Goal: Communication & Community: Share content

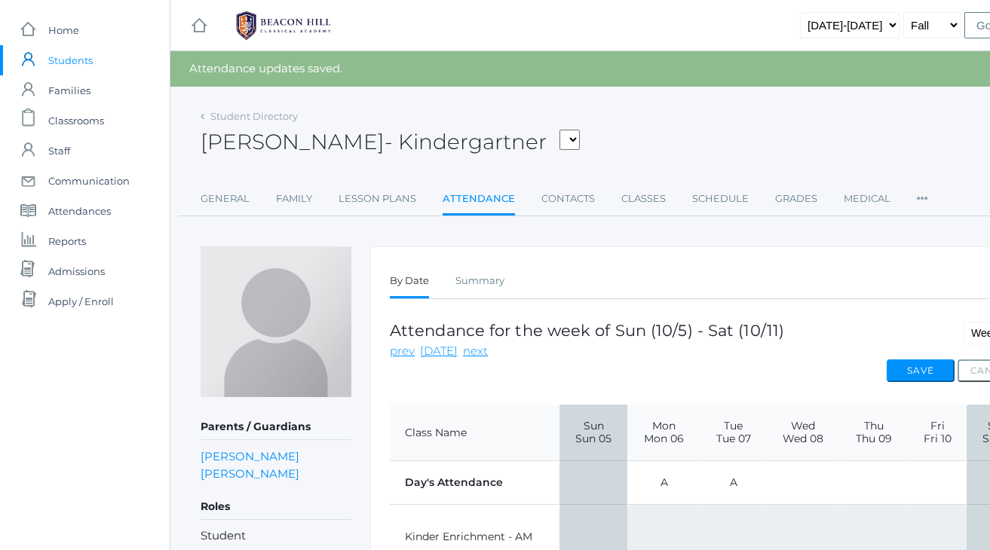
scroll to position [192, 0]
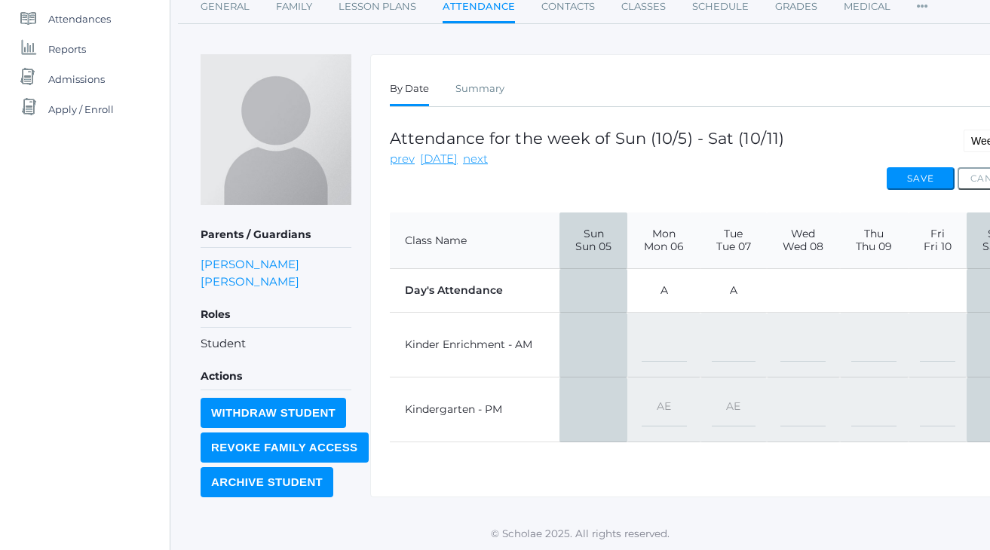
click at [115, 265] on div "icons/ui/navigation/home Created with Sketch. Home icons/user/plain Created wit…" at bounding box center [85, 180] width 170 height 744
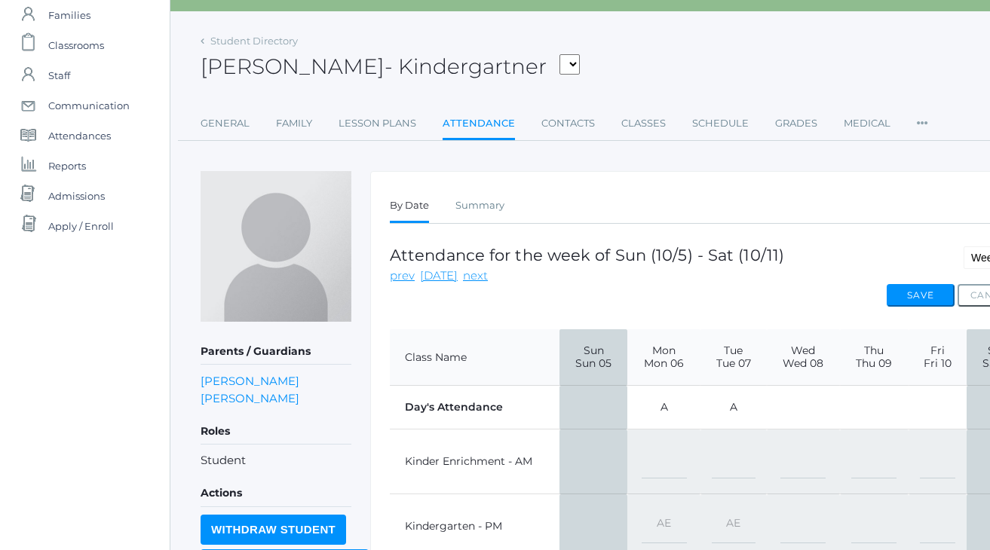
scroll to position [-7, 0]
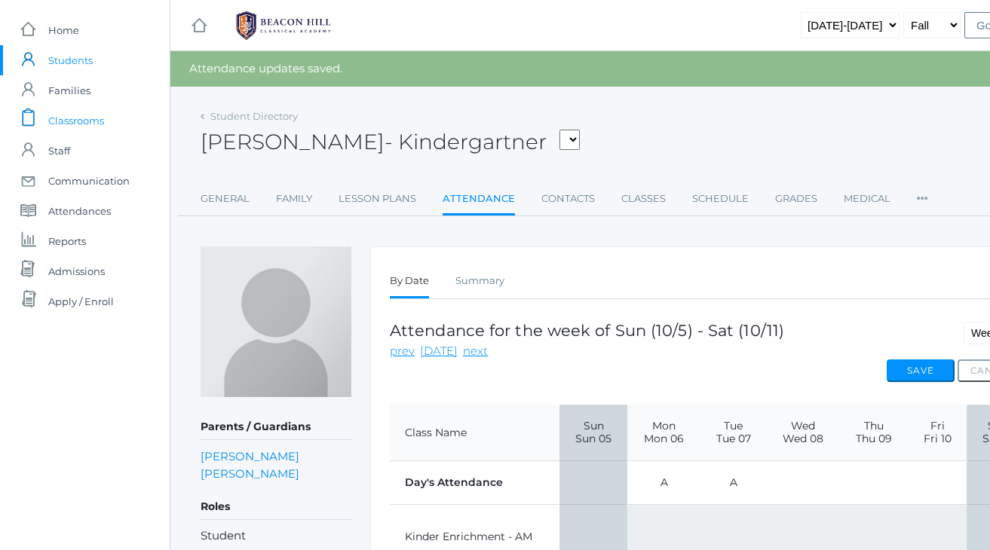
click at [60, 131] on span "Classrooms" at bounding box center [76, 121] width 56 height 30
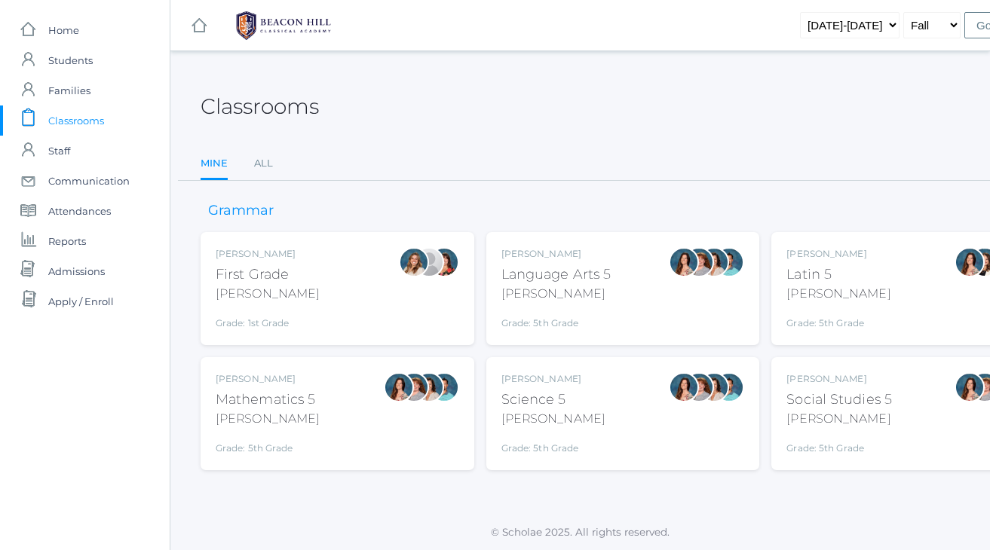
click at [530, 104] on div "Classrooms" at bounding box center [623, 98] width 845 height 56
click at [495, 87] on div "Classrooms" at bounding box center [623, 98] width 845 height 56
click at [65, 144] on span "Staff" at bounding box center [59, 151] width 22 height 30
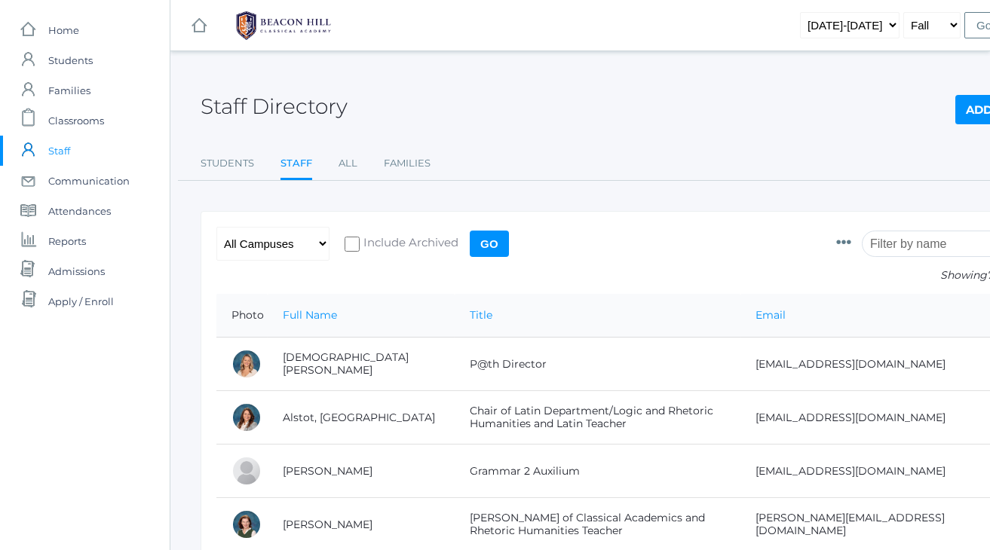
click at [503, 102] on div "Staff Directory Add Staff" at bounding box center [623, 98] width 845 height 56
select select "upper"
click at [504, 240] on input "Go" at bounding box center [489, 244] width 39 height 26
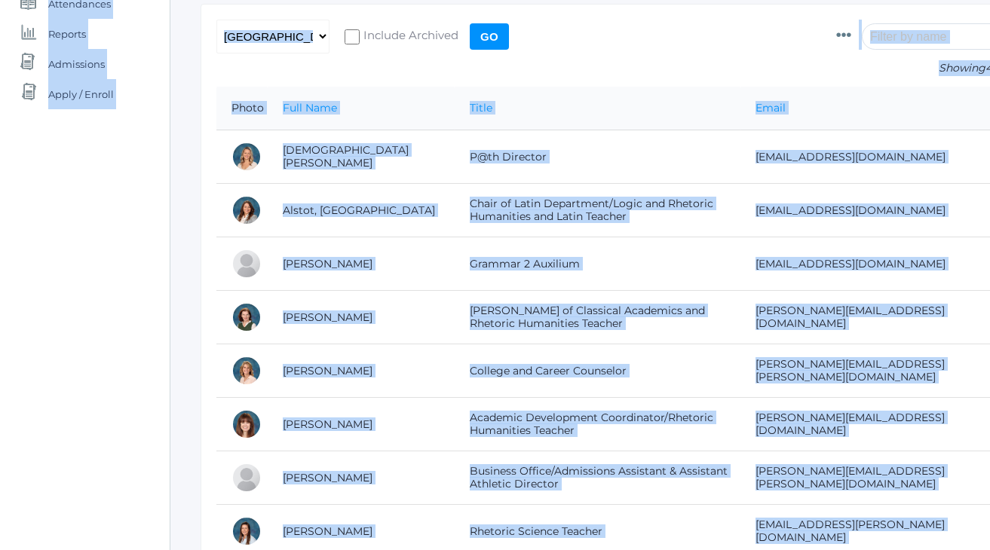
scroll to position [202, 0]
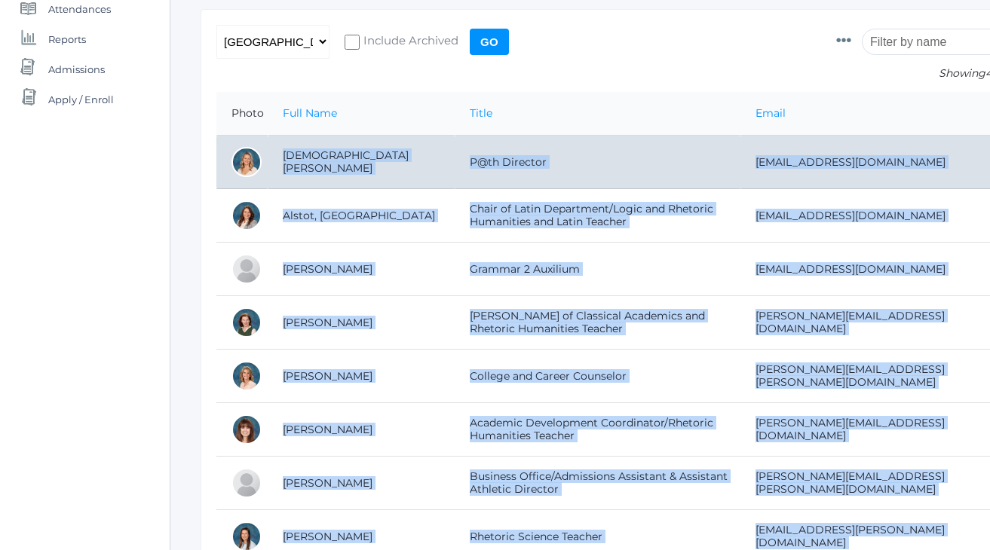
drag, startPoint x: 379, startPoint y: 434, endPoint x: 273, endPoint y: 160, distance: 293.4
copy tbody "[PERSON_NAME] Director [EMAIL_ADDRESS][DOMAIN_NAME] Alstot, Jordan Chair of Lat…"
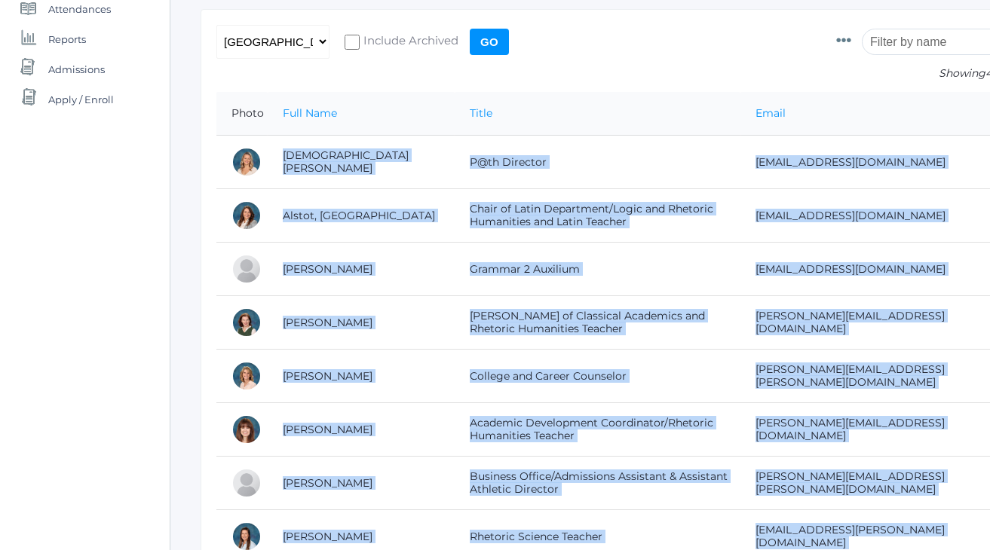
click at [602, 57] on form "Photo Id Full Name First Name Middle Name Last Name Title Gender Birthdate Emai…" at bounding box center [622, 58] width 813 height 67
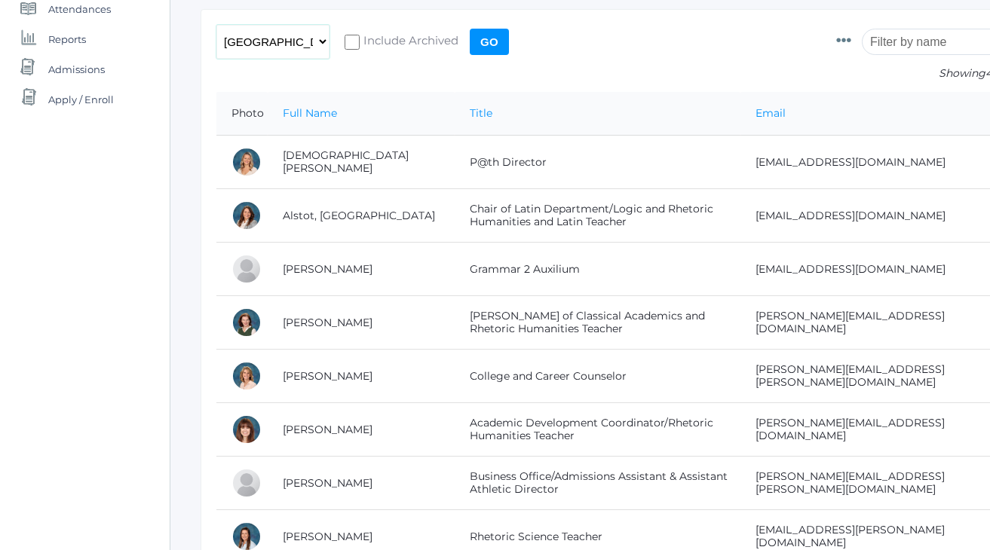
select select "any"
click at [489, 44] on input "Go" at bounding box center [489, 42] width 39 height 26
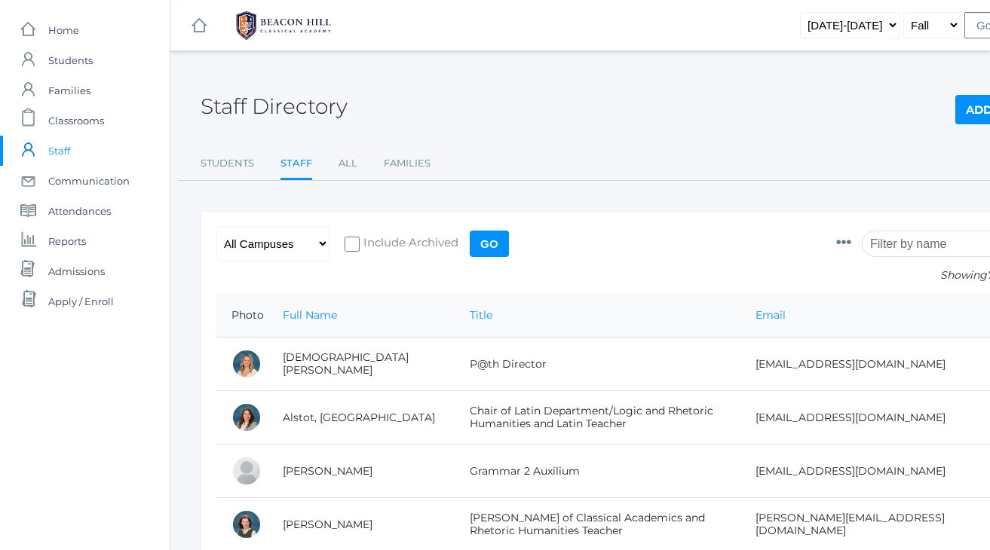
click at [616, 118] on div "Staff Directory Add Staff" at bounding box center [623, 98] width 845 height 56
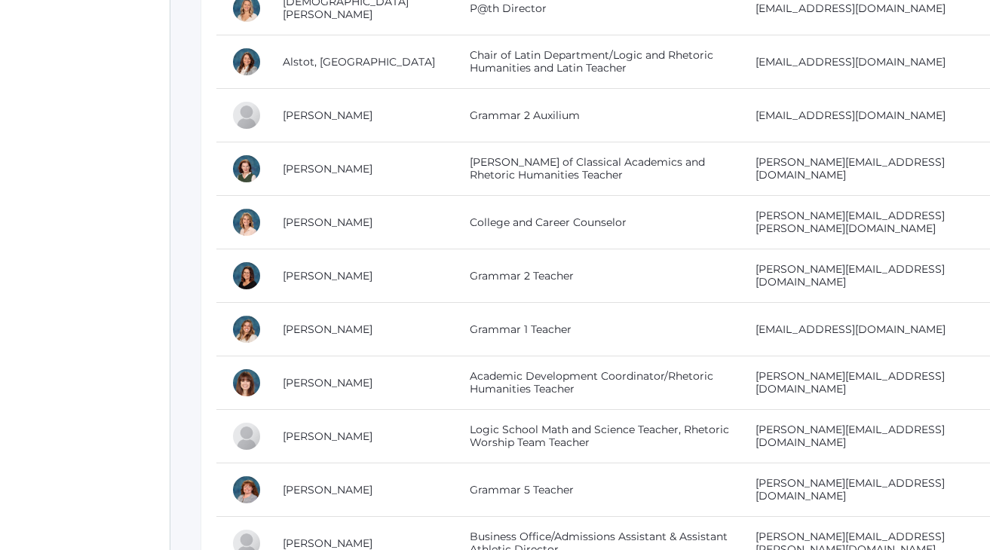
scroll to position [357, 0]
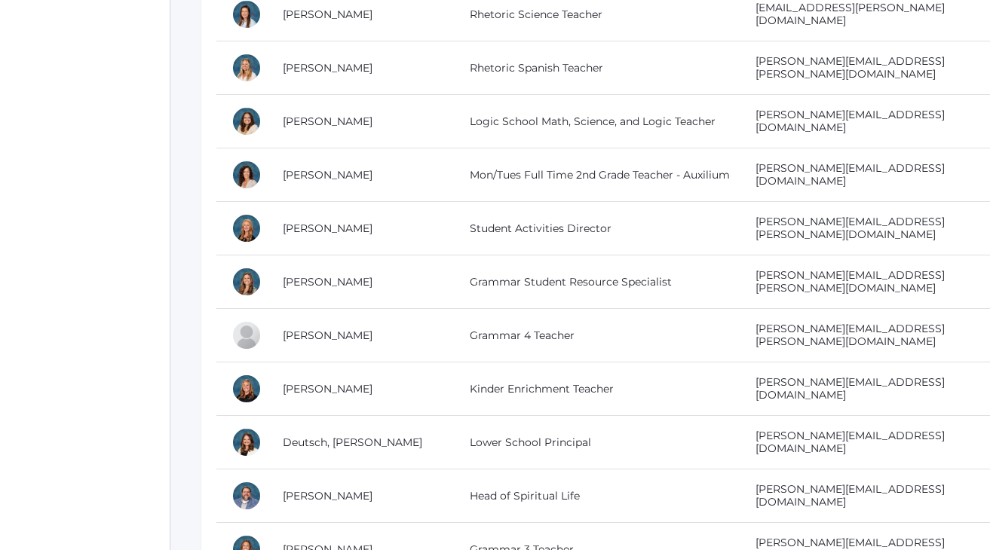
scroll to position [1047, 0]
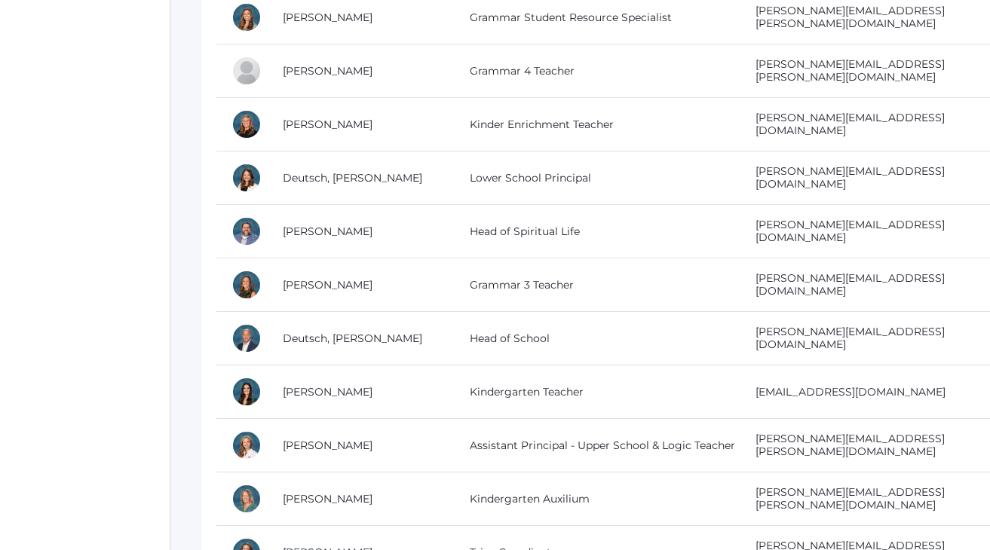
scroll to position [1323, 0]
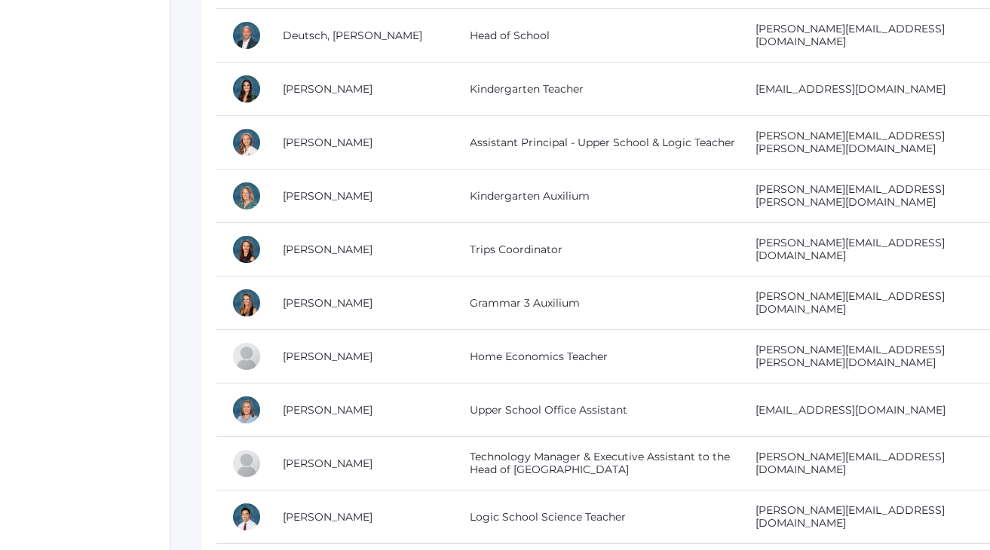
scroll to position [1619, 0]
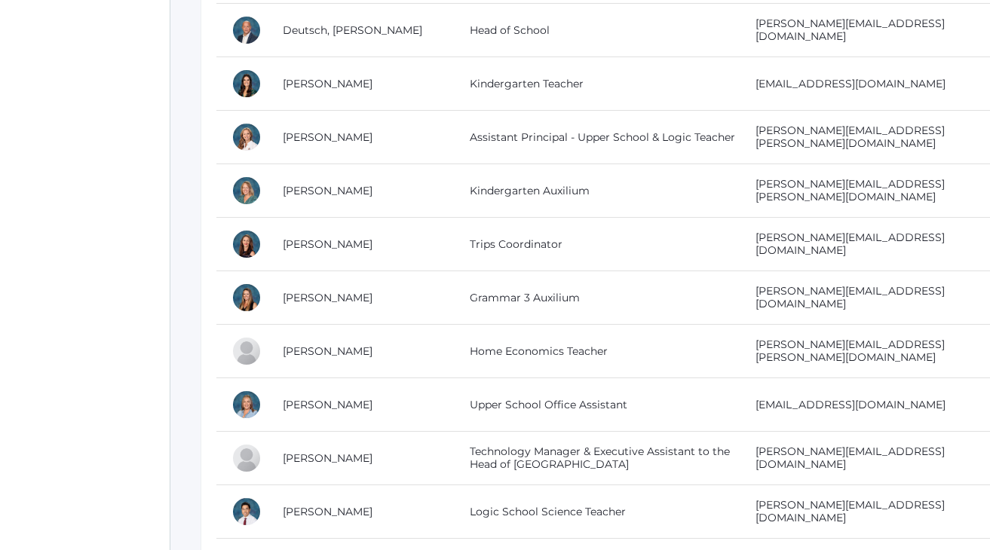
click at [133, 232] on div "icons/ui/navigation/home Created with Sketch. Home icons/user/plain Created wit…" at bounding box center [85, 484] width 170 height 4207
click at [56, 361] on div "icons/ui/navigation/home Created with Sketch. Home icons/user/plain Created wit…" at bounding box center [85, 484] width 170 height 4207
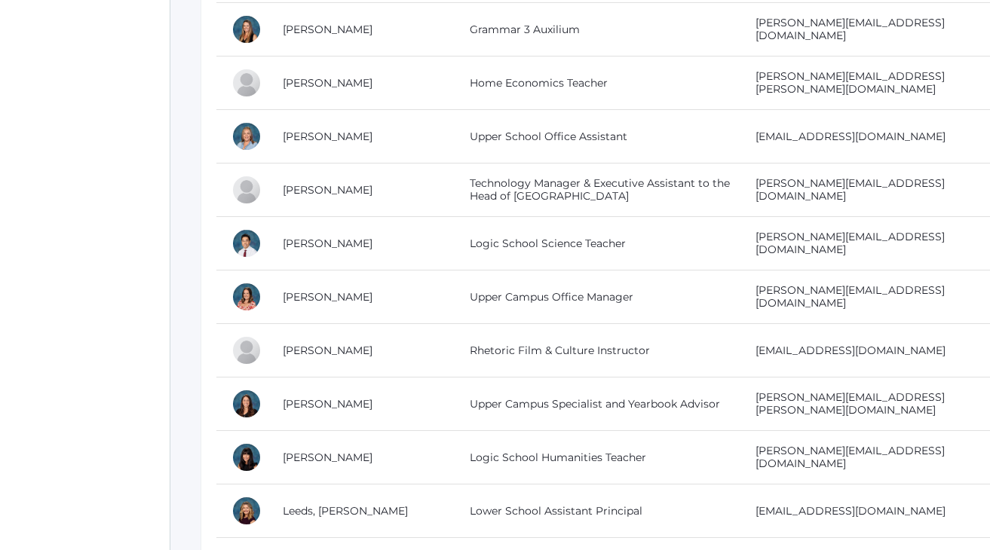
scroll to position [1896, 0]
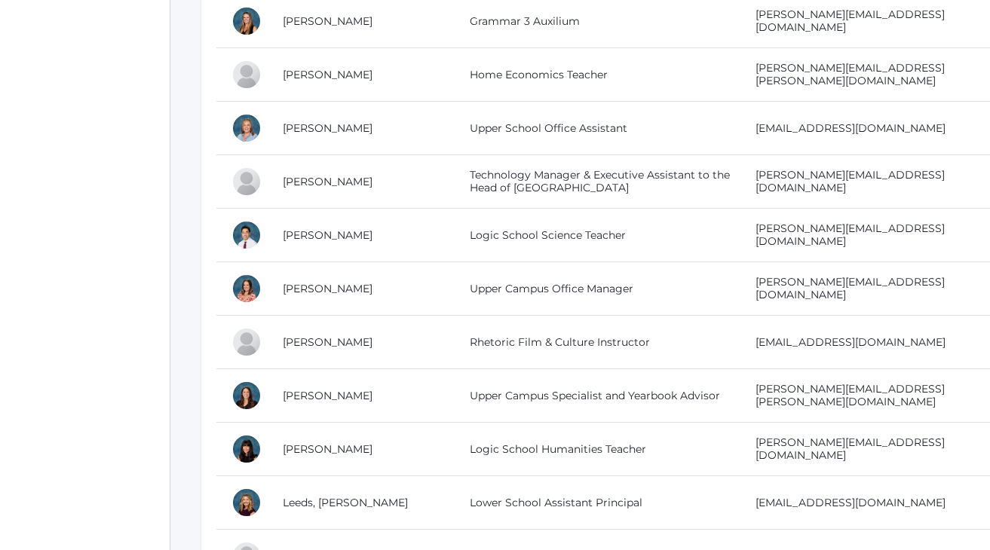
click at [130, 301] on div "icons/ui/navigation/home Created with Sketch. Home icons/user/plain Created wit…" at bounding box center [85, 207] width 170 height 4207
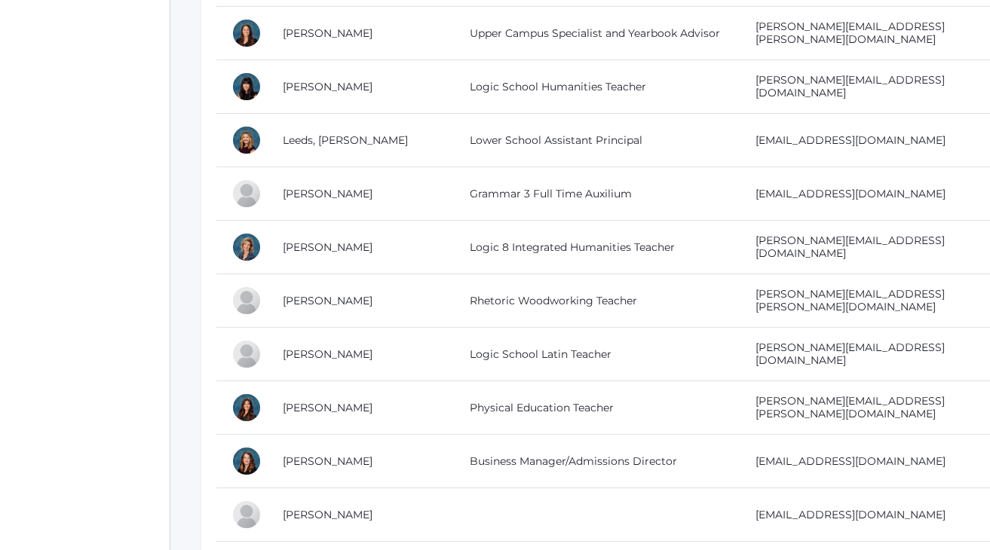
scroll to position [2263, 0]
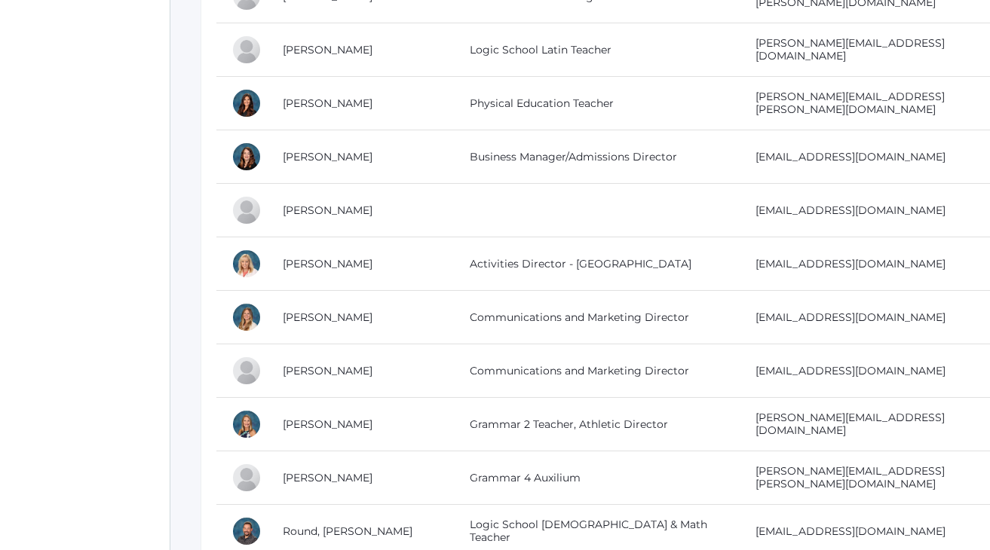
scroll to position [2566, 0]
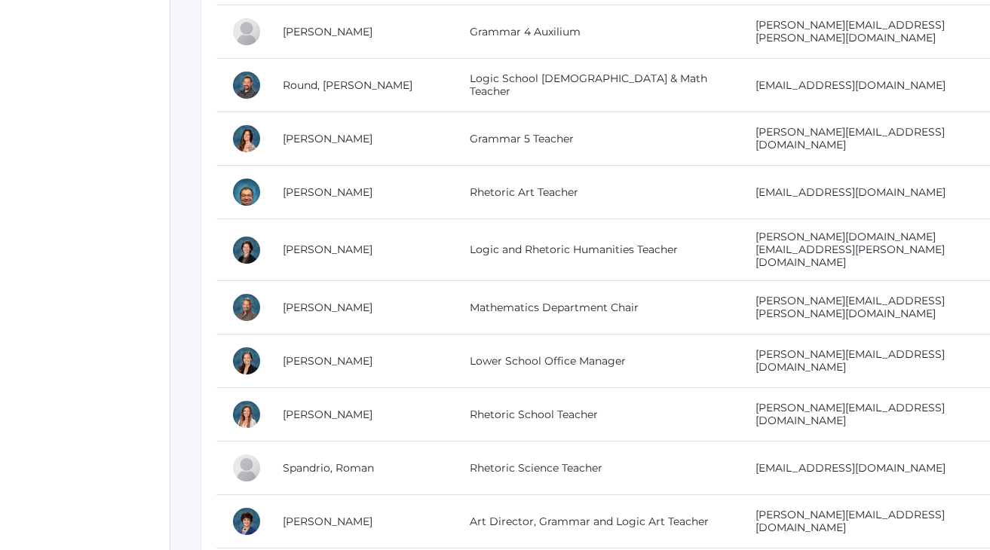
scroll to position [3041, 0]
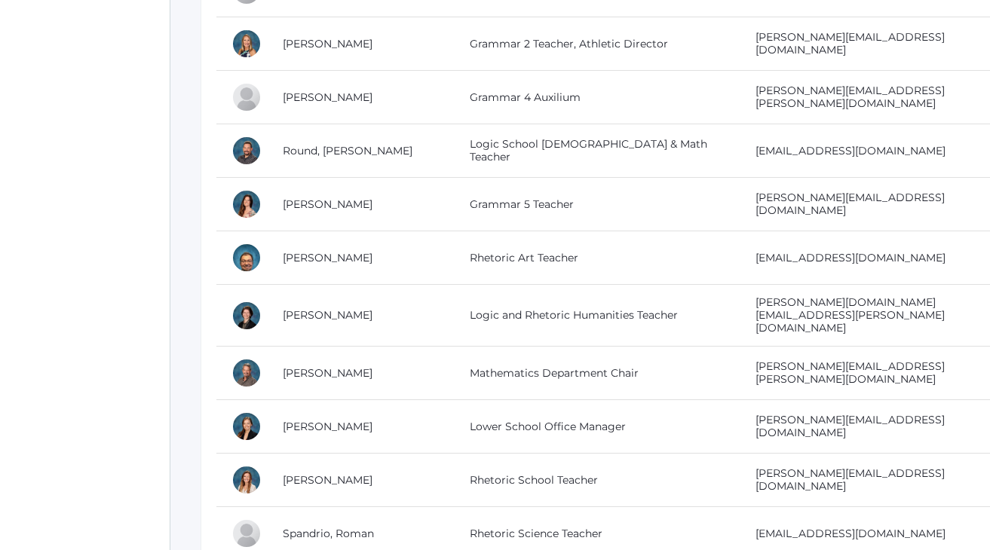
scroll to position [2939, 0]
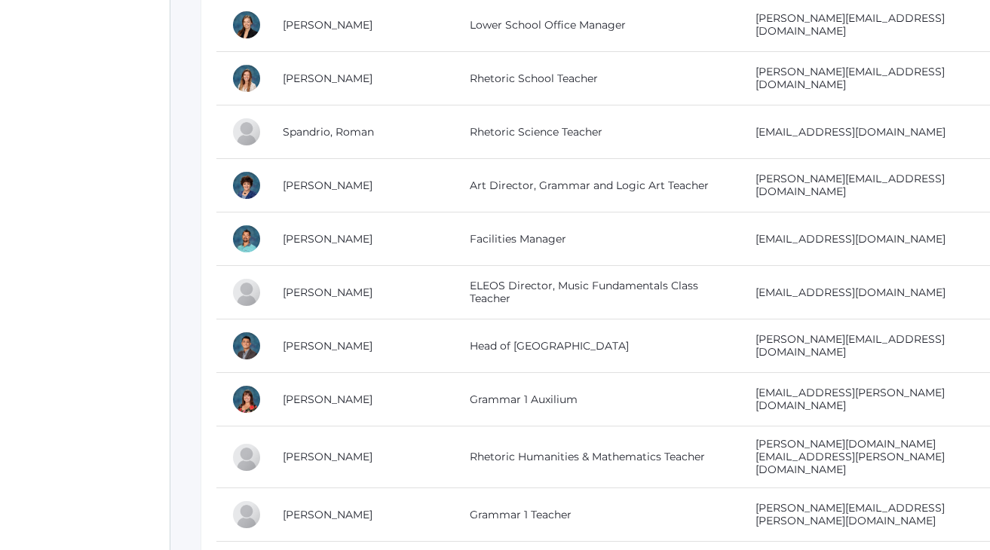
scroll to position [3348, 0]
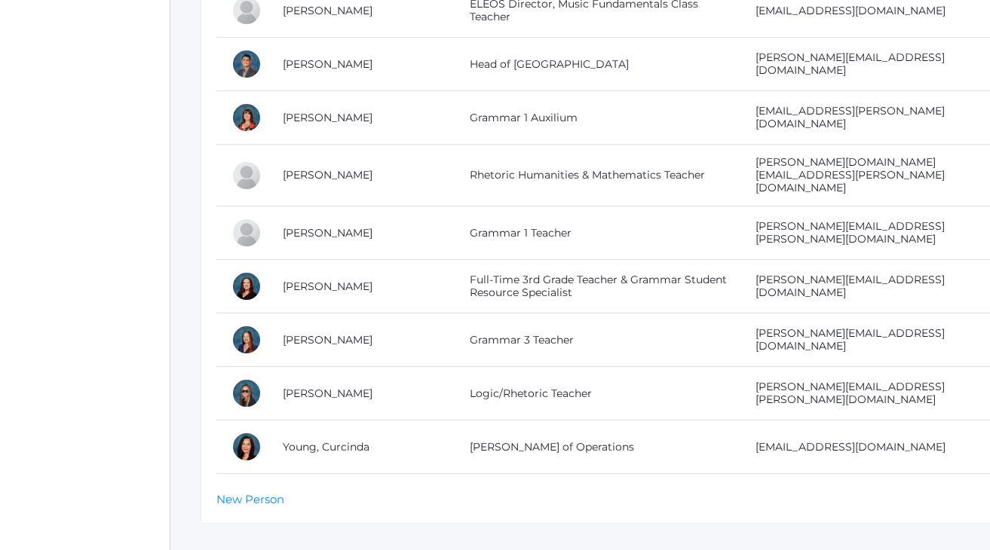
scroll to position [3629, 0]
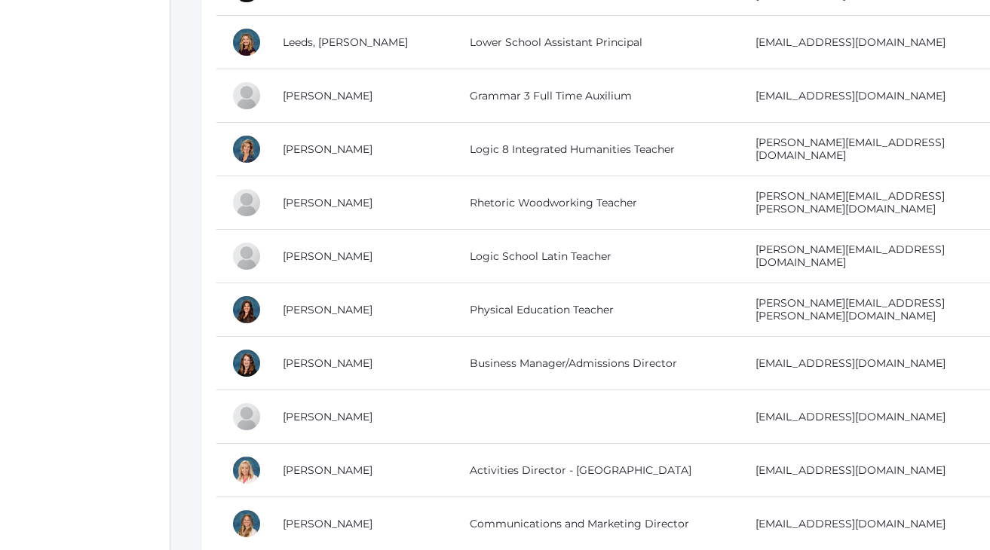
scroll to position [2348, 0]
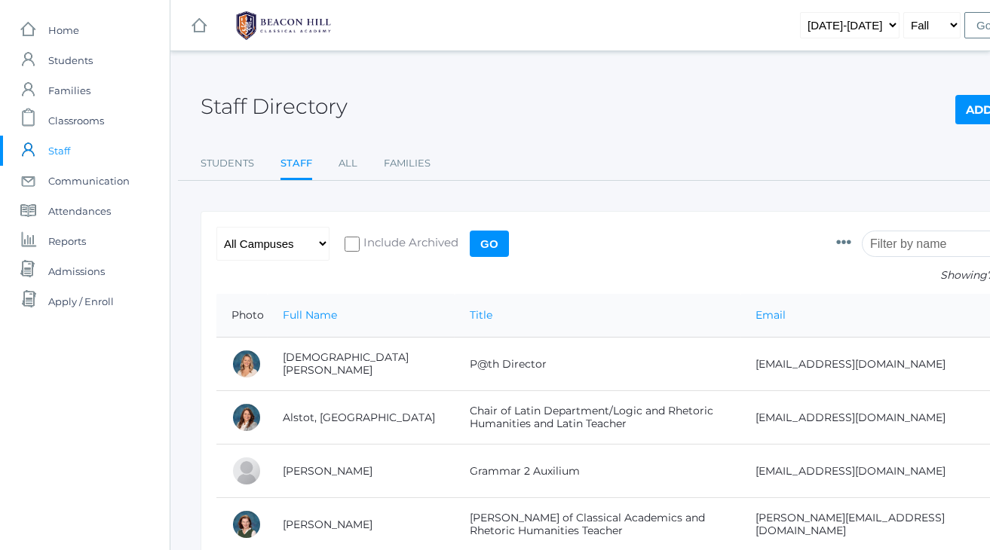
scroll to position [0, 0]
click at [721, 97] on div "Staff Directory Add Staff" at bounding box center [623, 98] width 845 height 56
click at [83, 181] on span "Communication" at bounding box center [88, 181] width 81 height 30
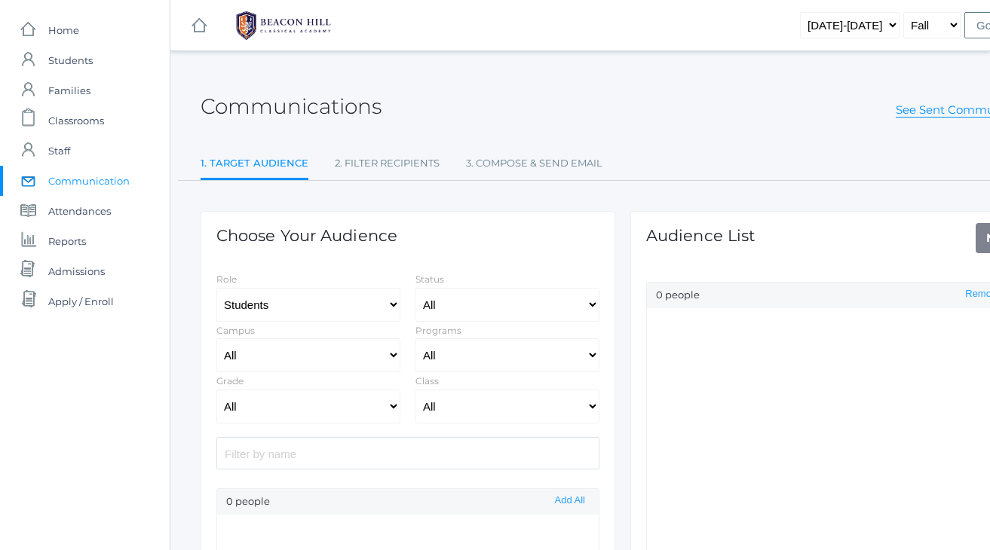
select select "Enrolled"
select select "1"
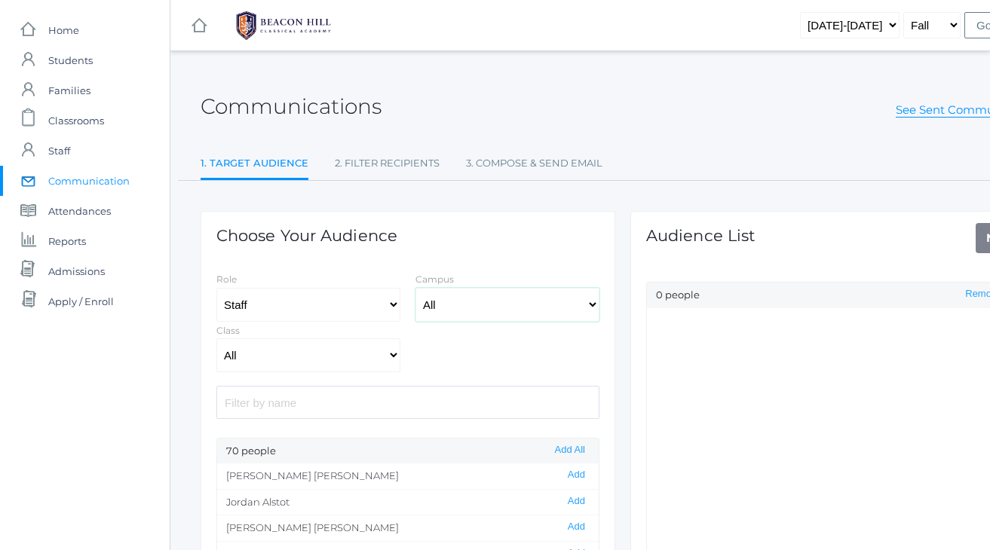
click at [438, 304] on select "All Upper Campus Lower Campus" at bounding box center [508, 305] width 184 height 34
click at [238, 363] on select "All 01LA - First Grade Barber 01LA - First Grade Watson 02LA - Second Grade Bal…" at bounding box center [308, 356] width 184 height 34
click at [575, 109] on div "Communications See Sent Communications" at bounding box center [623, 98] width 845 height 56
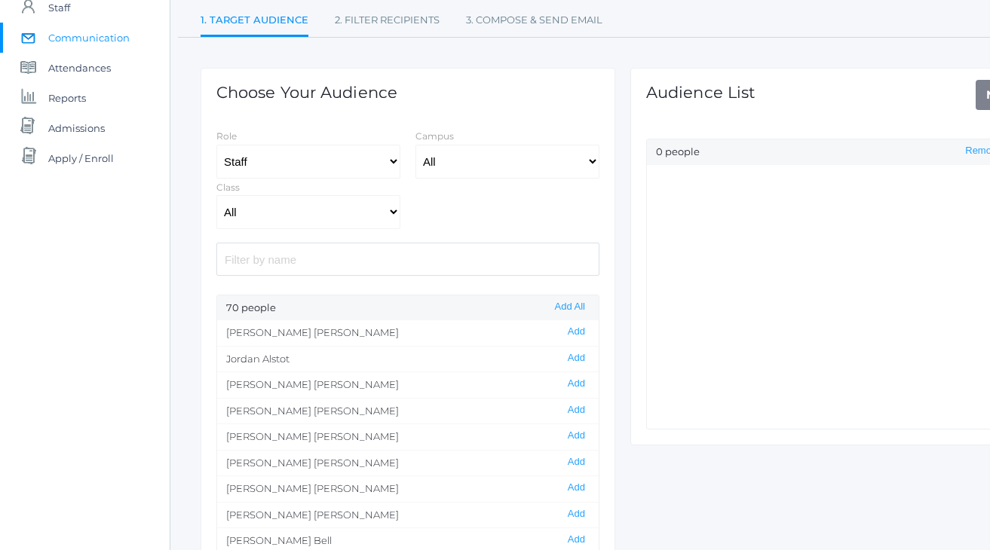
scroll to position [146, 0]
click at [547, 55] on div "Choose Your Audience Role Students Staff Campus All Upper Campus Lower Campus C…" at bounding box center [408, 316] width 430 height 563
click at [451, 49] on div "Choose Your Audience Role Students Staff Campus All Upper Campus Lower Campus C…" at bounding box center [408, 316] width 430 height 563
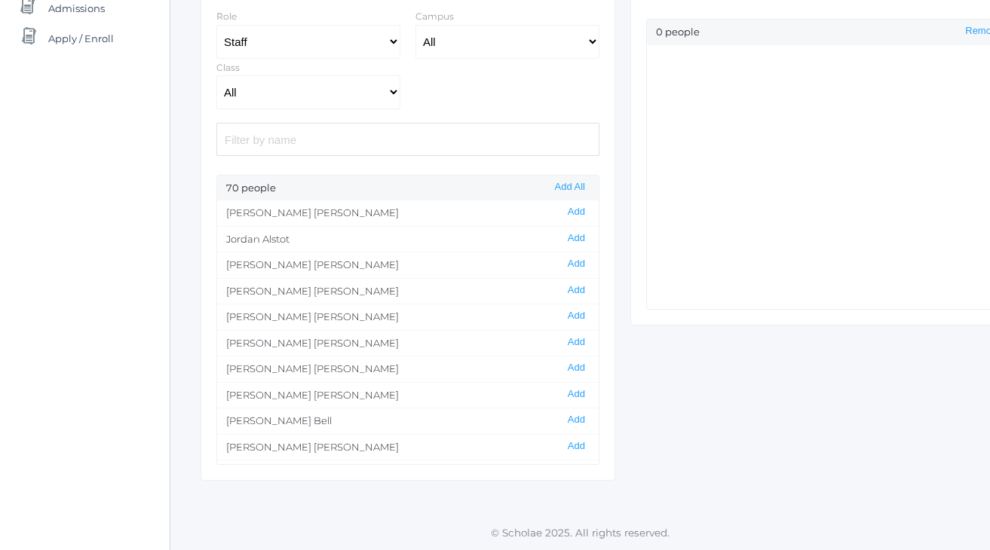
scroll to position [262, 0]
click at [569, 190] on button "Add All" at bounding box center [569, 188] width 39 height 13
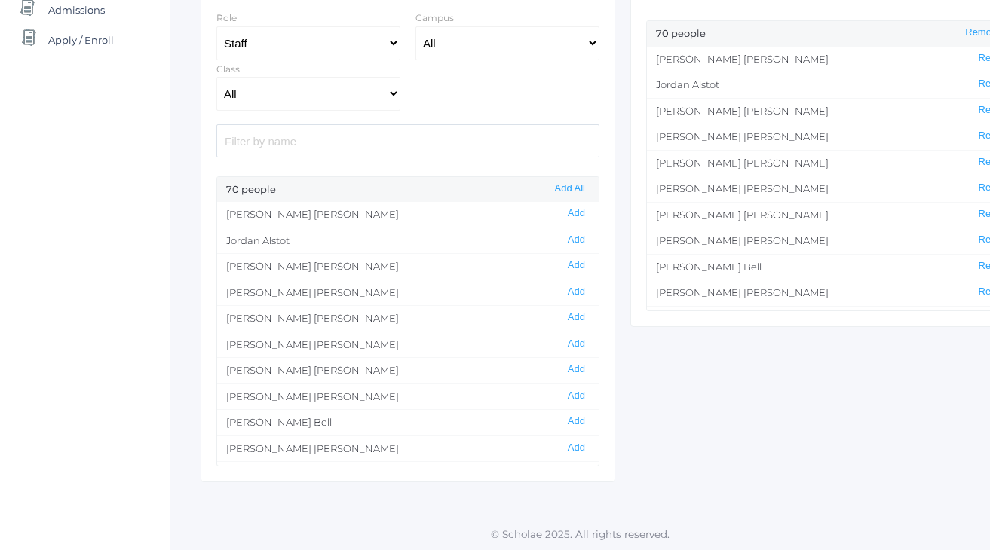
click at [698, 94] on li "Jordan Alstot Remove" at bounding box center [838, 85] width 382 height 26
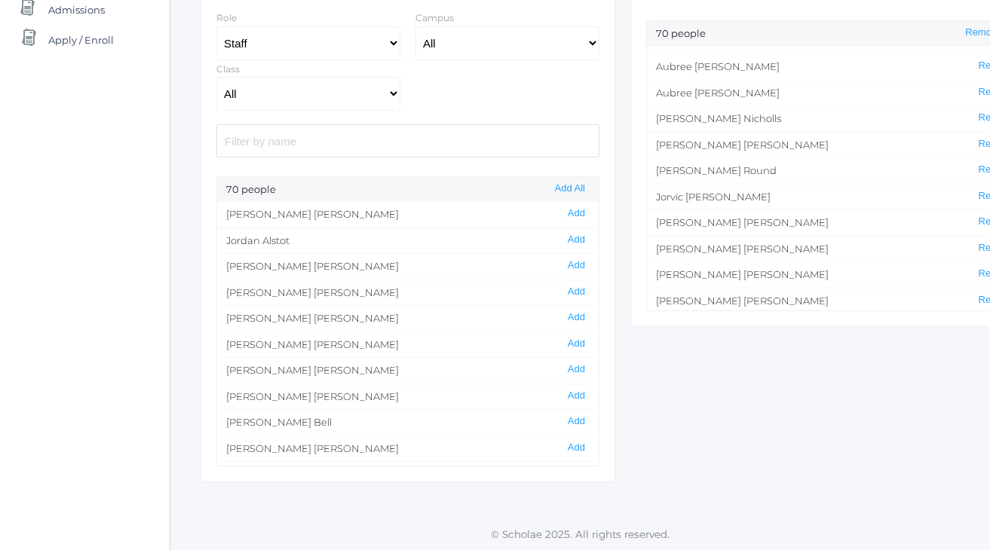
scroll to position [1219, 0]
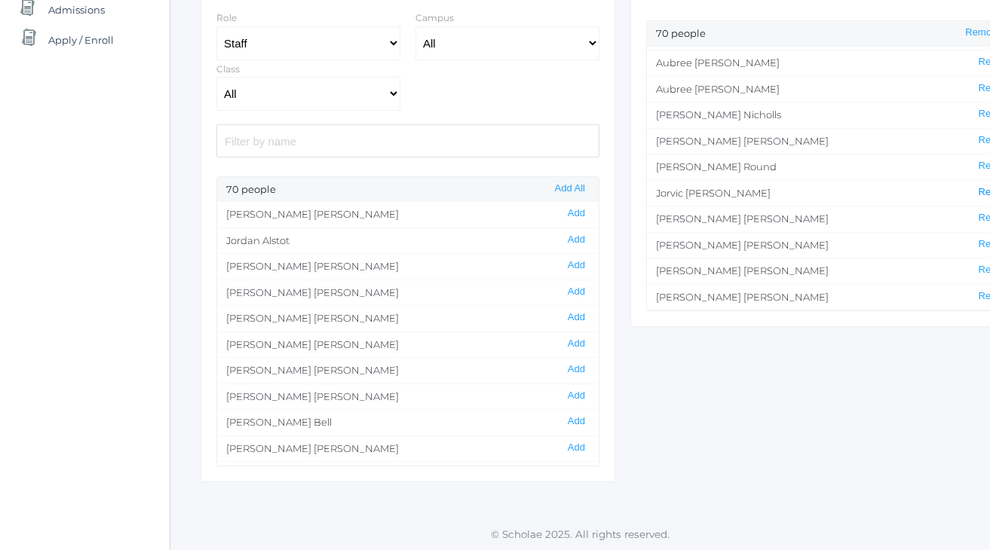
click at [986, 186] on button "Remove" at bounding box center [996, 192] width 45 height 13
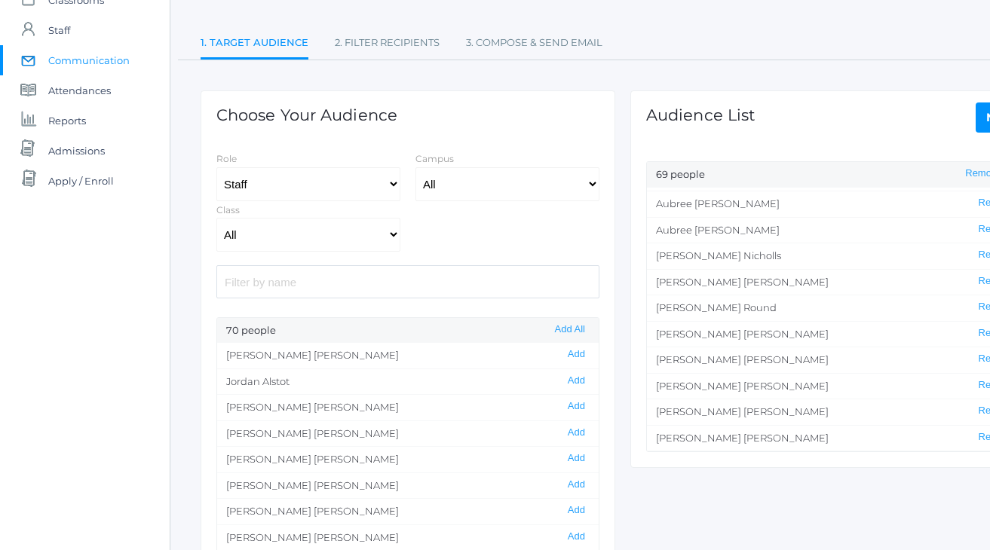
scroll to position [119, 0]
click at [680, 520] on div "Choose Your Audience Role Students Staff Campus All Upper Campus Lower Campus C…" at bounding box center [623, 343] width 860 height 563
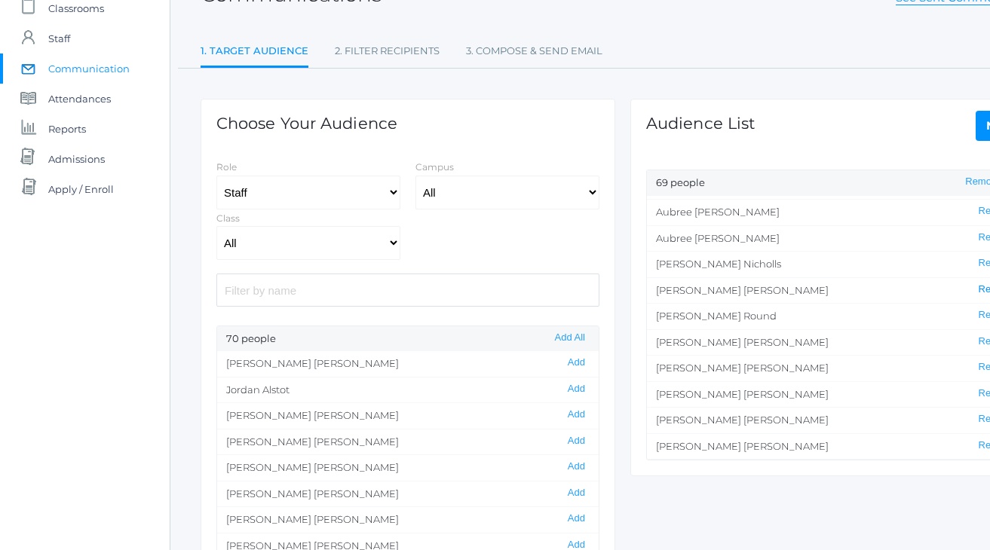
scroll to position [115, 0]
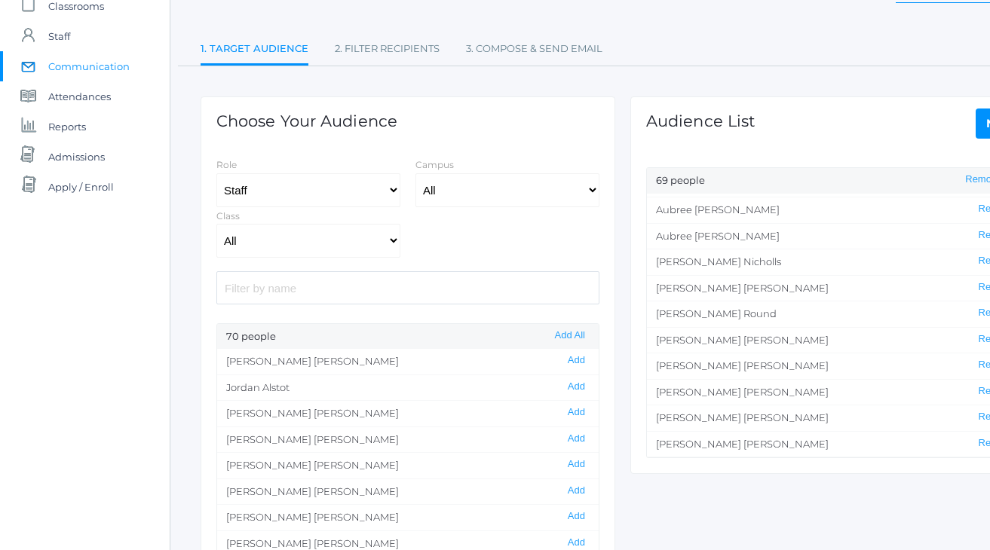
click at [729, 249] on li "Courtney Nicholls Remove" at bounding box center [838, 262] width 382 height 26
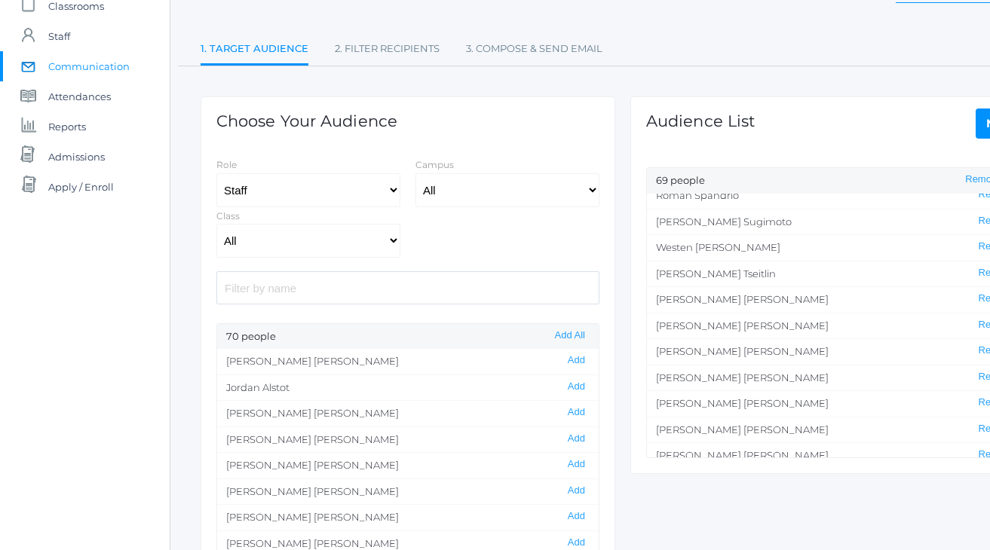
scroll to position [1505, 0]
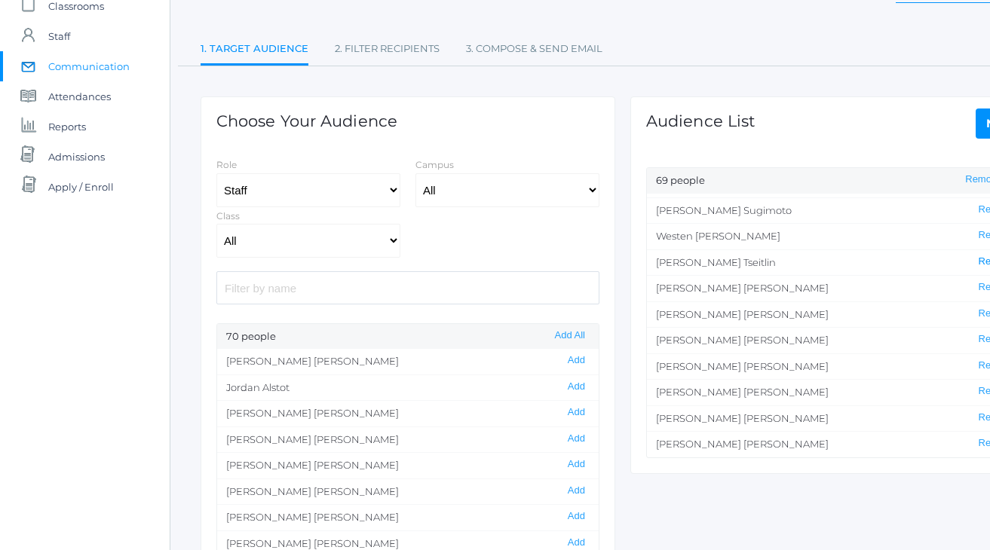
click at [982, 256] on button "Remove" at bounding box center [996, 262] width 45 height 13
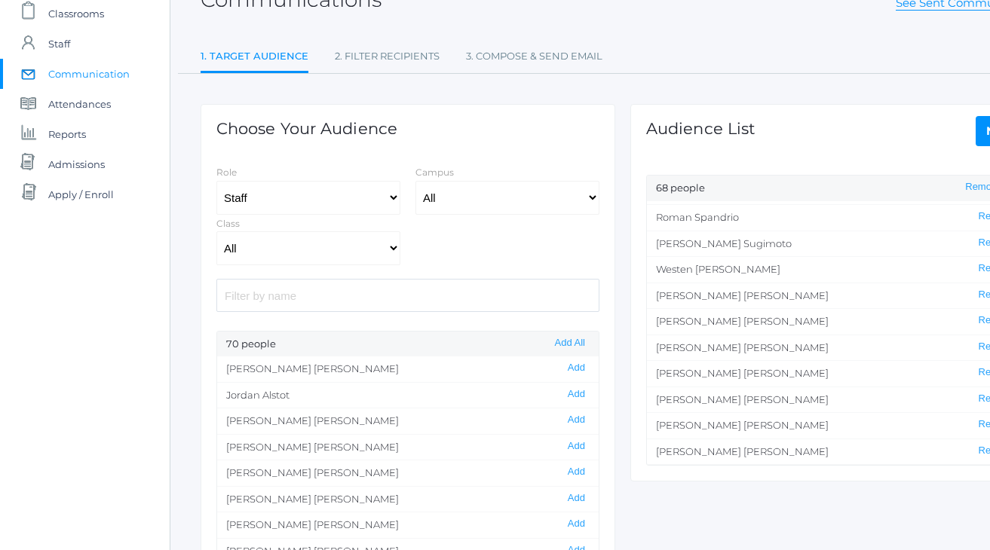
scroll to position [104, 0]
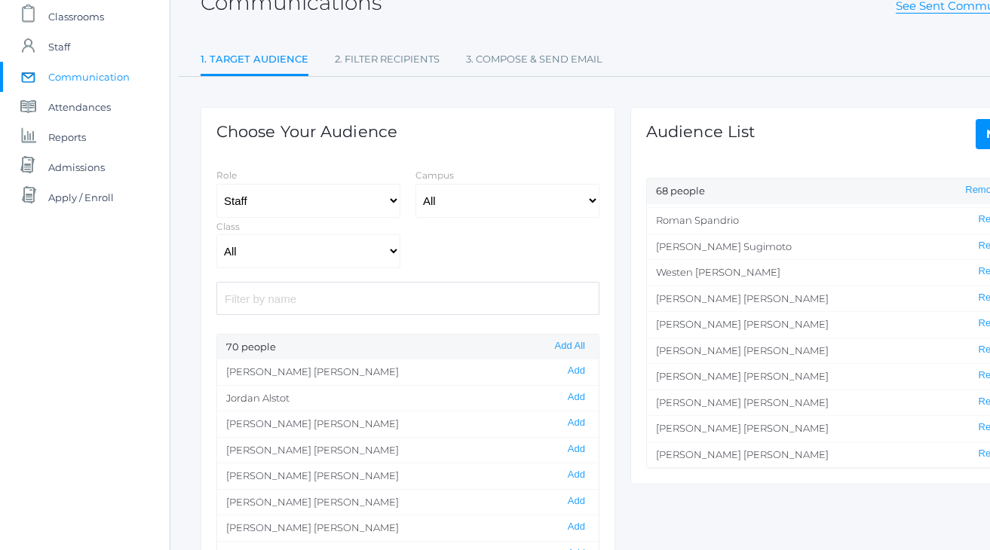
click at [710, 311] on li "Heather Wallock Remove" at bounding box center [838, 324] width 382 height 26
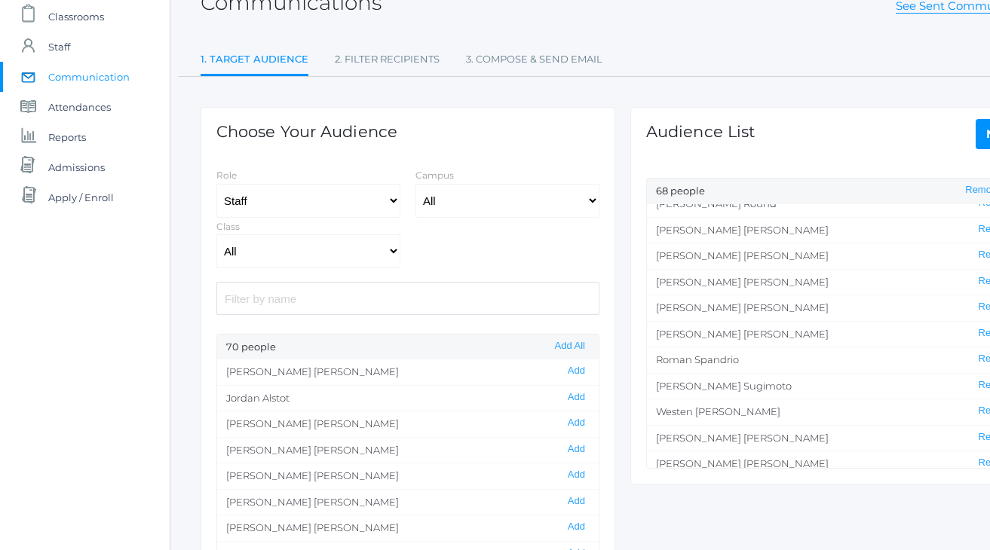
scroll to position [1335, 0]
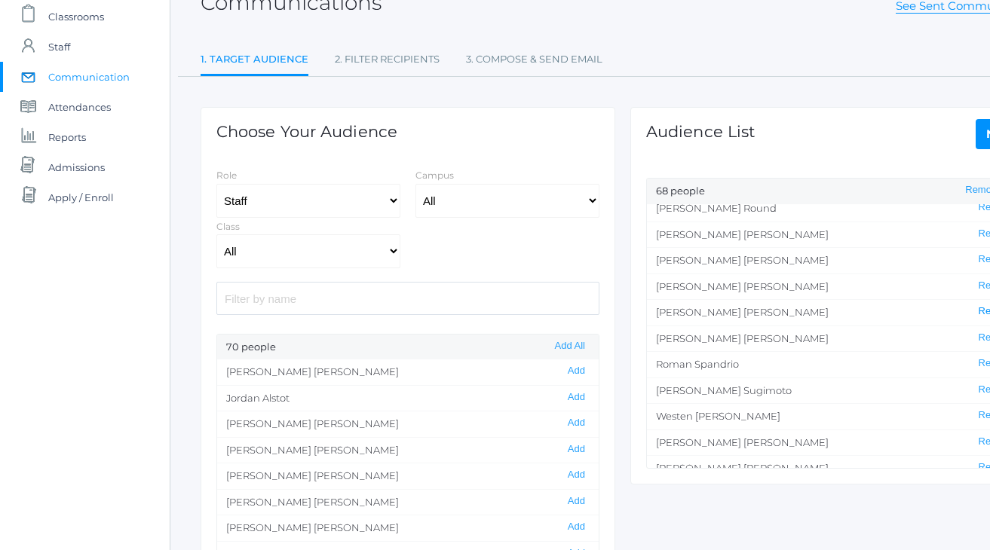
click at [982, 305] on button "Remove" at bounding box center [996, 311] width 45 height 13
click at [669, 37] on div "Communications See Sent Communications 1. Target Audience 2. Filter Recipients …" at bounding box center [623, 303] width 845 height 674
click at [680, 47] on ul "1. Target Audience 2. Filter Recipients 3. Compose & Send Email" at bounding box center [623, 60] width 845 height 32
click at [709, 54] on ul "1. Target Audience 2. Filter Recipients 3. Compose & Send Email" at bounding box center [623, 60] width 845 height 32
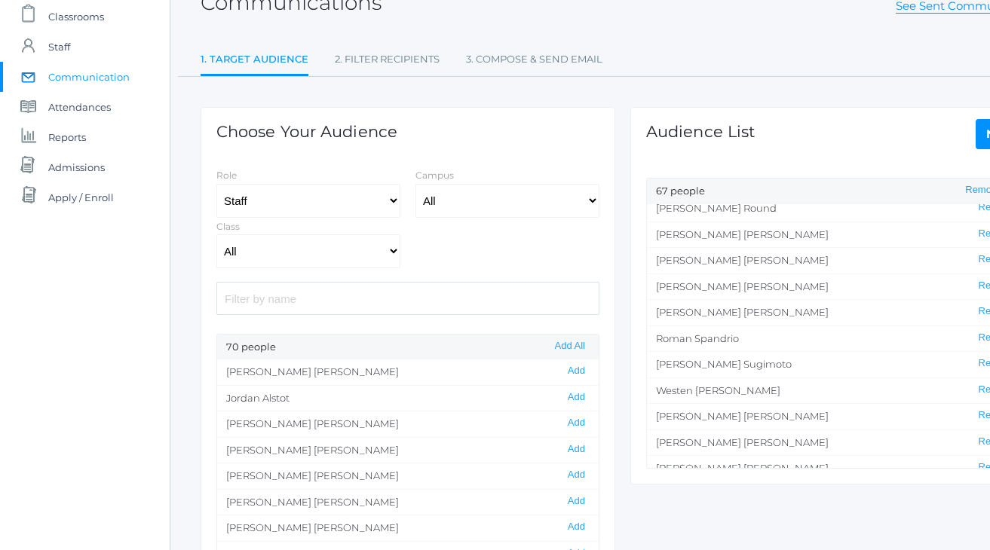
click at [709, 54] on ul "1. Target Audience 2. Filter Recipients 3. Compose & Send Email" at bounding box center [623, 60] width 845 height 32
click at [710, 54] on ul "1. Target Audience 2. Filter Recipients 3. Compose & Send Email" at bounding box center [623, 60] width 845 height 32
click at [678, 41] on div "Communications See Sent Communications 1. Target Audience 2. Filter Recipients …" at bounding box center [623, 303] width 845 height 674
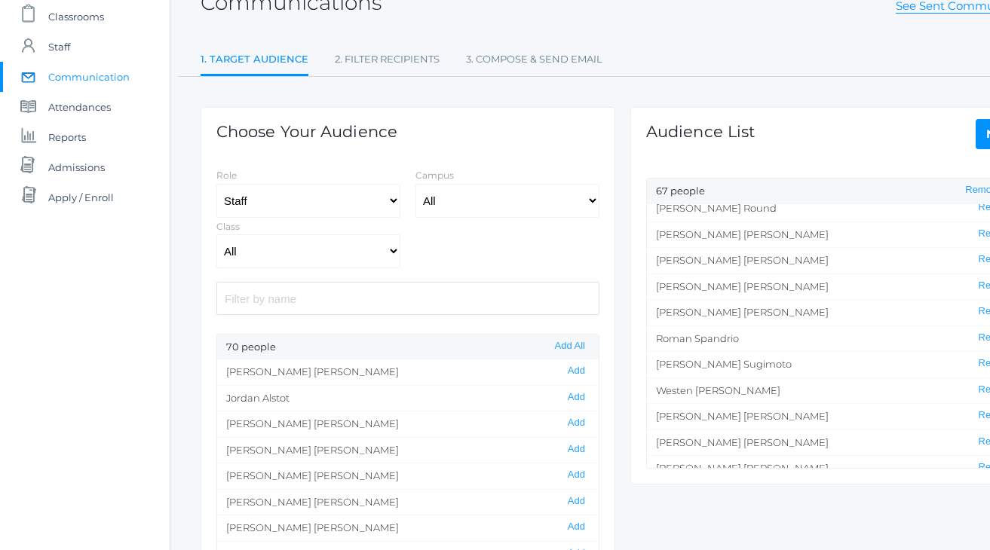
click at [709, 508] on div "Choose Your Audience Role Students Staff Campus All Upper Campus Lower Campus C…" at bounding box center [623, 358] width 860 height 563
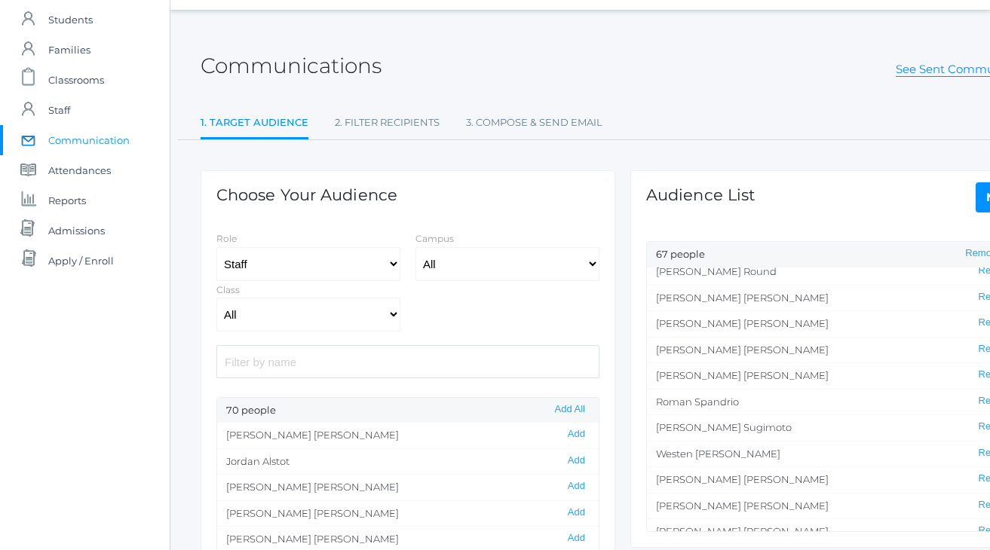
scroll to position [38, 0]
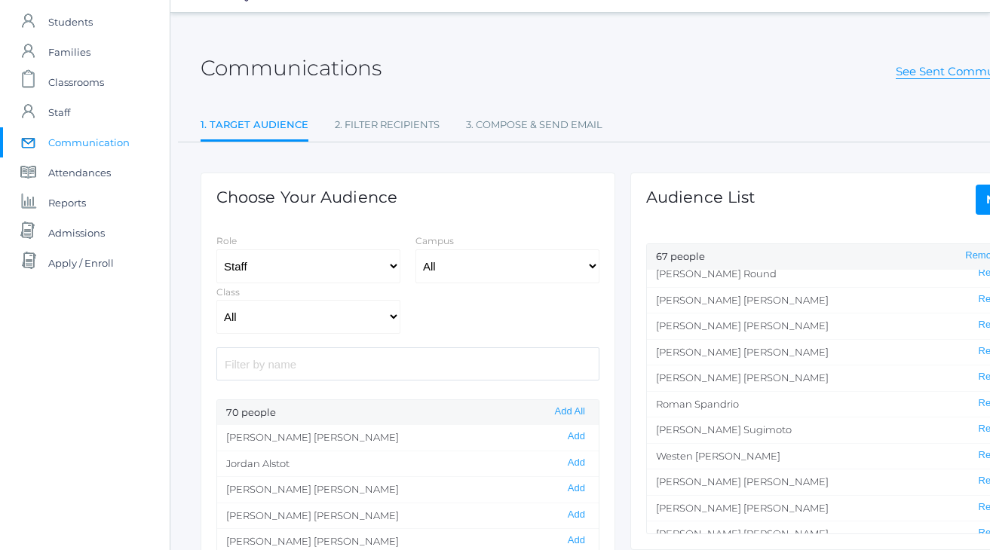
click at [915, 157] on div "Audience List Next 67 people Remove All Heather Albanese Remove Jordan Alstot R…" at bounding box center [838, 347] width 430 height 408
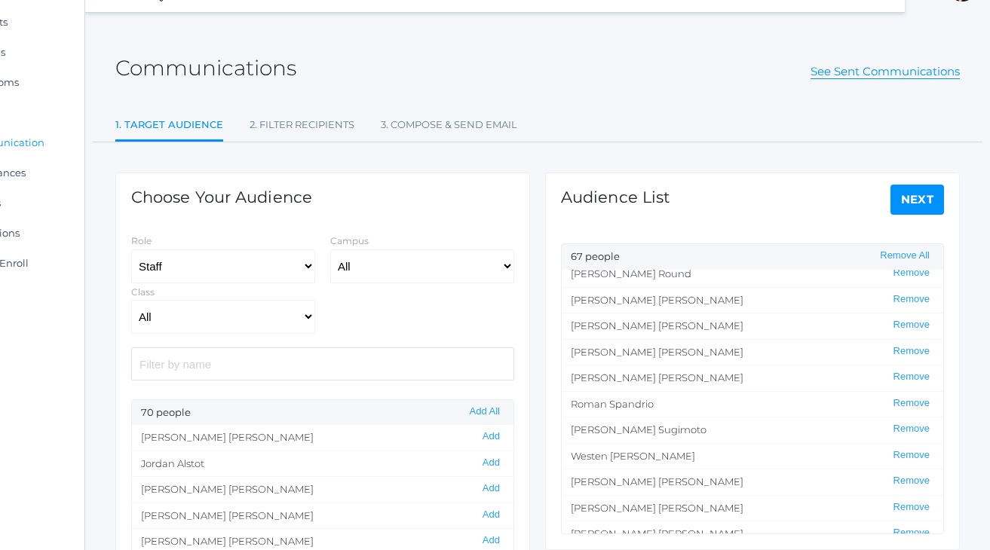
scroll to position [38, 85]
click at [916, 203] on link "Next" at bounding box center [918, 200] width 54 height 30
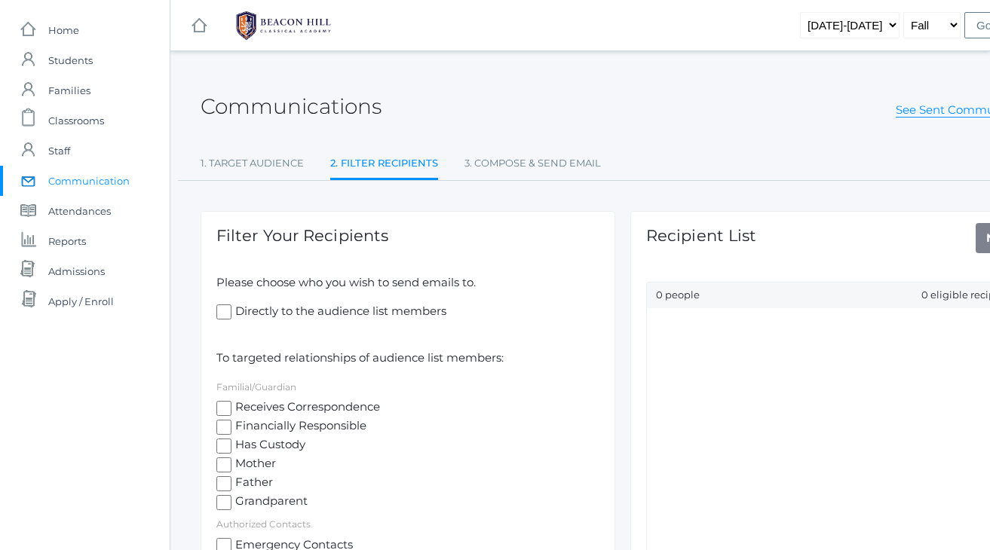
click at [586, 105] on div "Communications See Sent Communications" at bounding box center [623, 98] width 845 height 56
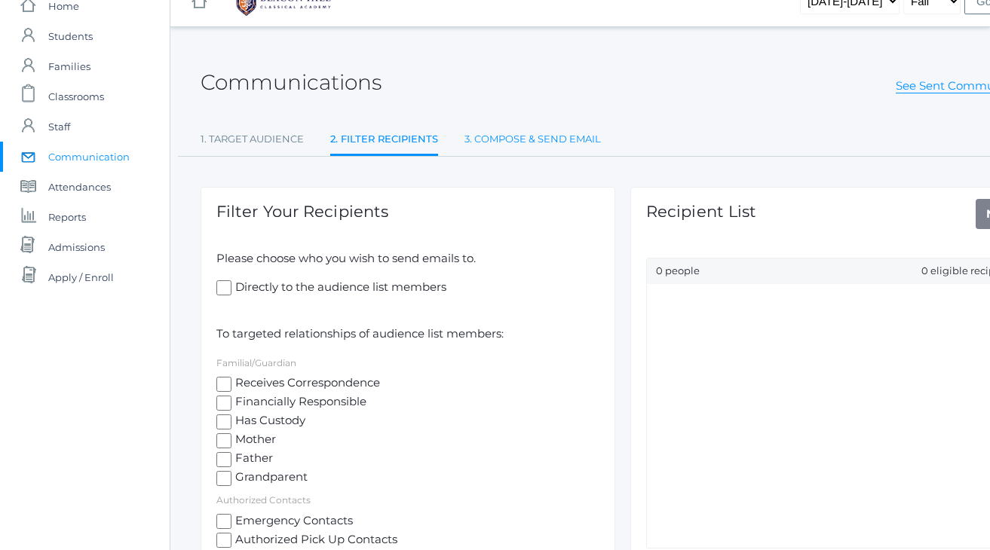
scroll to position [-1, 0]
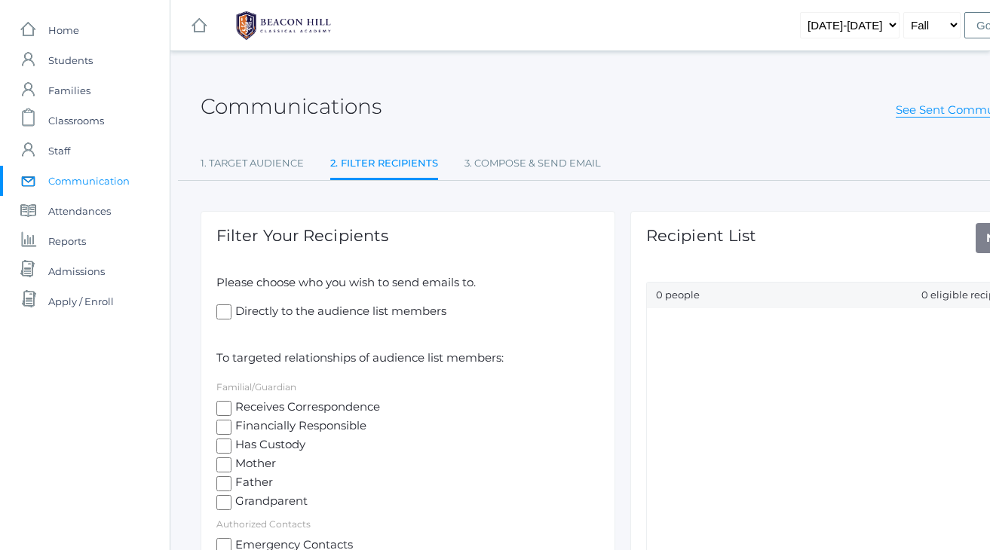
click at [222, 309] on input "Directly to the audience list members" at bounding box center [223, 312] width 15 height 15
checkbox input "true"
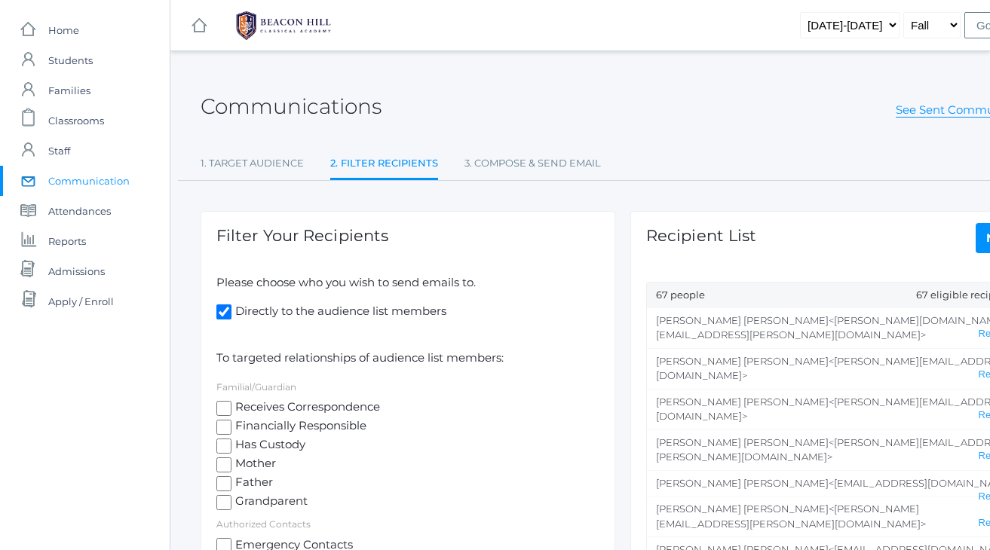
click at [762, 145] on div "Communications See Sent Communications 1. Target Audience 2. Filter Recipients …" at bounding box center [623, 332] width 845 height 524
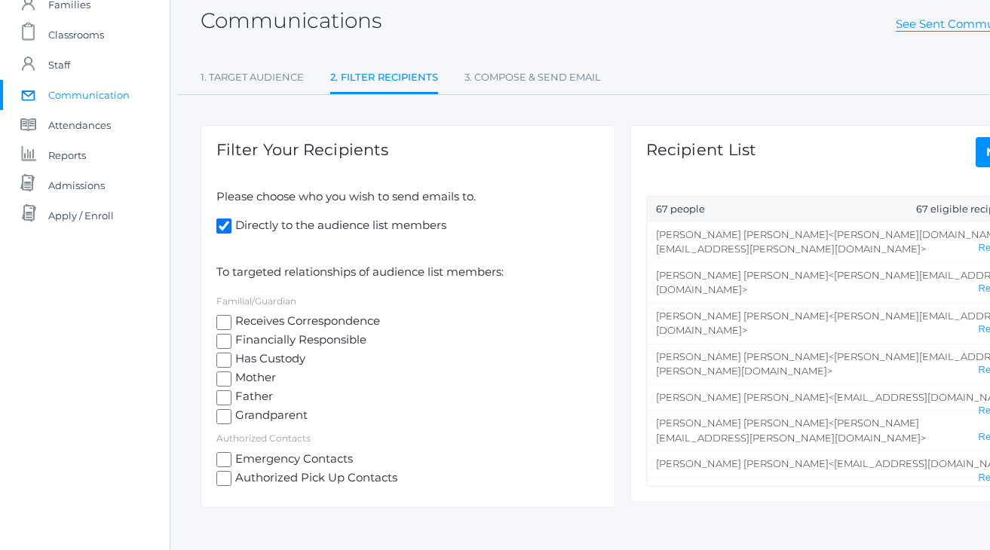
scroll to position [87, 0]
click at [887, 147] on div "Recipient List Next 67 people 67 eligible recipients Rachel Schmidt <rachel.sch…" at bounding box center [837, 313] width 415 height 378
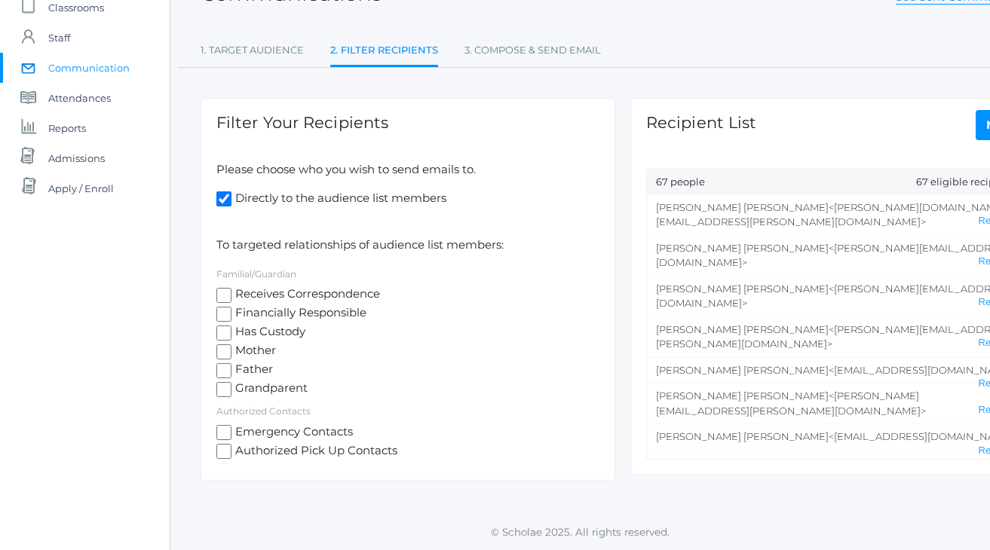
scroll to position [110, 0]
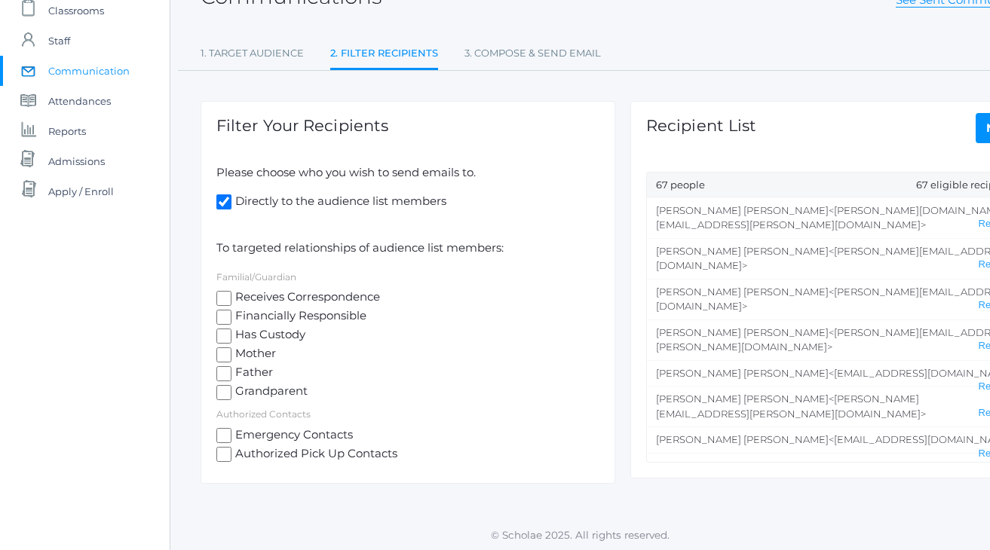
click at [977, 131] on link "Next" at bounding box center [1003, 128] width 54 height 30
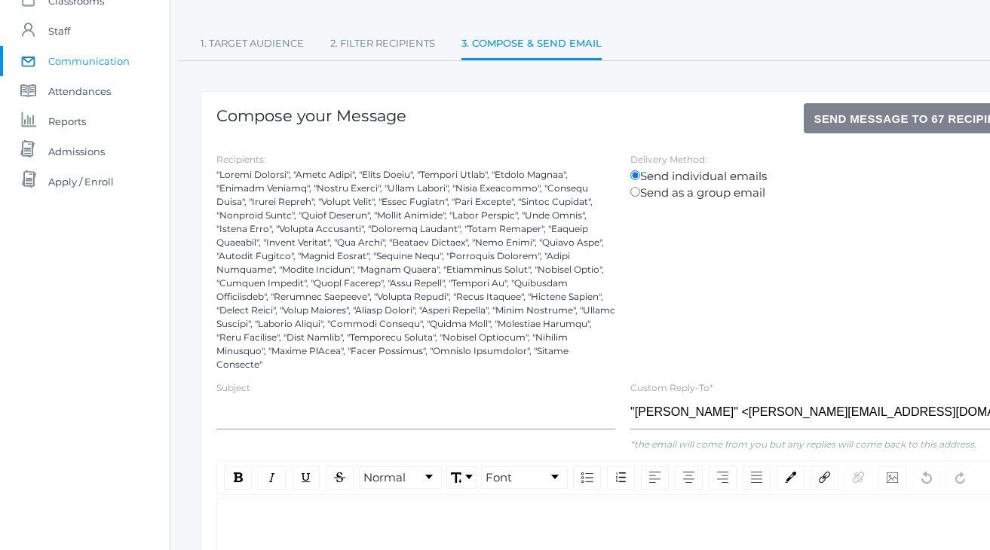
scroll to position [123, 0]
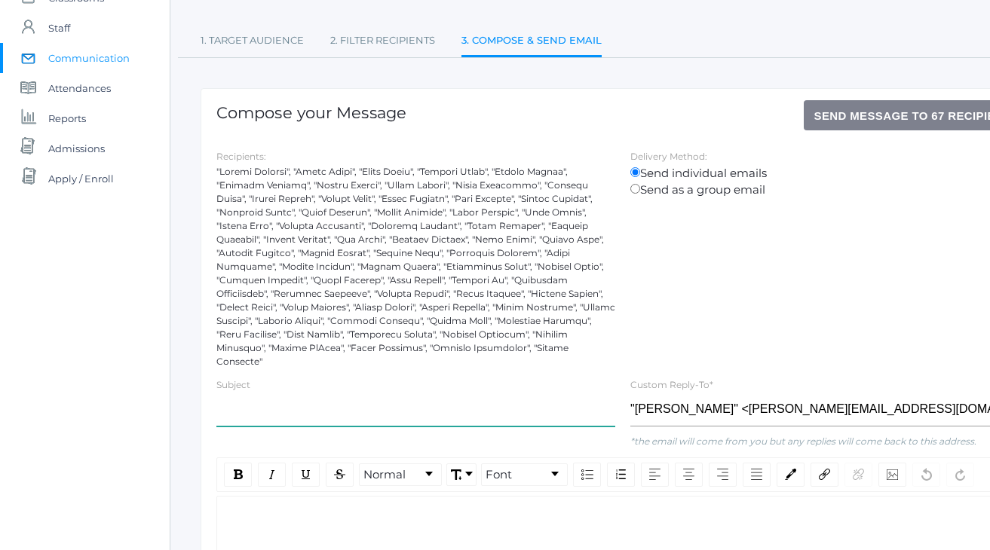
click at [314, 401] on input "text" at bounding box center [415, 410] width 399 height 34
type input "October 14th, Staff Training Lunch"
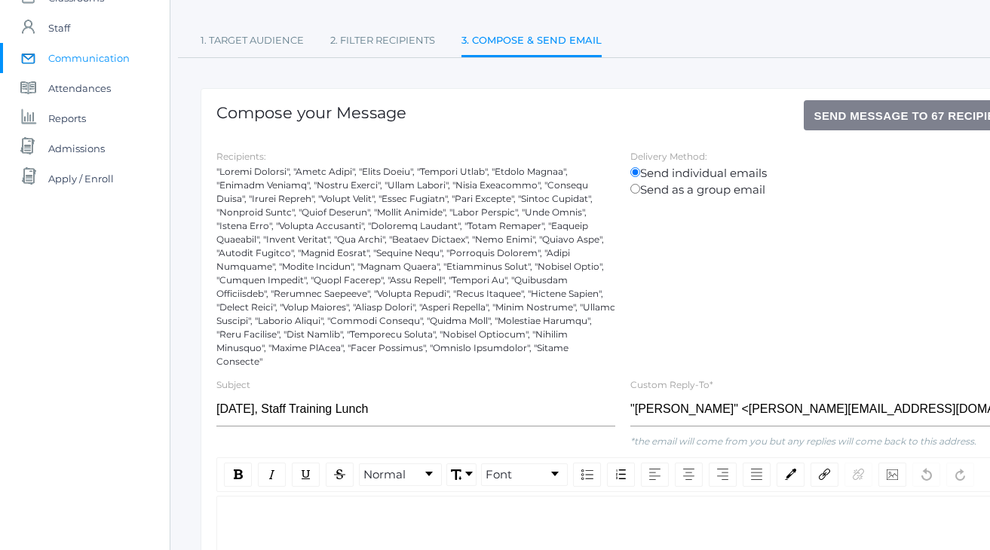
click at [348, 512] on div "rdw-editor" at bounding box center [623, 520] width 788 height 17
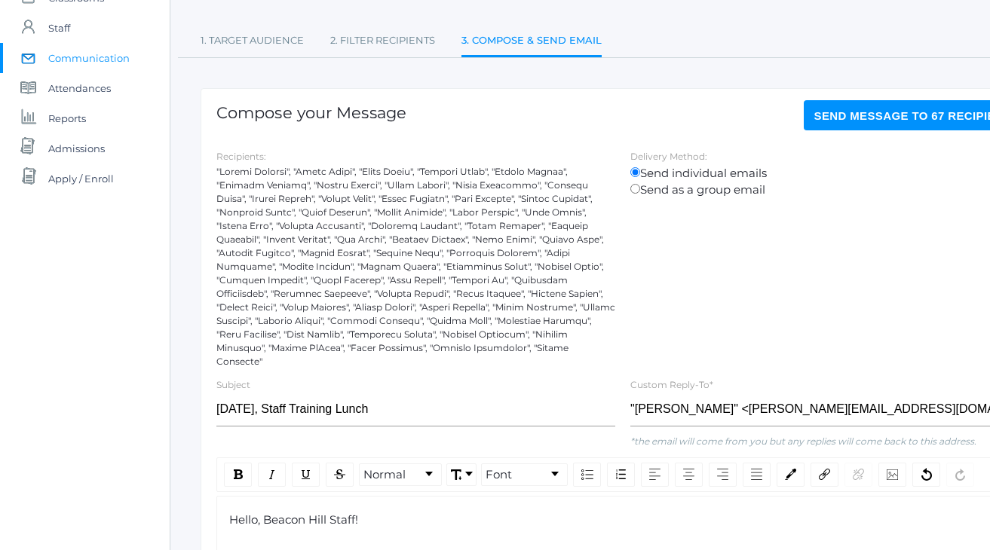
click at [925, 229] on div "Recipients: Delivery Method: Send individual emails Send as a group email" at bounding box center [623, 258] width 828 height 221
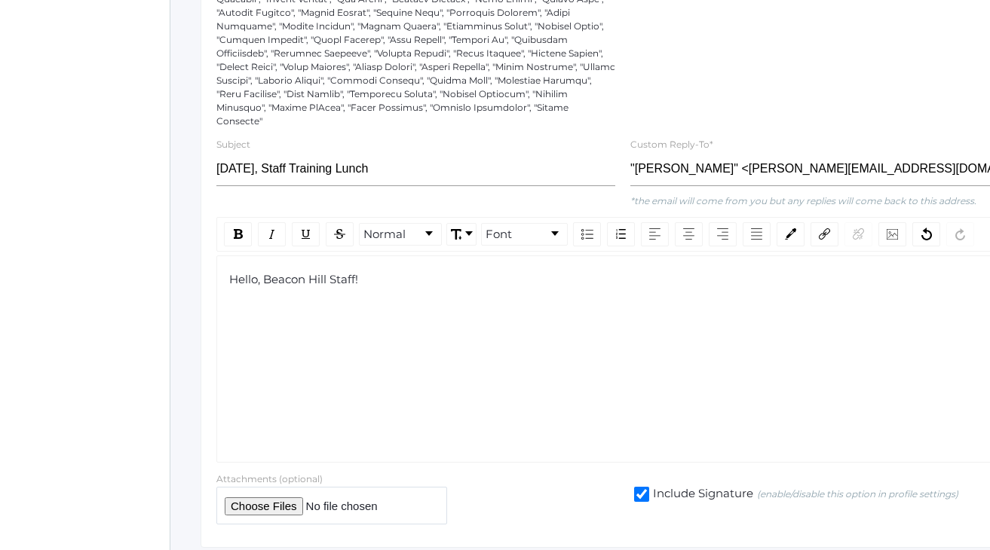
scroll to position [397, 0]
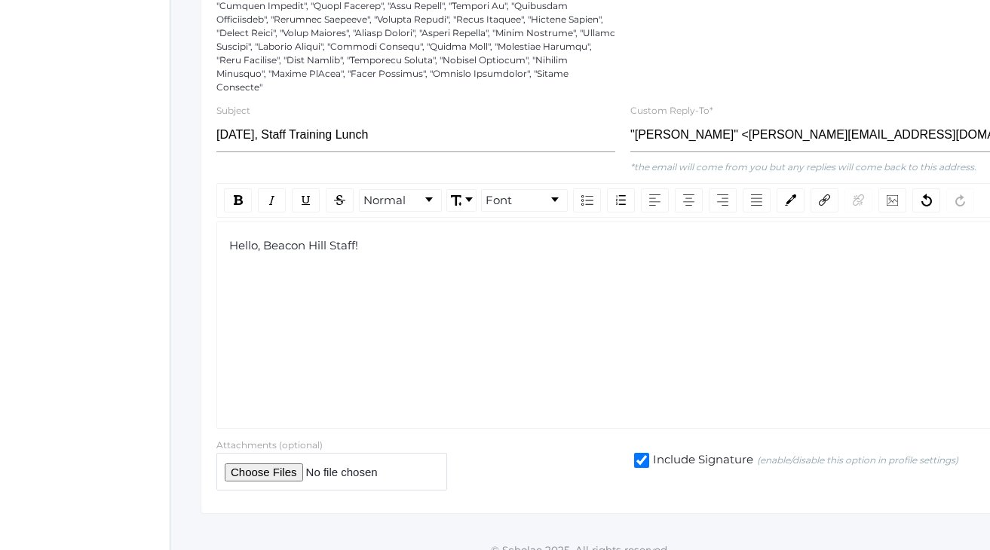
click at [267, 269] on div "Hello, Beacon Hill Staff!" at bounding box center [623, 260] width 788 height 45
click at [256, 249] on div "Hello, Beacon Hill Staff!" at bounding box center [623, 260] width 788 height 45
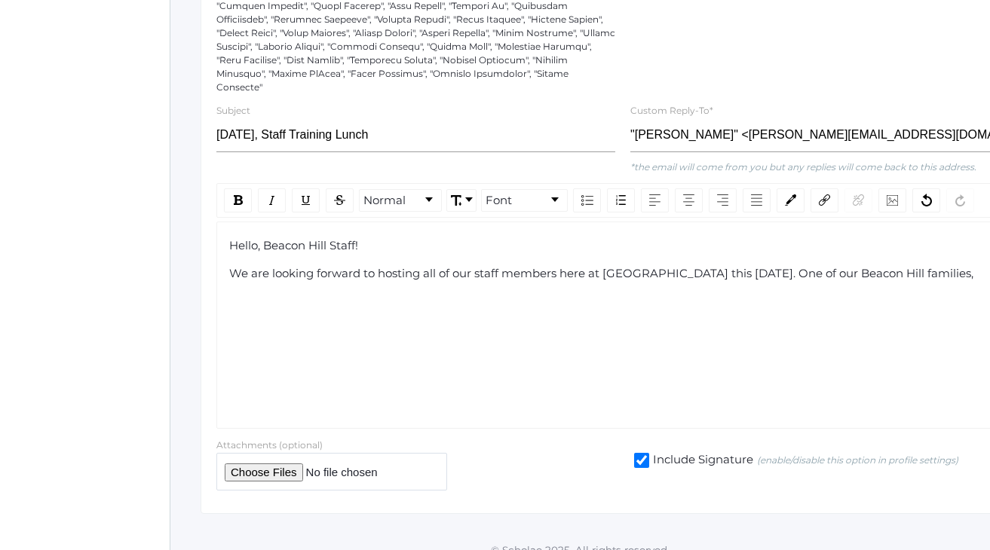
scroll to position [397, 85]
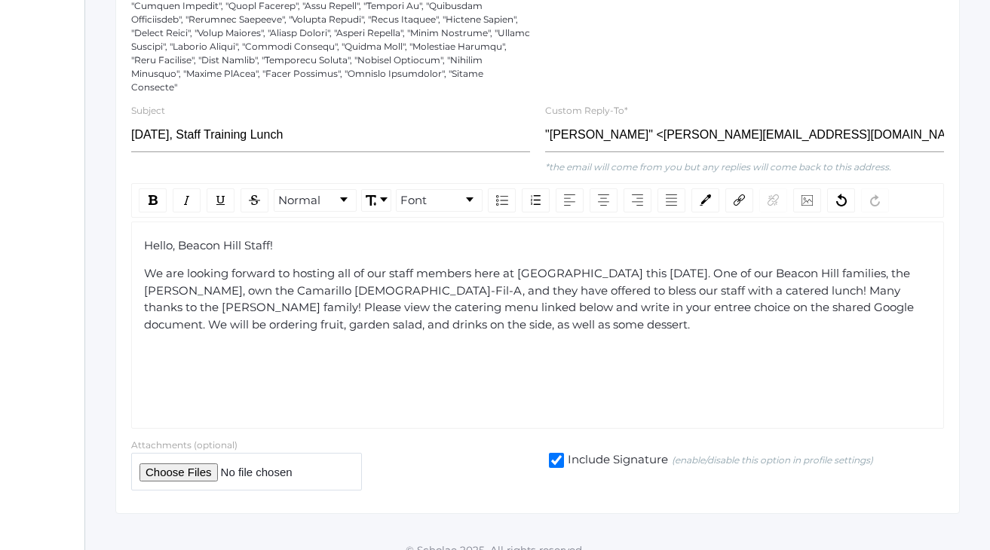
click at [147, 305] on span "We are looking forward to hosting all of our staff members here at Lower School…" at bounding box center [530, 299] width 773 height 66
click at [903, 292] on span "We are looking forward to hosting all of our staff members here at Lower School…" at bounding box center [530, 299] width 773 height 66
click at [882, 291] on span "We are looking forward to hosting all of our staff members here at Lower School…" at bounding box center [530, 299] width 773 height 66
click at [879, 292] on span "We are looking forward to hosting all of our staff members here at Lower School…" at bounding box center [530, 299] width 773 height 66
click at [824, 293] on span "We are looking forward to hosting all of our staff members here at Lower School…" at bounding box center [530, 299] width 773 height 66
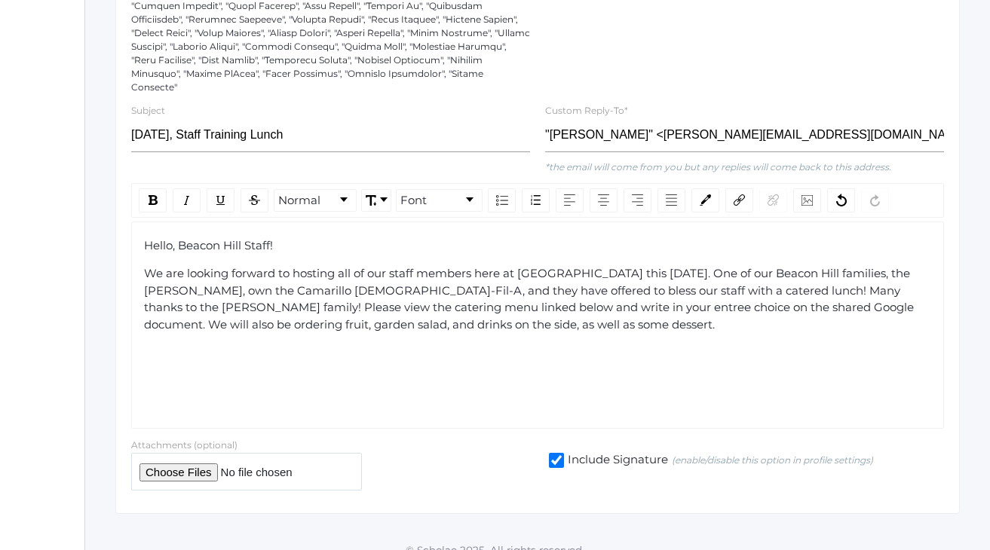
click at [280, 320] on div "Hello, Beacon Hill Staff! We are looking forward to hosting all of our staff me…" at bounding box center [538, 286] width 788 height 97
click at [532, 290] on span "We are looking forward to hosting all of our staff members here at Lower School…" at bounding box center [530, 299] width 773 height 66
click at [550, 309] on div "We are looking forward to hosting all of our staff members here at Lower School…" at bounding box center [538, 299] width 788 height 68
click at [244, 292] on span "We are looking forward to hosting all of our staff members here at Lower School…" at bounding box center [528, 299] width 769 height 66
click at [300, 292] on span "We are looking forward to hosting all of our staff members here at Lower School…" at bounding box center [528, 299] width 769 height 66
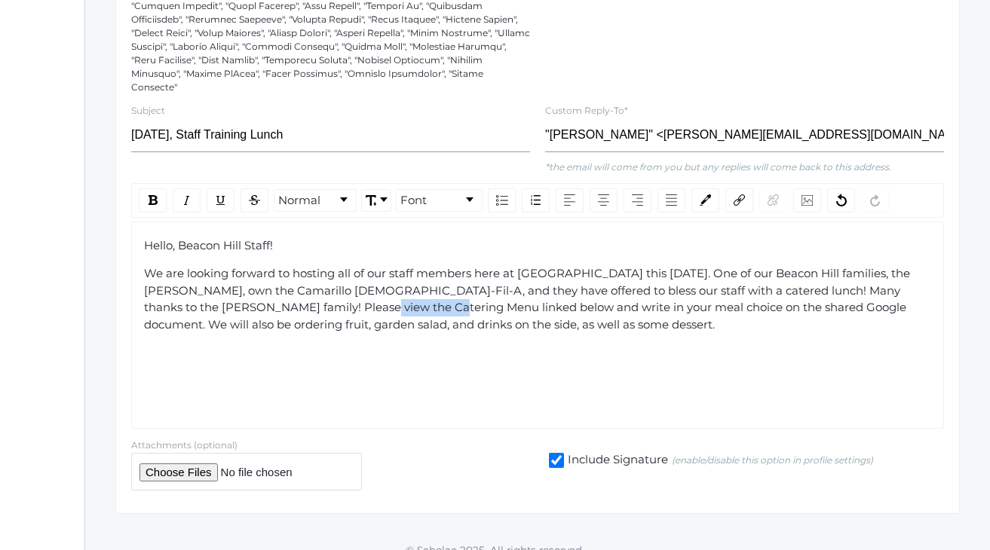
drag, startPoint x: 396, startPoint y: 291, endPoint x: 324, endPoint y: 290, distance: 72.4
click at [324, 290] on span "We are looking forward to hosting all of our staff members here at Lower School…" at bounding box center [528, 299] width 769 height 66
drag, startPoint x: 347, startPoint y: 290, endPoint x: 238, endPoint y: 292, distance: 109.4
click at [238, 292] on span "We are looking forward to hosting all of our staff members here at Lower School…" at bounding box center [536, 299] width 784 height 66
click at [736, 195] on img "rdw-link-control" at bounding box center [739, 200] width 11 height 11
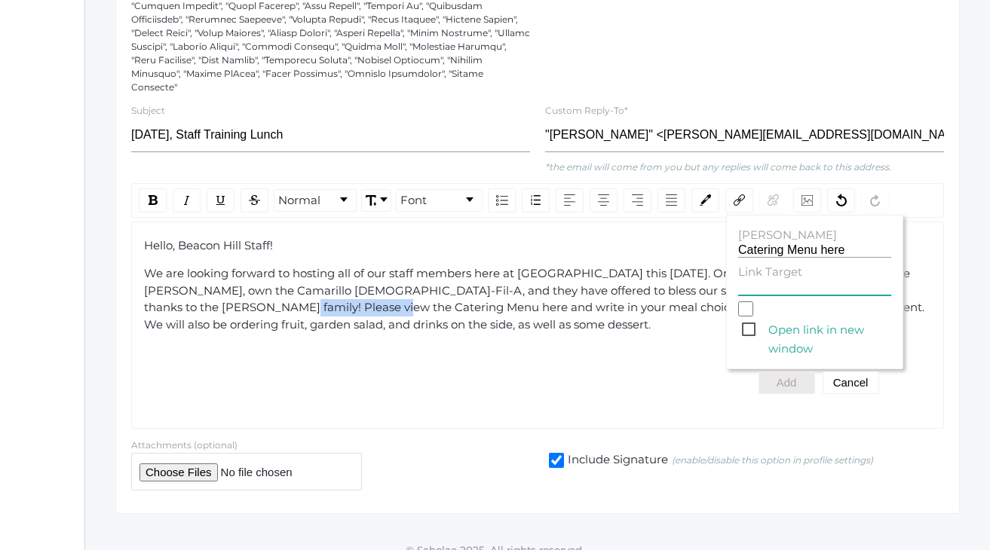
click at [762, 281] on input "Link Target" at bounding box center [814, 288] width 153 height 14
paste input "Bradley, Joyz"
type input "Bradley, Joyz"
paste input "https://order.chick-fil-a.com/menu"
type input "https://order.chick-fil-a.com/menu"
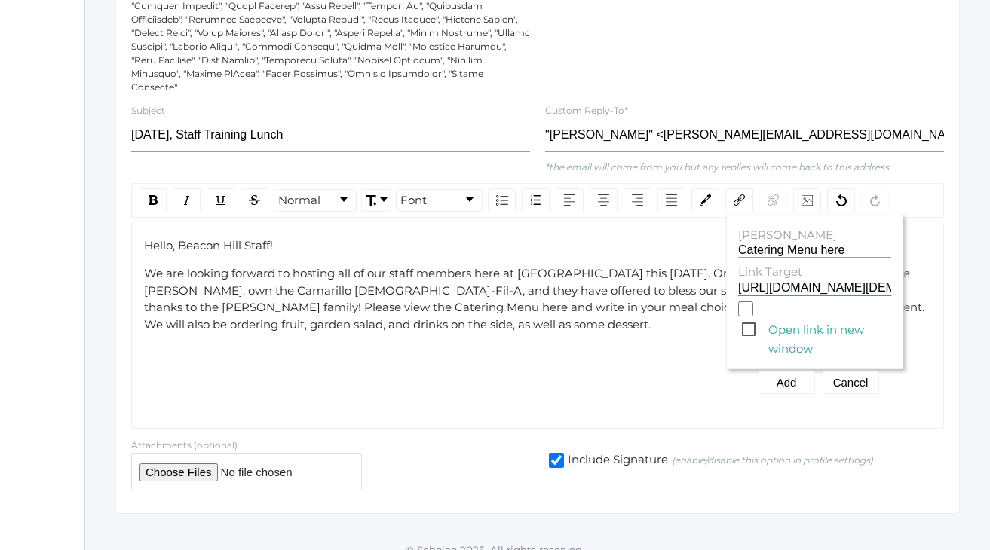
click at [752, 320] on span "Open link in new window" at bounding box center [816, 329] width 149 height 19
click at [752, 309] on input "Open link in new window" at bounding box center [745, 309] width 15 height 15
checkbox input "true"
click at [692, 376] on div "Hello, Beacon Hill Staff! We are looking forward to hosting all of our staff me…" at bounding box center [537, 325] width 813 height 207
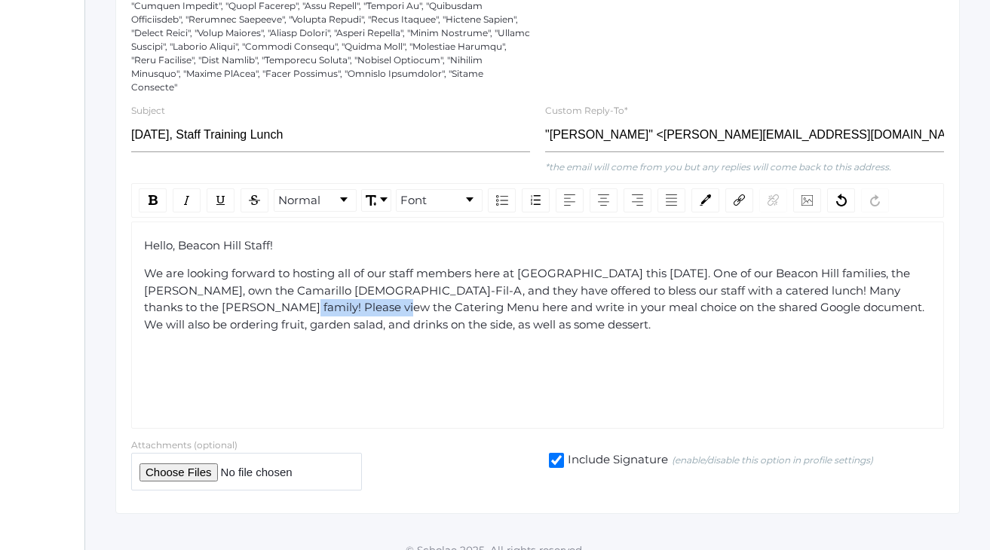
click at [520, 324] on div "Hello, Beacon Hill Staff! We are looking forward to hosting all of our staff me…" at bounding box center [538, 286] width 788 height 97
click at [322, 295] on span "We are looking forward to hosting all of our staff members here at Lower School…" at bounding box center [536, 299] width 784 height 66
drag, startPoint x: 346, startPoint y: 293, endPoint x: 235, endPoint y: 292, distance: 111.6
click at [235, 292] on span "We are looking forward to hosting all of our staff members here at Lower School…" at bounding box center [536, 299] width 784 height 66
click at [737, 195] on img "rdw-link-control" at bounding box center [739, 200] width 11 height 11
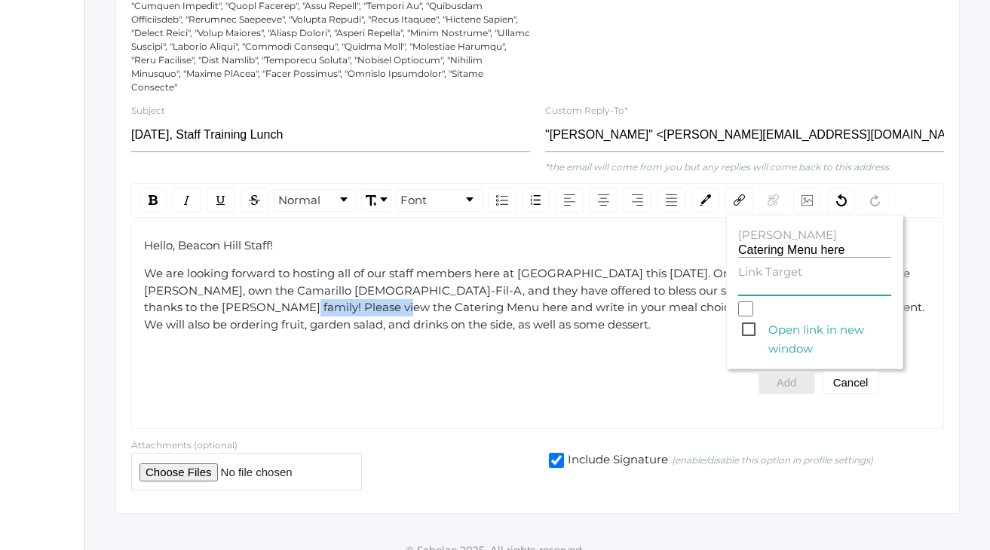
click at [759, 281] on input "Link Target" at bounding box center [814, 288] width 153 height 14
paste input "https://order.chick-fil-a.com/menu"
type input "https://order.chick-fil-a.com/menu"
click at [749, 320] on span "Open link in new window" at bounding box center [816, 329] width 149 height 19
click at [749, 311] on input "Open link in new window" at bounding box center [745, 309] width 15 height 15
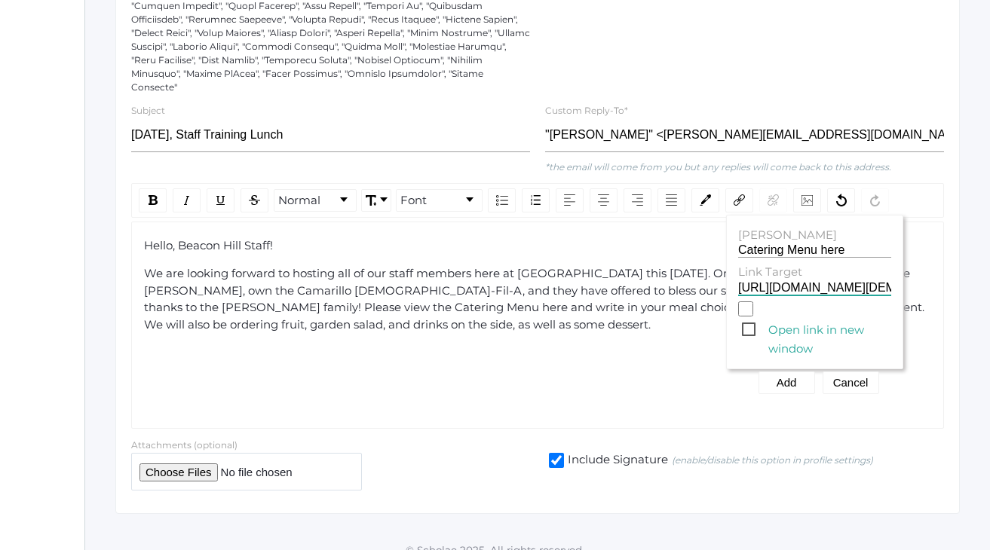
checkbox input "true"
click at [778, 372] on button "Add" at bounding box center [787, 383] width 57 height 23
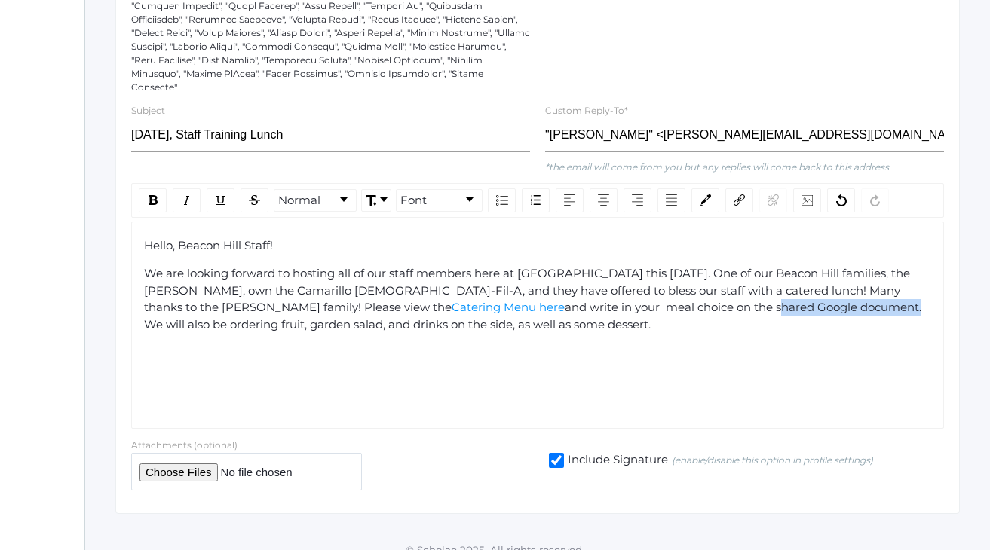
drag, startPoint x: 707, startPoint y: 293, endPoint x: 565, endPoint y: 293, distance: 142.5
click at [565, 300] on span "and write in your meal choice on the shared Google document. We will also be or…" at bounding box center [534, 316] width 780 height 32
click at [633, 330] on div "Hello, Beacon Hill Staff! We are looking forward to hosting all of our staff me…" at bounding box center [537, 325] width 813 height 207
click at [667, 300] on span "and write in your meal choice on the shared Google document. We will also be or…" at bounding box center [534, 316] width 780 height 32
drag, startPoint x: 708, startPoint y: 293, endPoint x: 564, endPoint y: 287, distance: 144.1
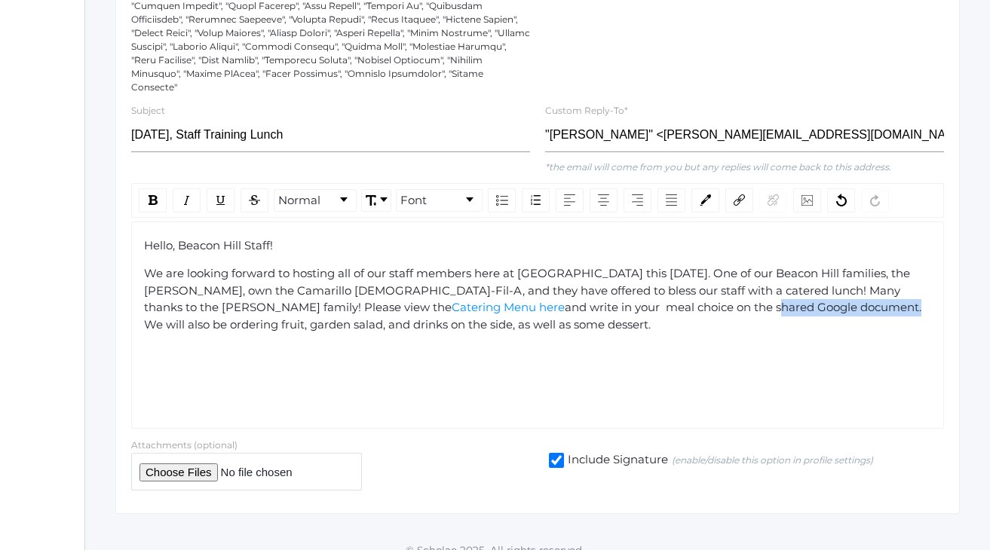
click at [564, 300] on span "and write in your meal choice on the shared Google document. We will also be or…" at bounding box center [534, 316] width 780 height 32
click at [615, 311] on div "We are looking forward to hosting all of our staff members here at Lower School…" at bounding box center [538, 299] width 788 height 68
click at [477, 311] on div "We are looking forward to hosting all of our staff members here at Lower School…" at bounding box center [538, 299] width 788 height 68
click at [561, 300] on span "and write in your meal choice on the shared Google document. We will also be or…" at bounding box center [534, 316] width 780 height 32
click at [707, 300] on span "and write in your meal choice on the shared Google document. We will also be or…" at bounding box center [534, 316] width 780 height 32
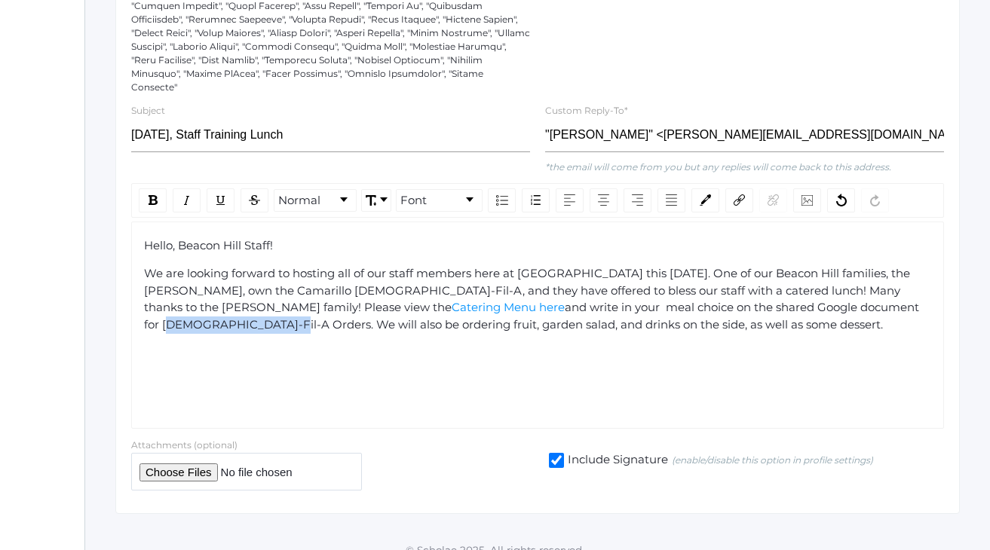
drag, startPoint x: 834, startPoint y: 289, endPoint x: 732, endPoint y: 293, distance: 101.9
click at [732, 300] on span "and write in your meal choice on the shared Google document for Chick-Fil-A Ord…" at bounding box center [533, 316] width 778 height 32
click at [733, 189] on div "rdw-link-control" at bounding box center [739, 201] width 28 height 24
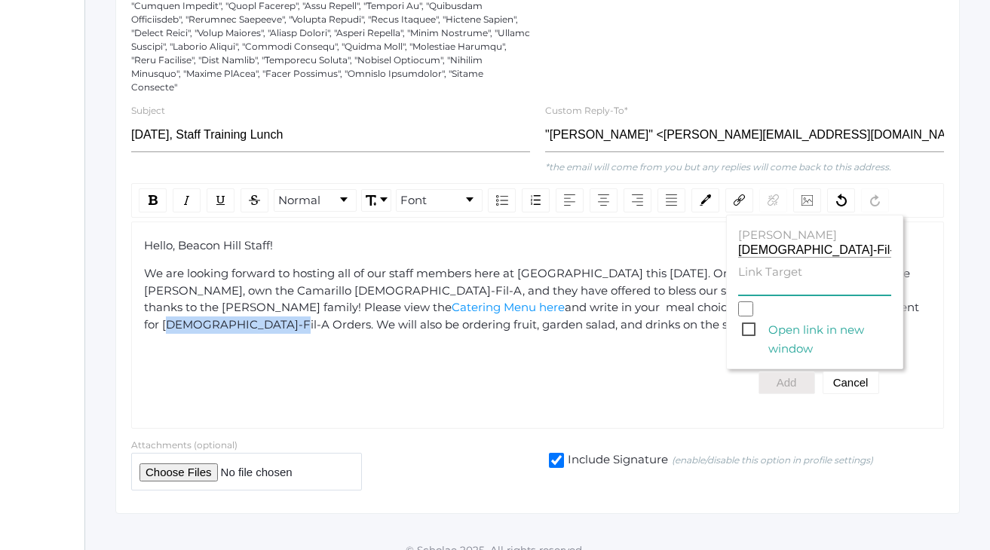
click at [747, 281] on input "Link Target" at bounding box center [814, 288] width 153 height 14
paste input "https://docs.google.com/spreadsheets/d/180M5O-uwRKkL10TB2YY_S77TBC-nDRl-TQHzBd3…"
type input "https://docs.google.com/spreadsheets/d/180M5O-uwRKkL10TB2YY_S77TBC-nDRl-TQHzBd3…"
click at [749, 320] on span "Open link in new window" at bounding box center [816, 329] width 149 height 19
click at [749, 308] on input "Open link in new window" at bounding box center [745, 309] width 15 height 15
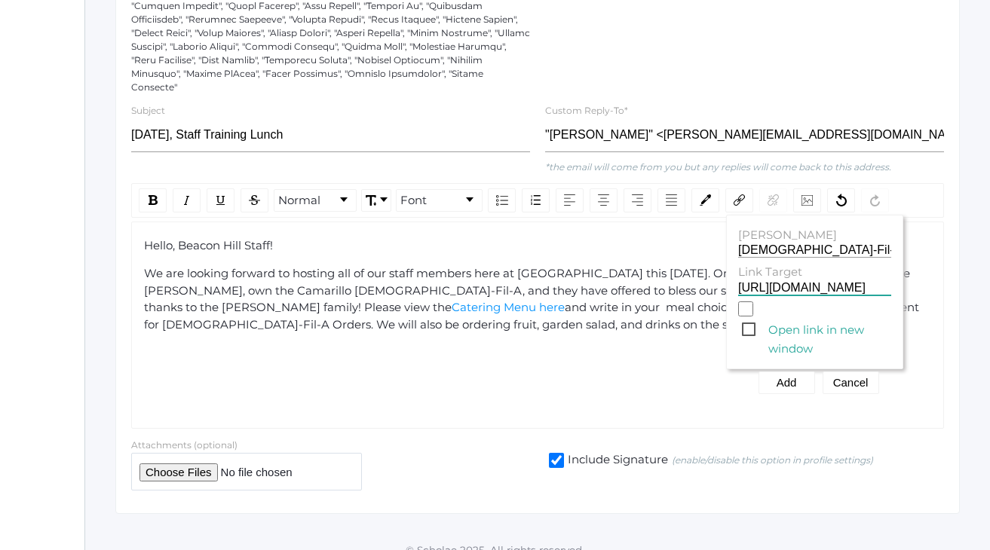
checkbox input "true"
click at [784, 372] on button "Add" at bounding box center [787, 383] width 57 height 23
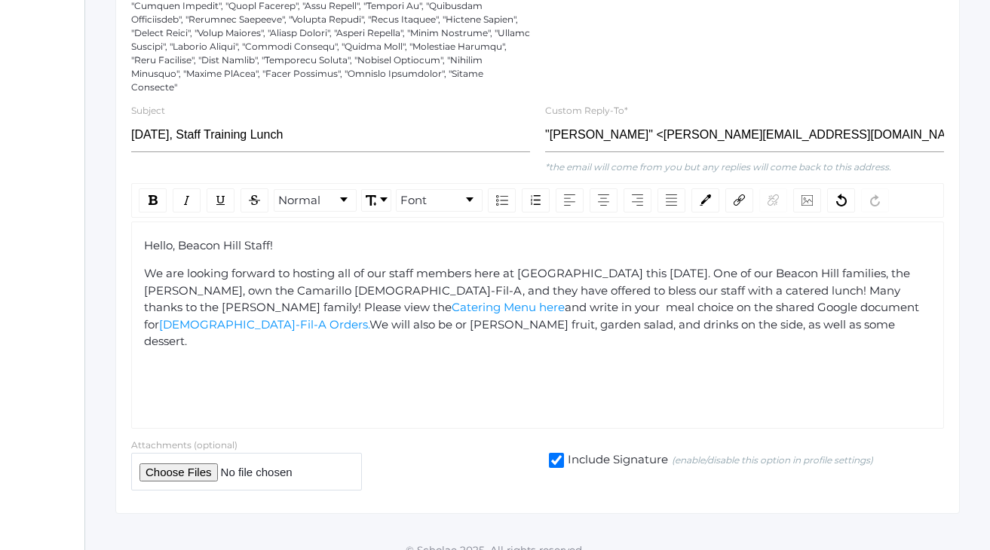
click at [676, 337] on div "Hello, Beacon Hill Staff! We are looking forward to hosting all of our staff me…" at bounding box center [537, 325] width 813 height 207
click at [728, 300] on span "and write in your meal choice on the shared Google document for" at bounding box center [533, 316] width 778 height 32
click at [649, 325] on div "Hello, Beacon Hill Staff! We are looking forward to hosting all of our staff me…" at bounding box center [538, 286] width 788 height 97
click at [630, 308] on div "We are looking forward to hosting all of our staff members here at Lower School…" at bounding box center [538, 299] width 788 height 68
click at [427, 317] on span "We will also be or dering fruit, garden salad, and drinks on the side, as well …" at bounding box center [641, 324] width 572 height 14
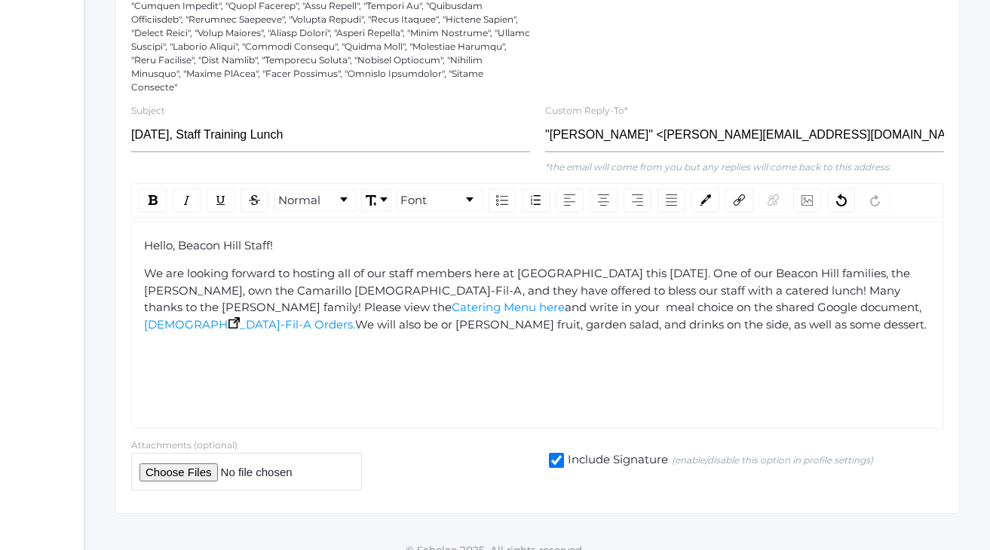
click at [560, 317] on span "We will also be or dering fruit, garden salad, and drinks on the side, as well …" at bounding box center [641, 324] width 572 height 14
click at [565, 300] on span "and write in your meal choice on the shared Google document," at bounding box center [743, 307] width 357 height 14
click at [569, 308] on div "We are looking forward to hosting all of our staff members here at Lower School…" at bounding box center [538, 299] width 788 height 68
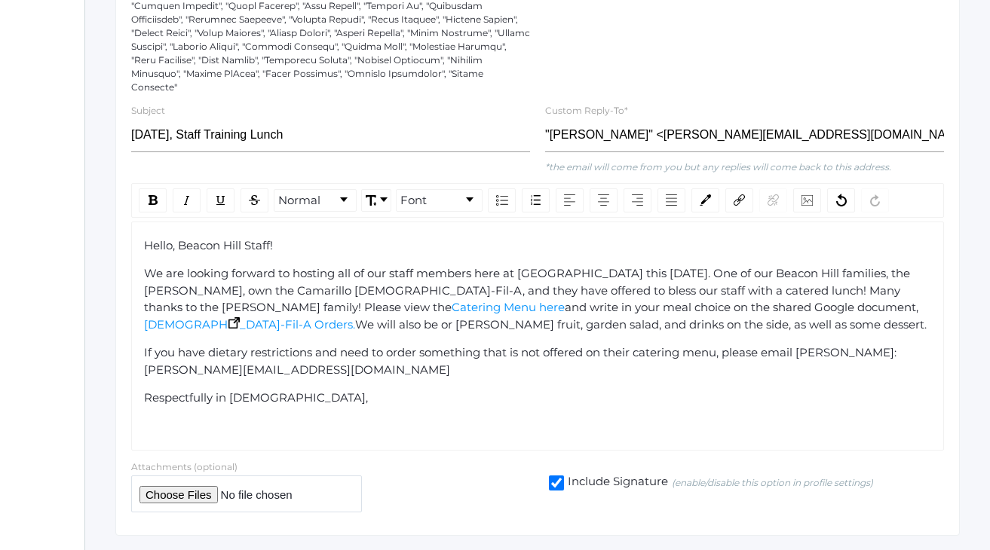
click at [429, 476] on div at bounding box center [330, 494] width 399 height 37
click at [446, 476] on div at bounding box center [330, 494] width 399 height 37
click at [489, 368] on div "Hello, Beacon Hill Staff! We are looking forward to hosting all of our staff me…" at bounding box center [538, 337] width 788 height 198
click at [210, 119] on input "October 14th, Staff Training Lunch" at bounding box center [330, 135] width 399 height 34
type input "October 14th: Staff Training Lunch"
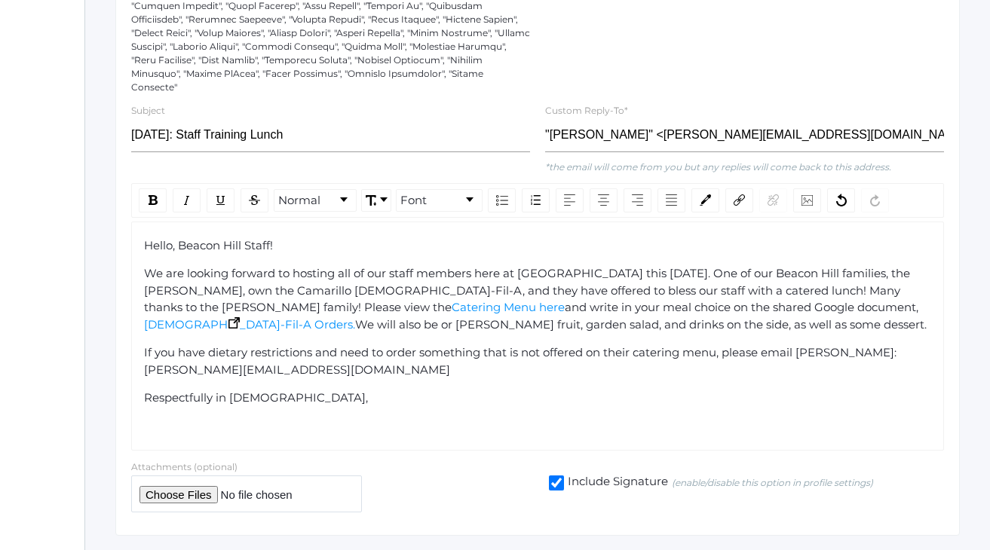
click at [416, 317] on span "We will also be or dering fruit, garden salad, and drinks on the side, as well …" at bounding box center [641, 324] width 572 height 14
click at [352, 81] on div "Compose your Message Send Message to 67 recipients Recipients: Delivery Method:…" at bounding box center [537, 175] width 845 height 722
click at [58, 151] on div "icons/ui/navigation/home Created with Sketch. Home icons/user/plain Created wit…" at bounding box center [0, 97] width 170 height 988
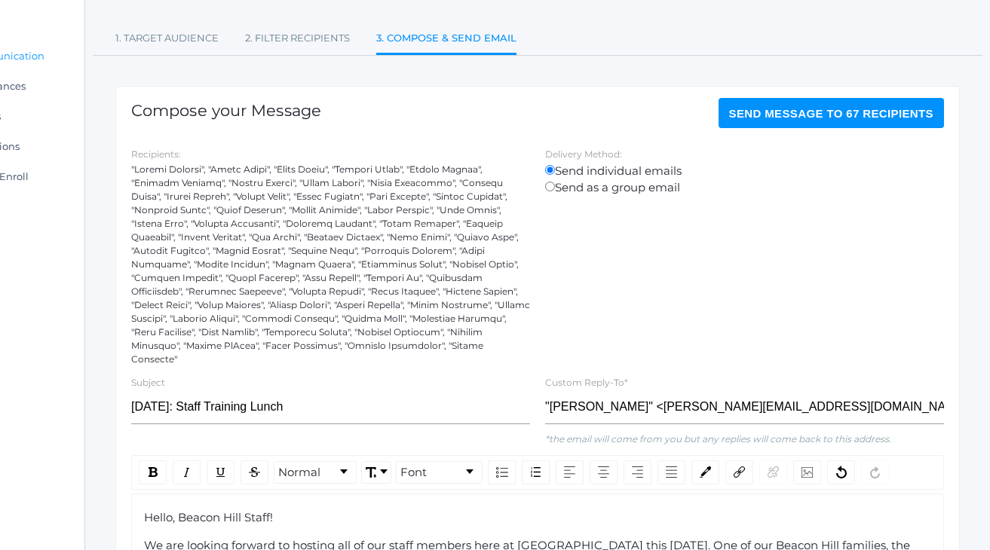
scroll to position [123, 85]
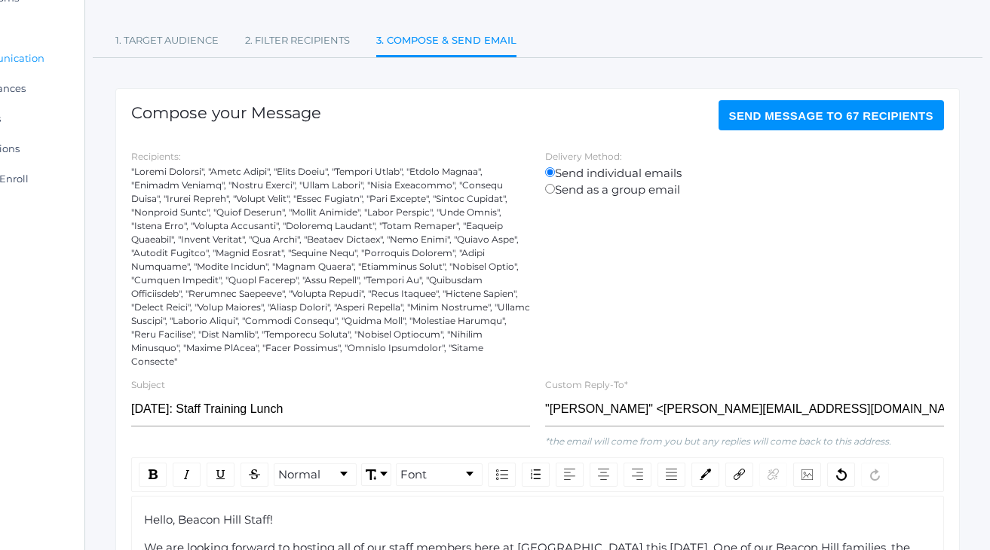
click at [222, 226] on div at bounding box center [330, 267] width 399 height 204
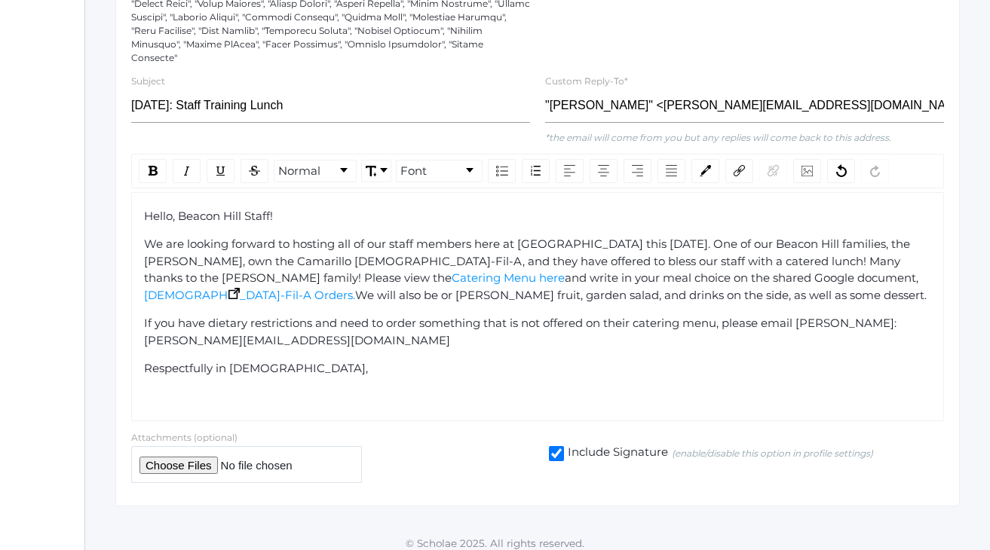
scroll to position [417, 85]
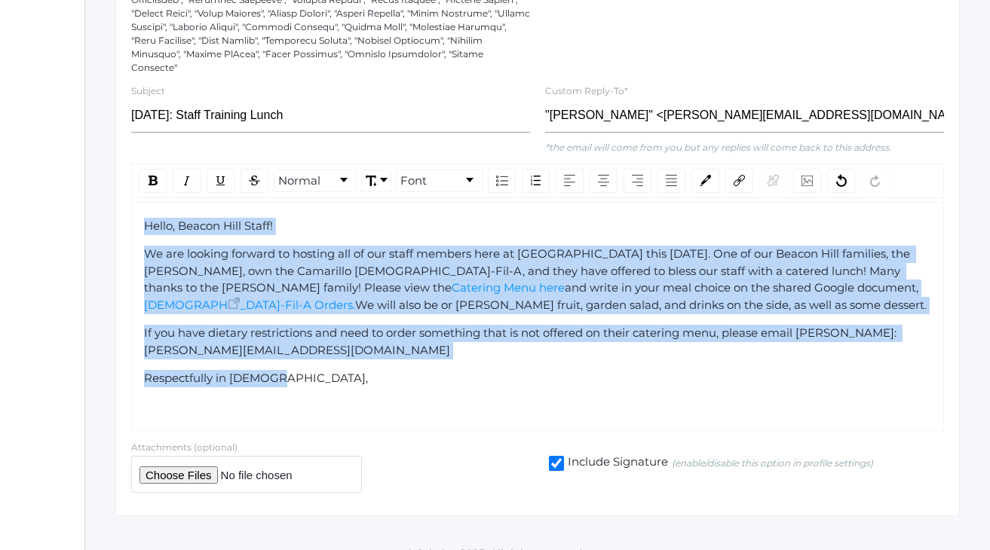
drag, startPoint x: 272, startPoint y: 367, endPoint x: 137, endPoint y: 206, distance: 210.4
click at [137, 206] on div "Hello, Beacon Hill Staff! We are looking forward to hosting all of our staff me…" at bounding box center [537, 317] width 813 height 230
copy div "Hello, Beacon Hill Staff! We are looking forward to hosting all of our staff me…"
click at [355, 298] on span "We will also be or dering fruit, garden salad, and drinks on the side, as well …" at bounding box center [641, 305] width 572 height 14
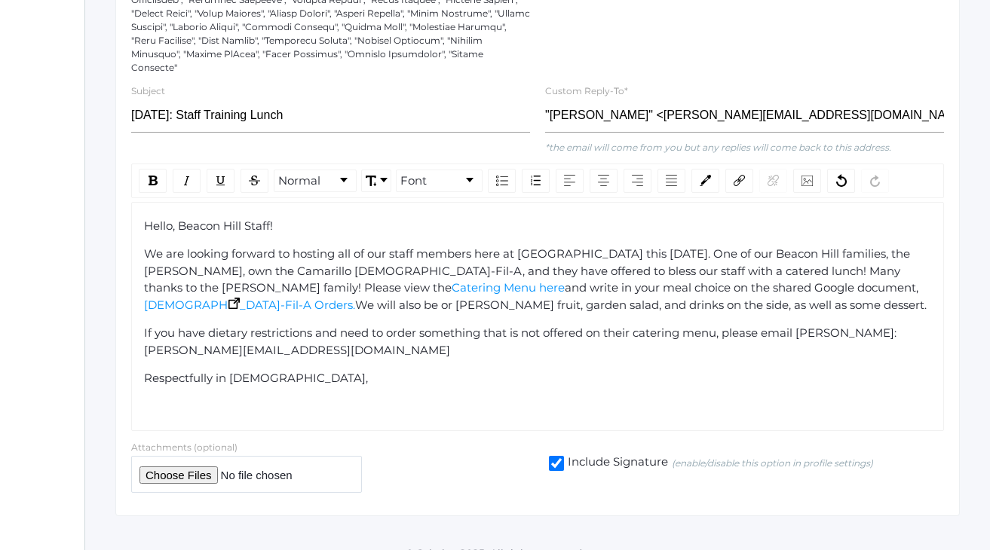
click at [355, 298] on span "We will also be or dering fruit, garden salad, and drinks on the side, as well …" at bounding box center [641, 305] width 572 height 14
click at [388, 300] on div "Hello, Beacon Hill Staff! We are looking forward to hosting all of our staff me…" at bounding box center [538, 317] width 788 height 198
click at [354, 298] on span "Chick-Fil-A Orders." at bounding box center [249, 305] width 210 height 14
click at [656, 326] on span "If you have dietary restrictions and need to order something that is not offere…" at bounding box center [522, 342] width 756 height 32
click at [618, 281] on span "and write in your meal choice on the shared Google document," at bounding box center [742, 288] width 354 height 14
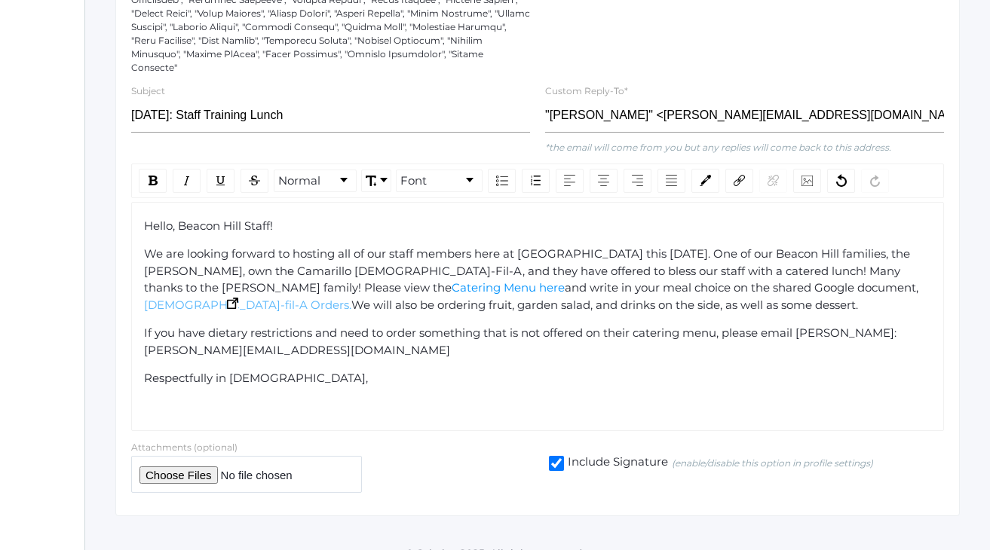
click at [339, 254] on span "We are looking forward to hosting all of our staff members here at Lower School…" at bounding box center [528, 271] width 769 height 48
click at [504, 259] on span "We are looking forward to hosting all of our staff members here at Lower School…" at bounding box center [528, 271] width 769 height 48
click at [487, 298] on span "We will also be ordering fruit, garden salad, and drinks on the side, as well a…" at bounding box center [604, 305] width 507 height 14
click at [220, 399] on div "rdw-editor" at bounding box center [538, 407] width 788 height 17
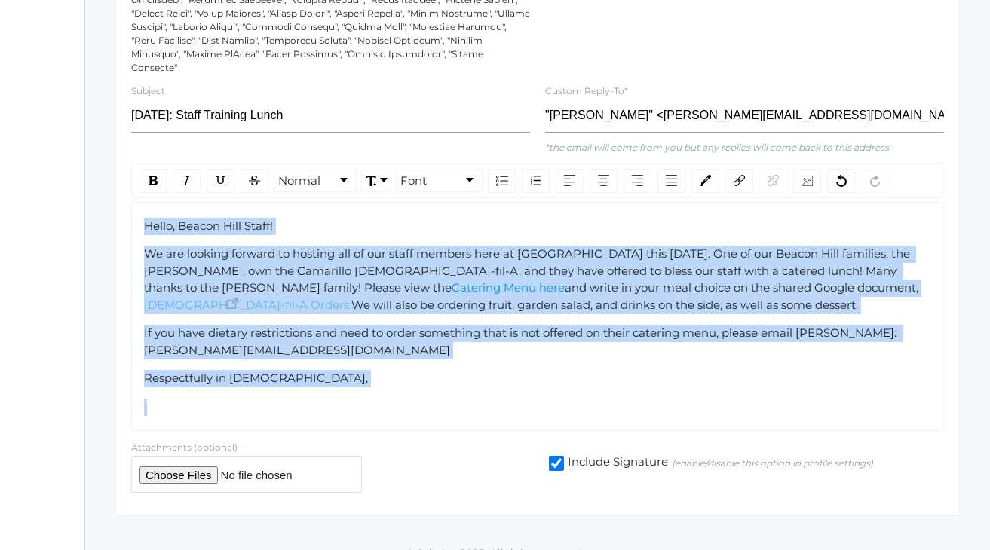
drag, startPoint x: 164, startPoint y: 376, endPoint x: 136, endPoint y: 208, distance: 169.8
click at [136, 208] on div "Hello, Beacon Hill Staff! We are looking forward to hosting all of our staff me…" at bounding box center [537, 317] width 813 height 230
copy div "Hello, Beacon Hill Staff! We are looking forward to hosting all of our staff me…"
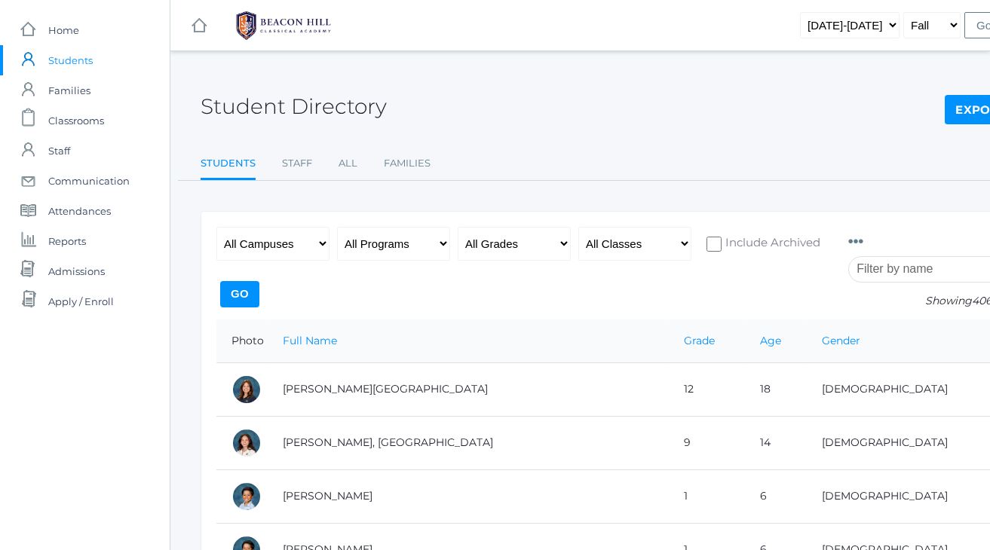
click at [867, 268] on input "search" at bounding box center [931, 269] width 167 height 26
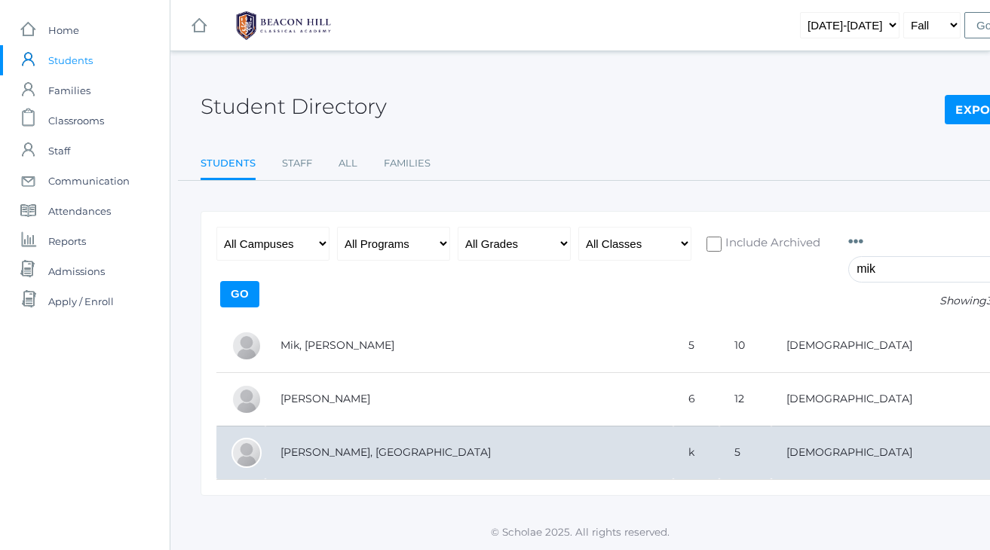
type input "mik"
click at [351, 451] on td "Mikhail, Siena" at bounding box center [469, 453] width 408 height 54
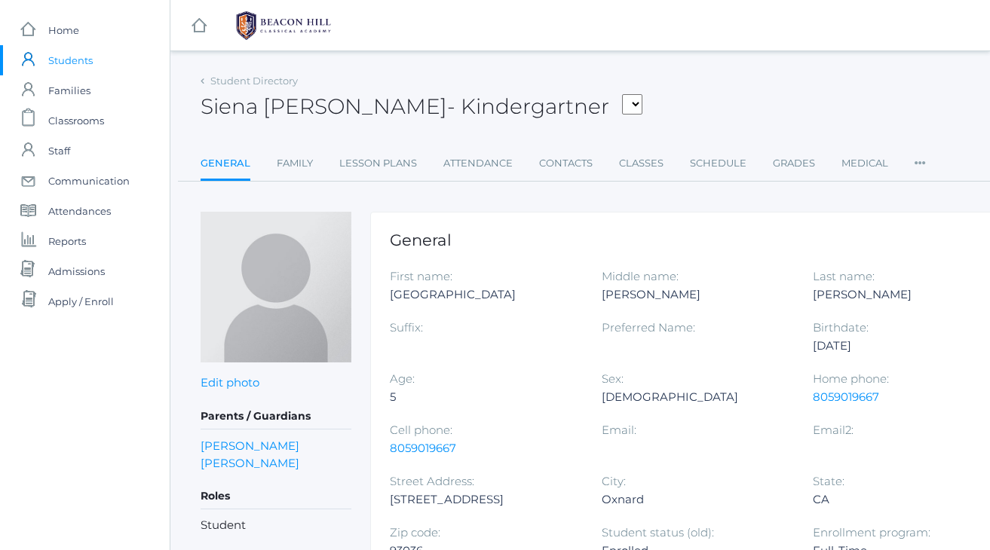
click at [646, 81] on div "Siena [PERSON_NAME] [PERSON_NAME], [PERSON_NAME], [PERSON_NAME], [PERSON_NAME],…" at bounding box center [623, 98] width 845 height 56
click at [659, 69] on div "icons/ui/navigation/hamburger Created with Sketch. icons/ui/navigation/home Cre…" at bounding box center [580, 480] width 820 height 961
click at [660, 57] on div "icons/ui/navigation/hamburger Created with Sketch. icons/ui/navigation/home Cre…" at bounding box center [580, 480] width 820 height 961
click at [701, 105] on div "Siena [PERSON_NAME] [PERSON_NAME], [PERSON_NAME], [PERSON_NAME], [PERSON_NAME],…" at bounding box center [623, 98] width 845 height 56
click at [45, 176] on link "icons/mail/message Created with Sketch. Communication" at bounding box center [85, 181] width 170 height 30
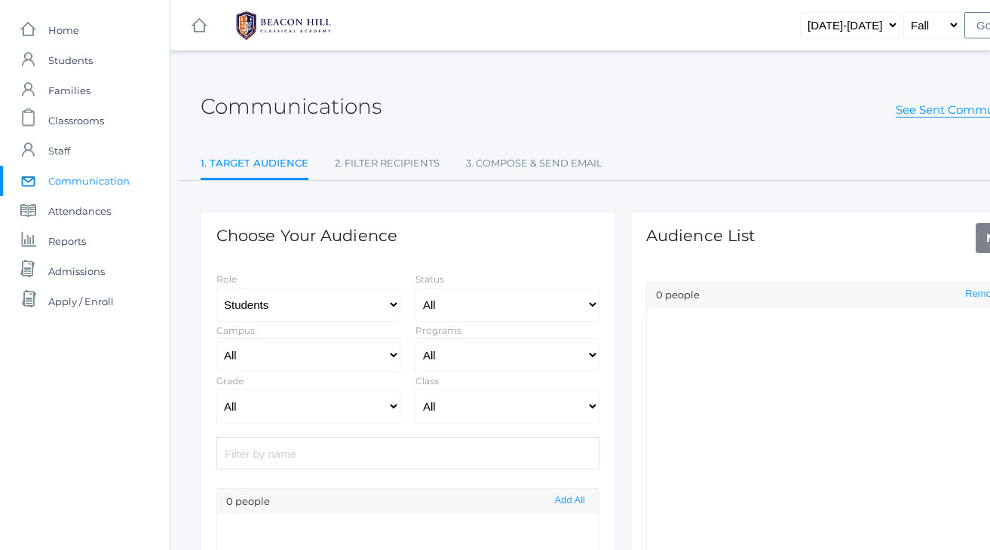
select select "Enrolled"
select select "1"
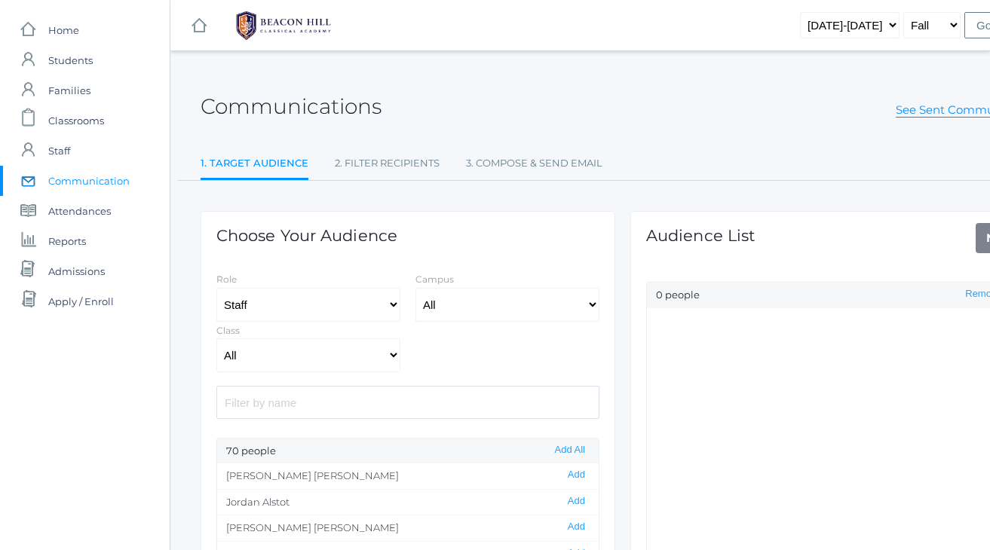
click at [165, 323] on div "icons/ui/navigation/home Created with Sketch. Home icons/user/plain Created wit…" at bounding box center [85, 407] width 170 height 814
click at [246, 394] on input "search" at bounding box center [407, 402] width 383 height 32
type input "[PERSON_NAME]"
click at [577, 473] on button "Add" at bounding box center [576, 475] width 26 height 13
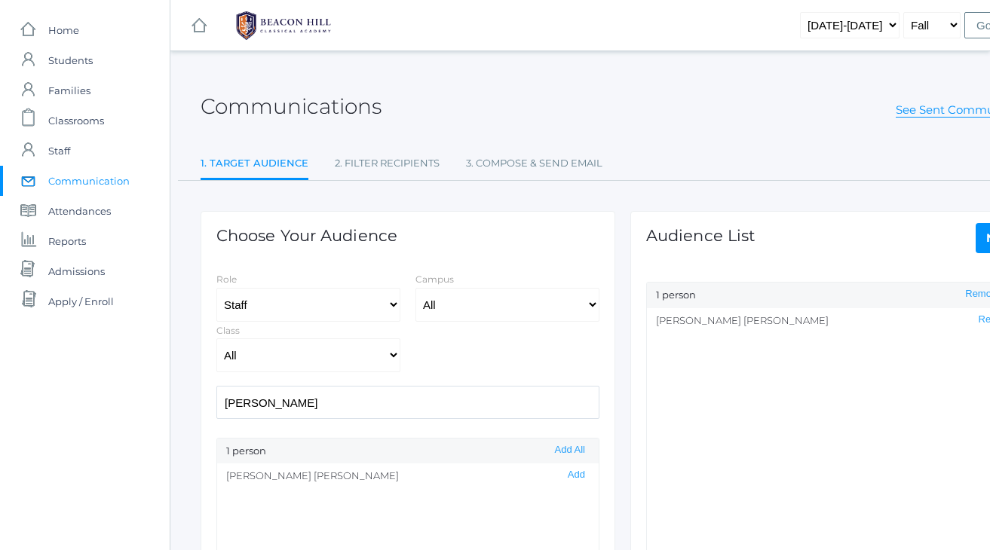
click at [980, 238] on link "Next" at bounding box center [1003, 238] width 54 height 30
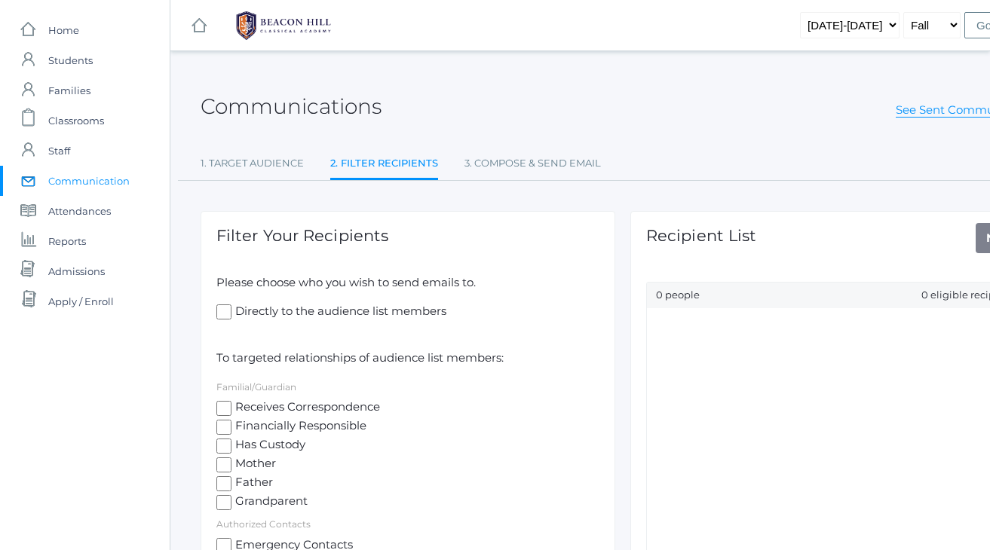
click at [695, 133] on div "Communications See Sent Communications 1. Target Audience 2. Filter Recipients …" at bounding box center [623, 332] width 845 height 524
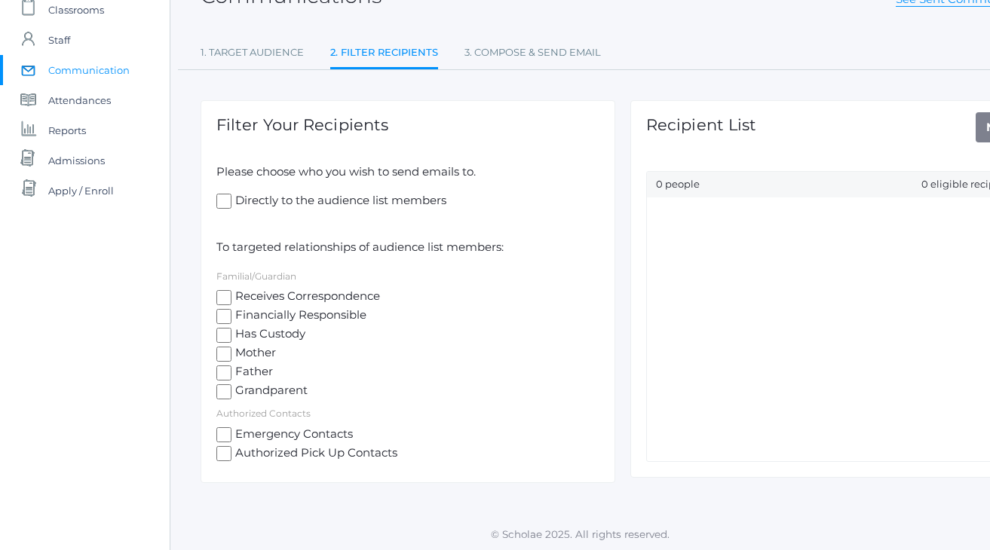
scroll to position [110, 0]
click at [222, 200] on input "Directly to the audience list members" at bounding box center [223, 202] width 15 height 15
checkbox input "true"
click at [978, 129] on link "Next" at bounding box center [1003, 128] width 54 height 30
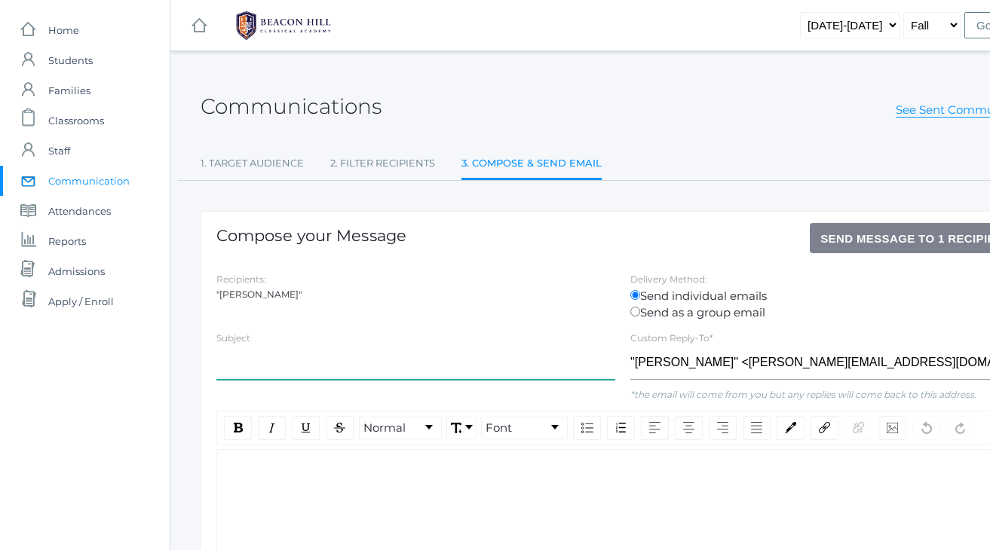
click at [294, 351] on input "text" at bounding box center [415, 363] width 399 height 34
type input "Test Email"
click at [362, 502] on div "rdw-wrapper" at bounding box center [622, 552] width 813 height 207
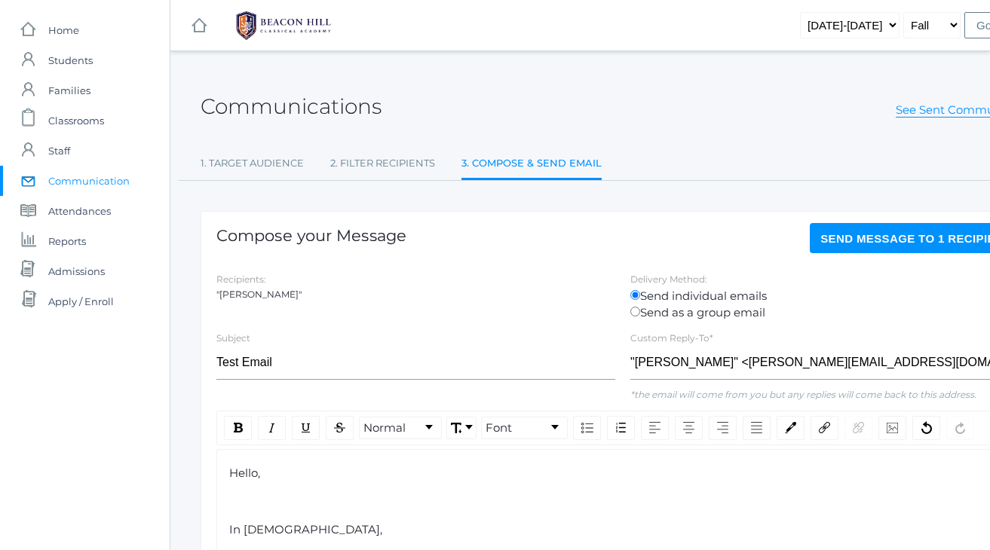
click at [681, 167] on ul "1. Target Audience 2. Filter Recipients 3. Compose & Send Email" at bounding box center [623, 165] width 845 height 32
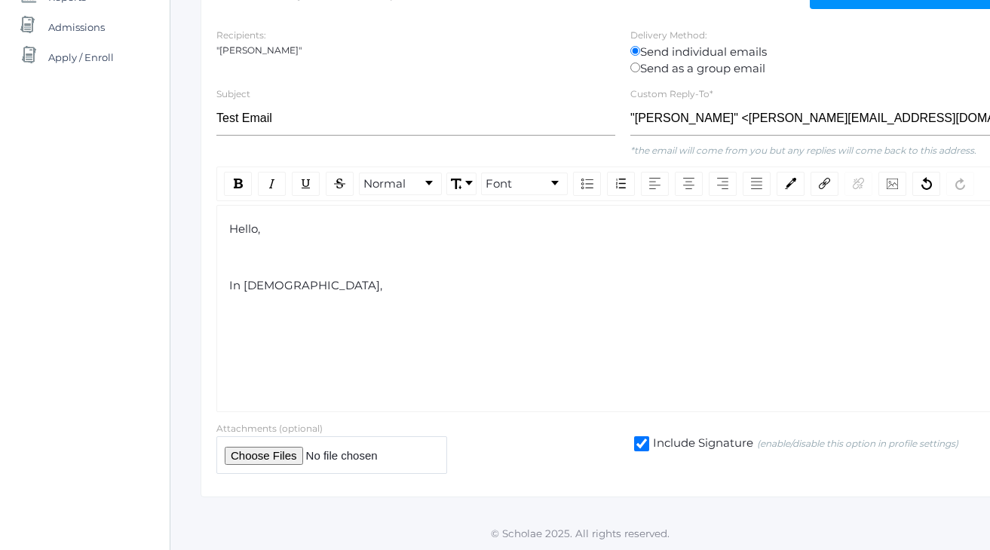
scroll to position [241, 0]
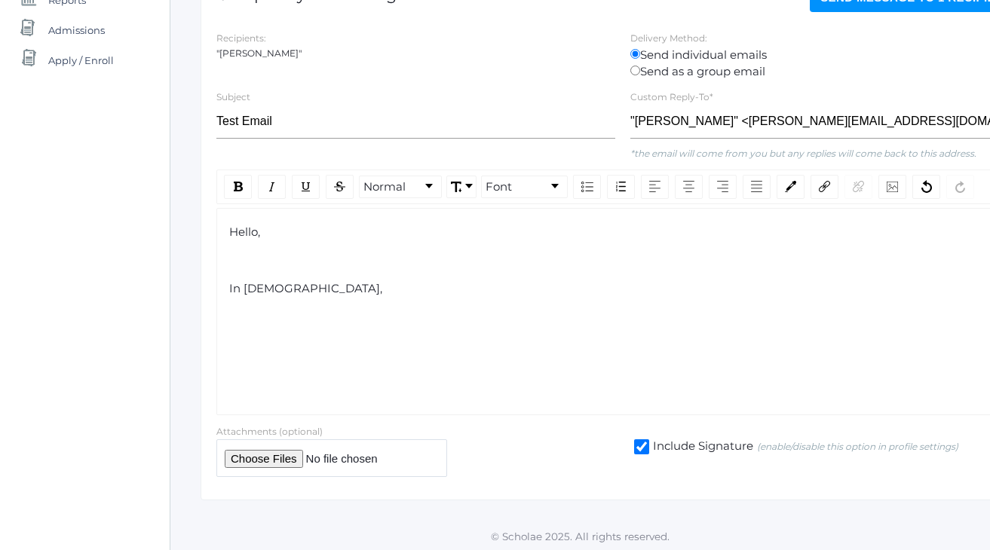
click at [615, 446] on div at bounding box center [415, 458] width 399 height 37
click at [704, 15] on div "Compose your Message Send Message to 1 recipients" at bounding box center [622, 4] width 813 height 36
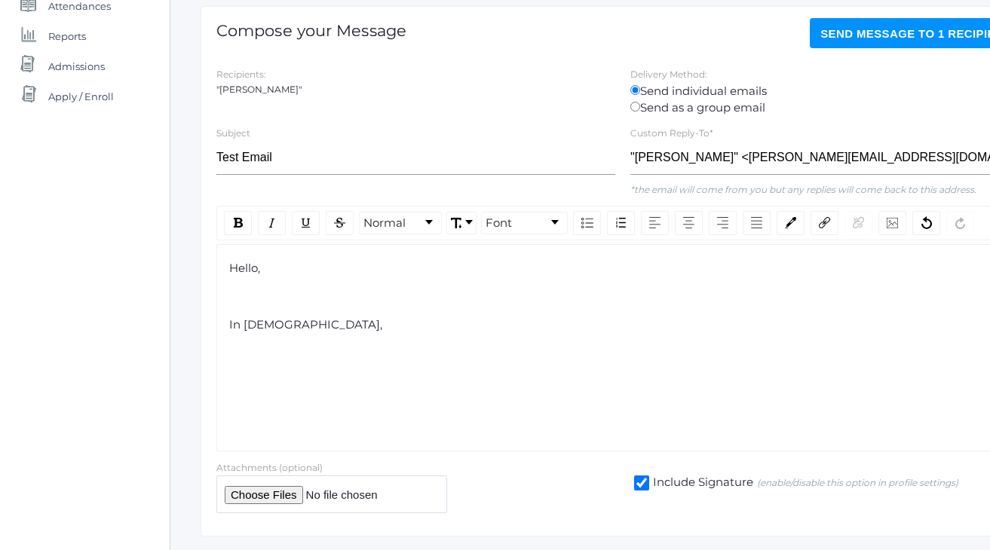
scroll to position [170, 0]
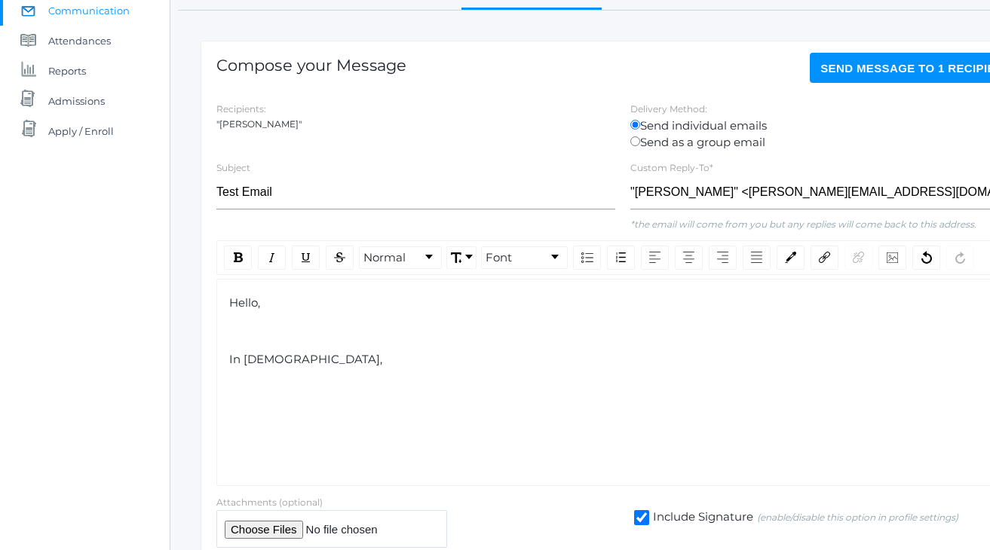
click at [879, 72] on span "Send Message to 1 recipients" at bounding box center [919, 68] width 198 height 13
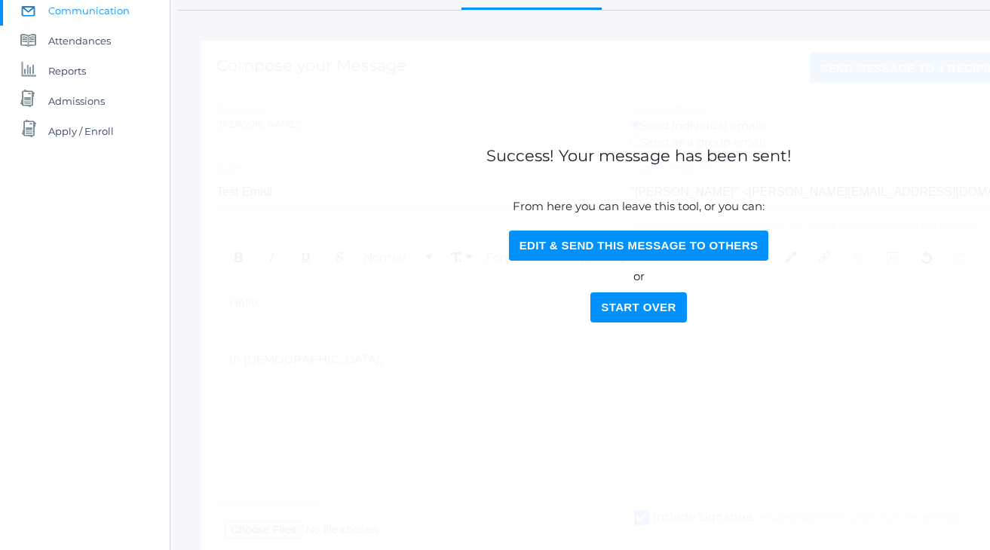
click at [627, 316] on button "Start Over" at bounding box center [638, 308] width 96 height 30
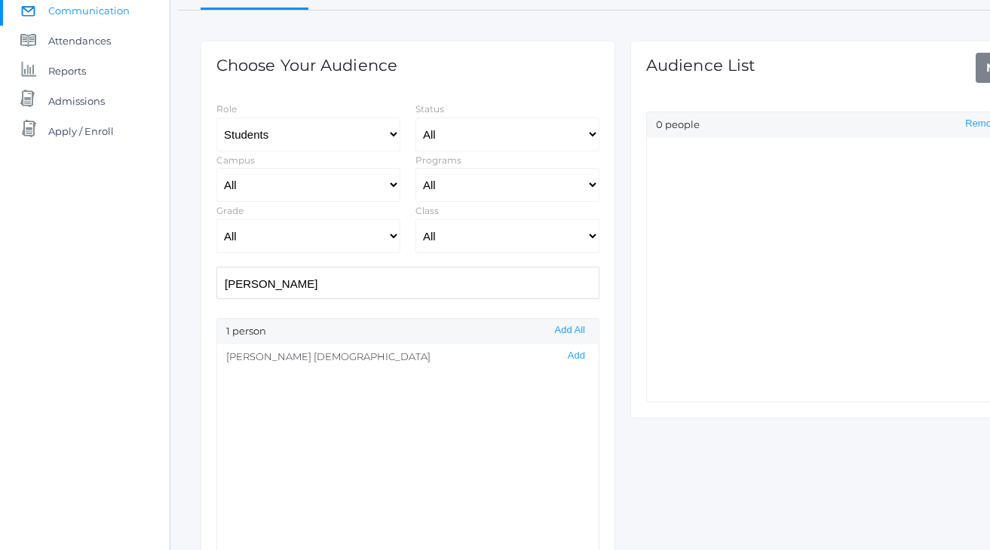
click at [251, 290] on input "[PERSON_NAME]" at bounding box center [407, 283] width 383 height 32
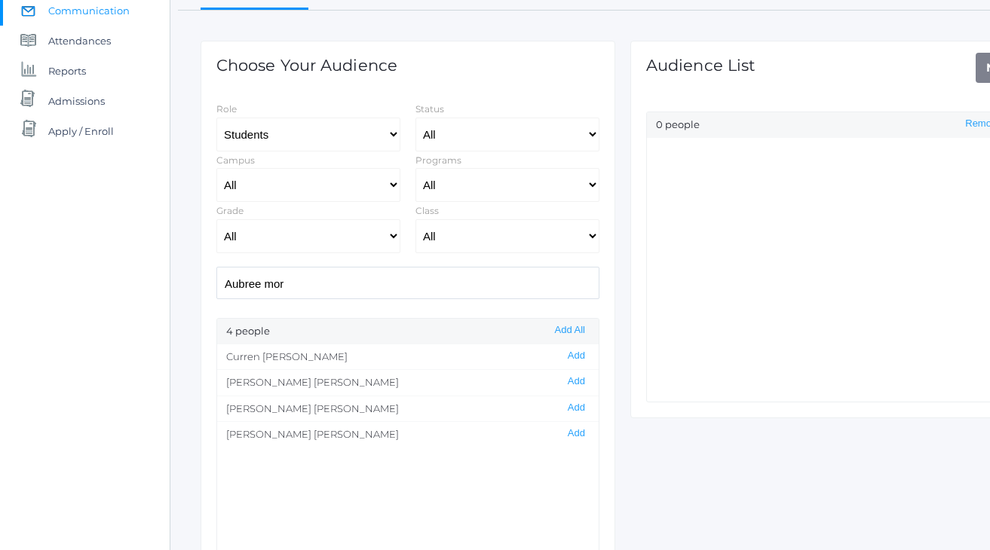
type input "[PERSON_NAME]"
click at [259, 283] on input "[PERSON_NAME]" at bounding box center [407, 283] width 383 height 32
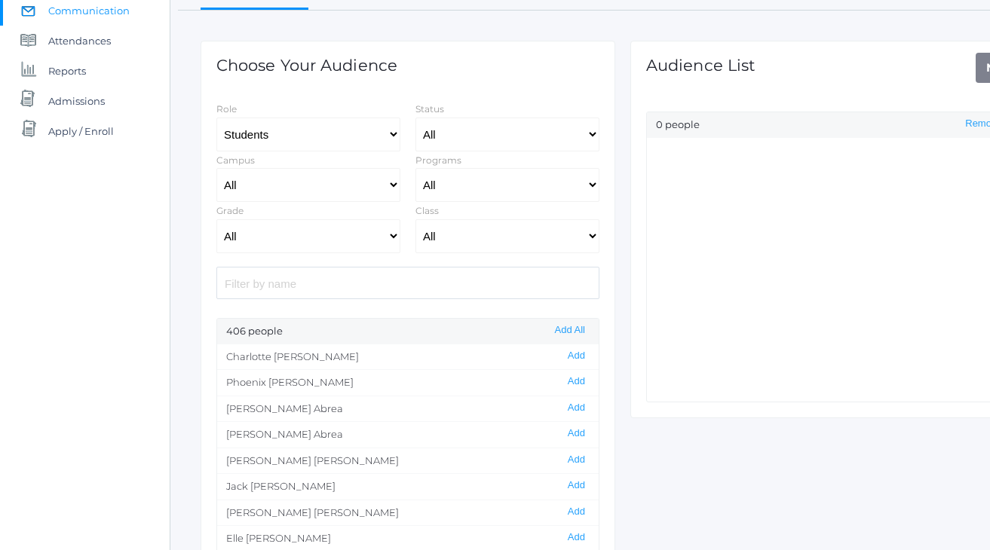
click at [177, 209] on div "Communications See Sent Communications 1. Target Audience 2. Filter Recipients …" at bounding box center [622, 262] width 905 height 725
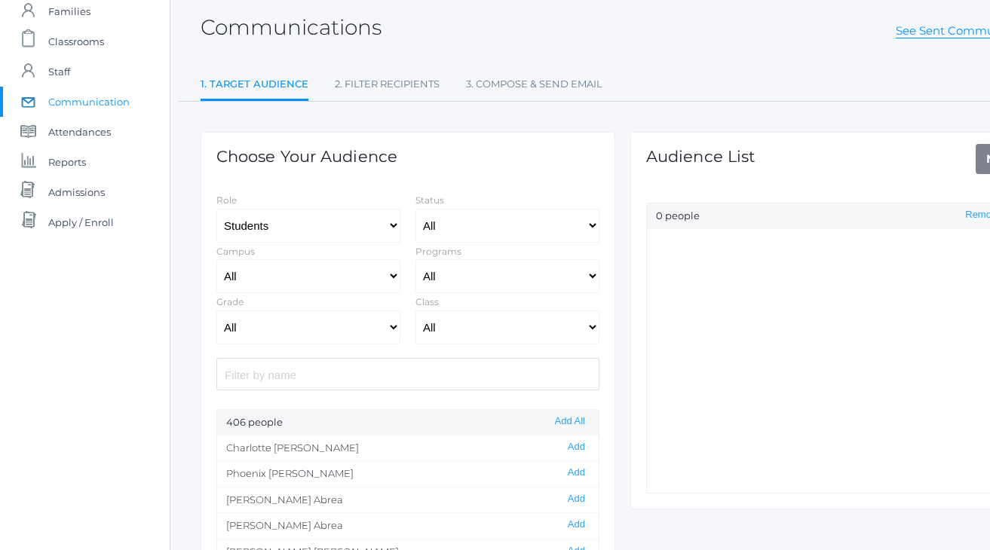
scroll to position [78, 0]
click at [255, 379] on input "search" at bounding box center [407, 376] width 383 height 32
type input "m"
select select "1"
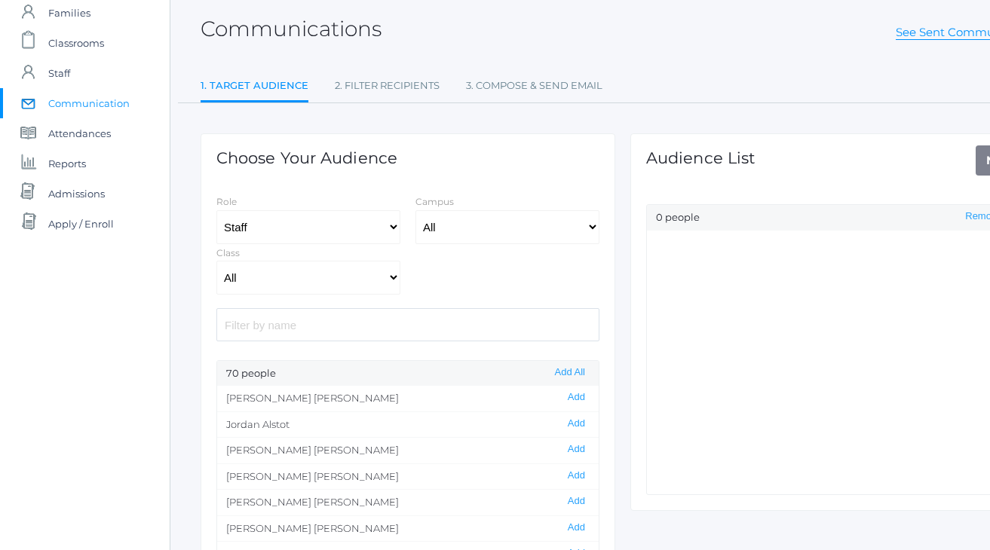
click at [247, 329] on input "search" at bounding box center [407, 324] width 383 height 32
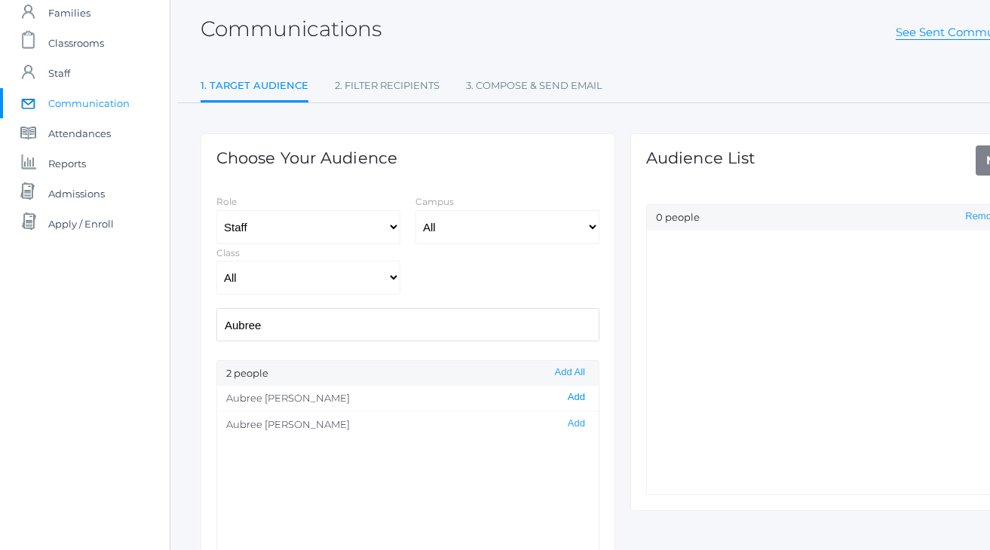
type input "Aubree"
click at [576, 397] on button "Add" at bounding box center [576, 397] width 26 height 13
click at [732, 66] on div "Communications See Sent Communications 1. Target Audience 2. Filter Recipients …" at bounding box center [623, 329] width 845 height 674
click at [87, 273] on div "icons/ui/navigation/home Created with Sketch. Home icons/user/plain Created wit…" at bounding box center [85, 329] width 170 height 814
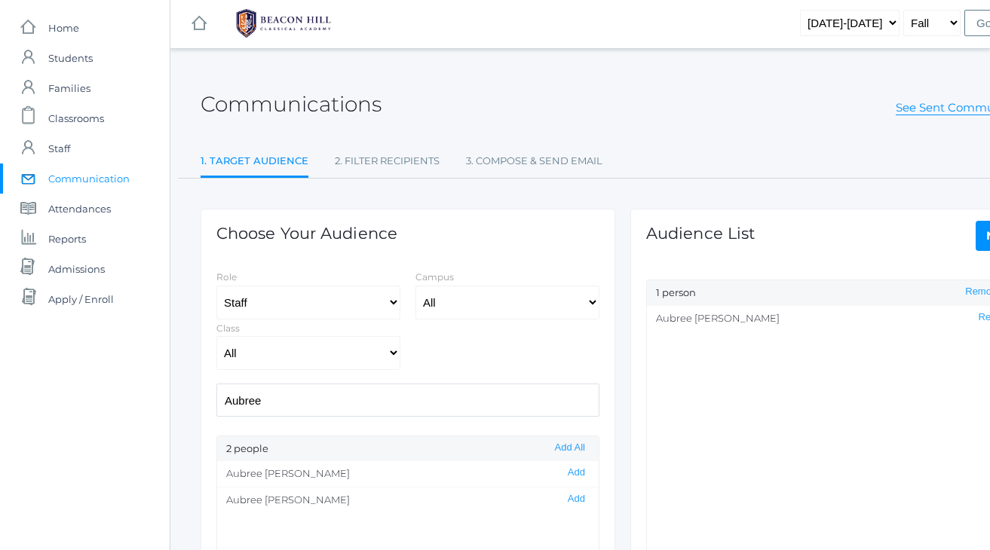
scroll to position [0, 0]
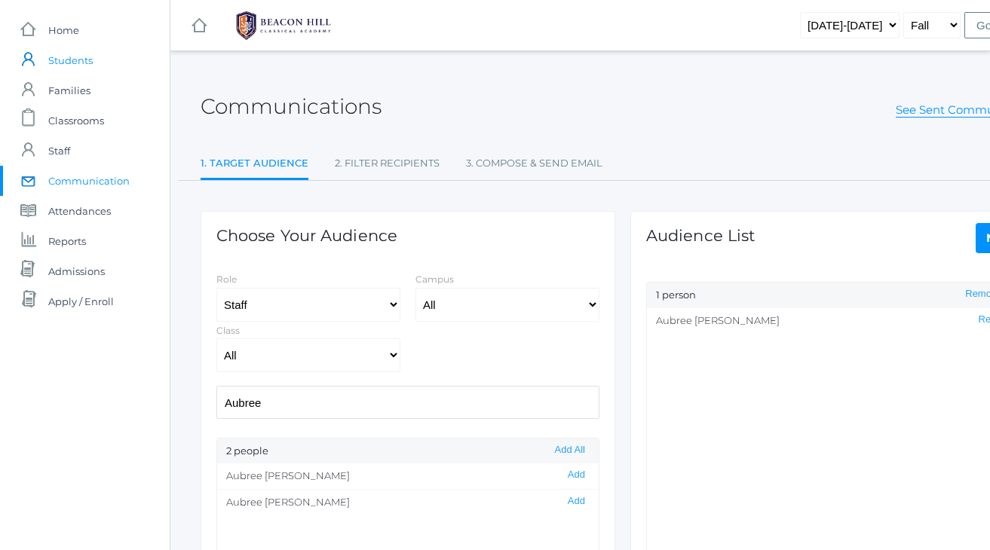
click at [69, 60] on span "Students" at bounding box center [70, 60] width 44 height 30
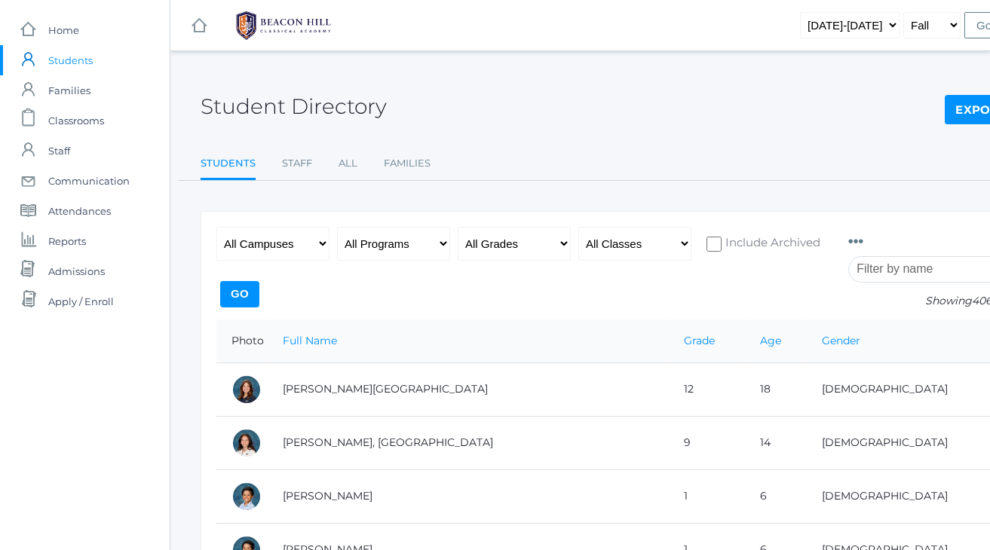
click at [892, 268] on input "search" at bounding box center [931, 269] width 167 height 26
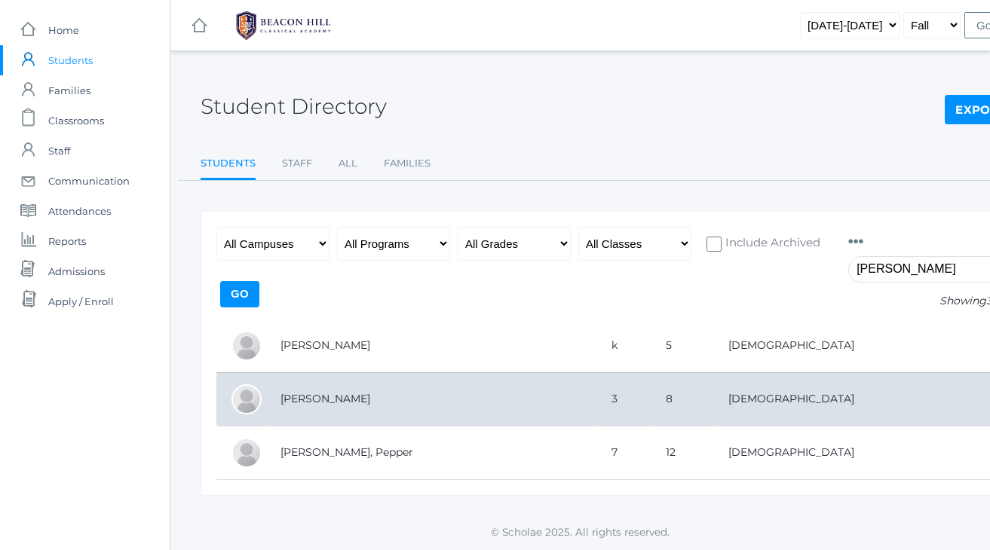
type input "[PERSON_NAME]"
click at [357, 397] on td "[PERSON_NAME]" at bounding box center [430, 400] width 331 height 54
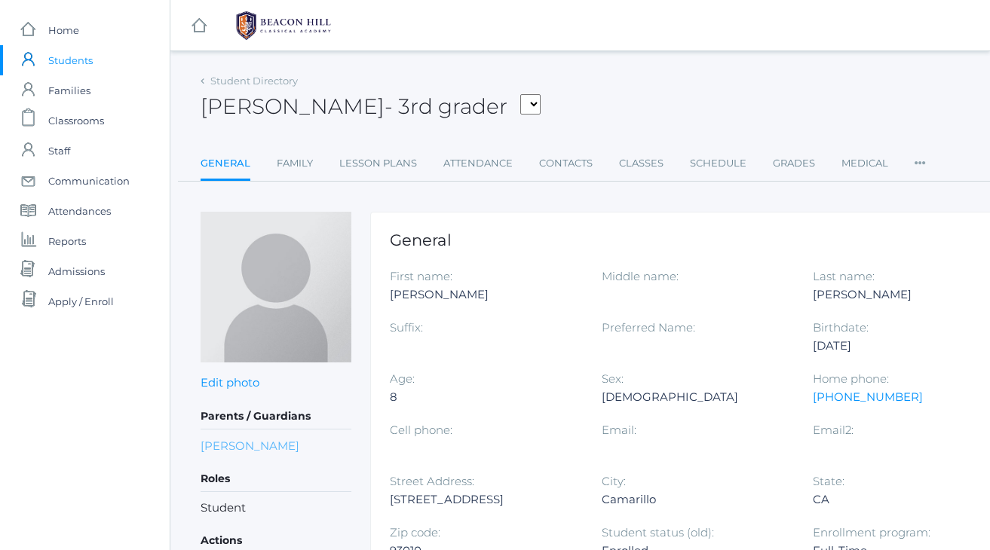
click at [238, 446] on link "Elisabet Marzano" at bounding box center [250, 445] width 99 height 17
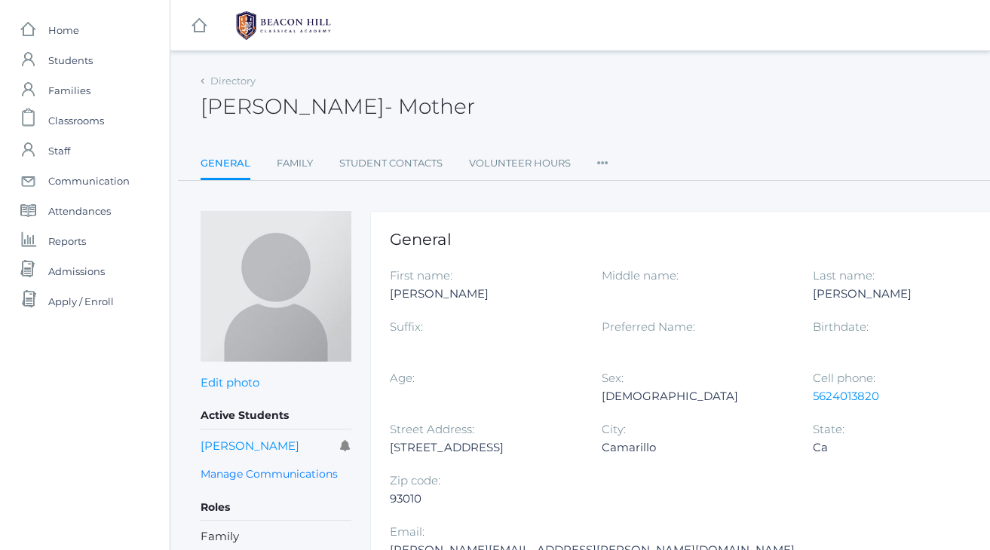
click at [781, 109] on div "Elisabet Marzano - Mother Elisabet Marzano Mother" at bounding box center [623, 98] width 845 height 56
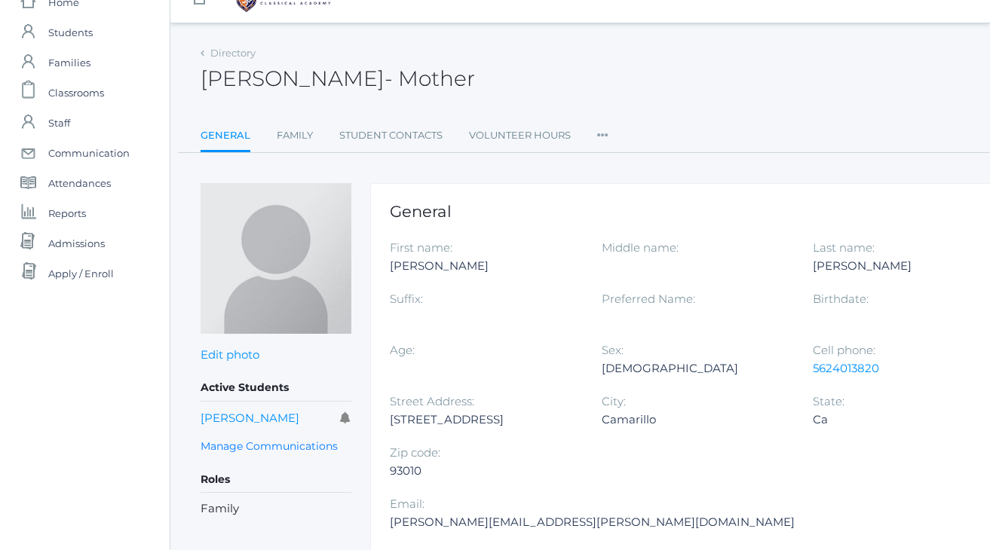
scroll to position [26, 0]
click at [304, 138] on link "Family" at bounding box center [295, 138] width 36 height 30
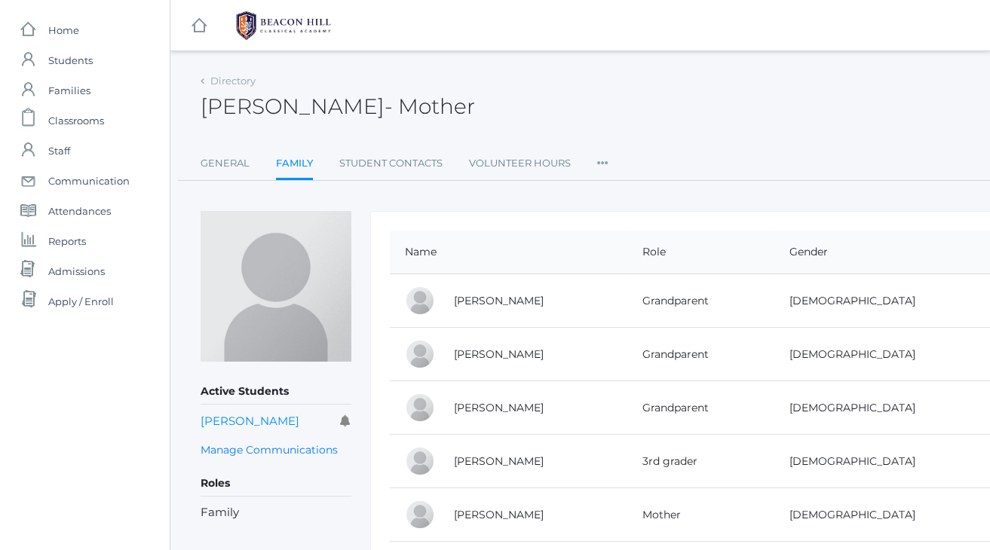
click at [701, 99] on div "Elisabet Marzano - Mother Elisabet Marzano Mother" at bounding box center [623, 98] width 845 height 56
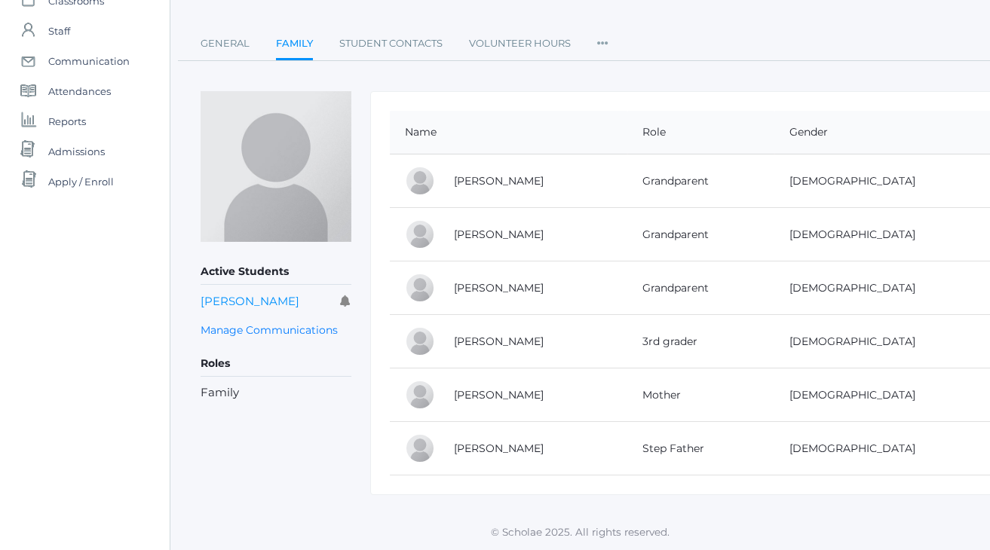
scroll to position [118, 0]
click at [753, 24] on div "Directory Elisabet Marzano - Mother Elisabet Marzano Mother General Family Stud…" at bounding box center [623, 7] width 845 height 111
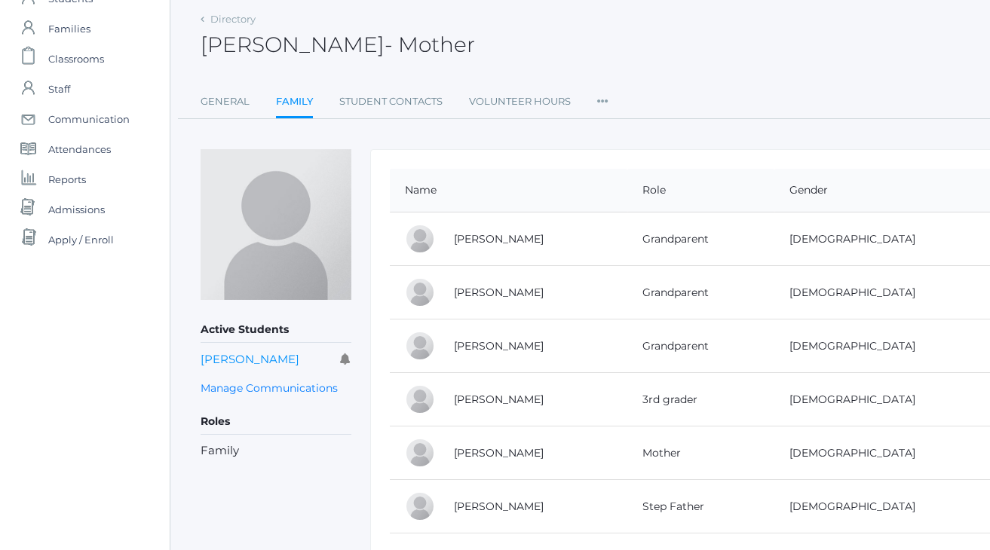
scroll to position [69, 0]
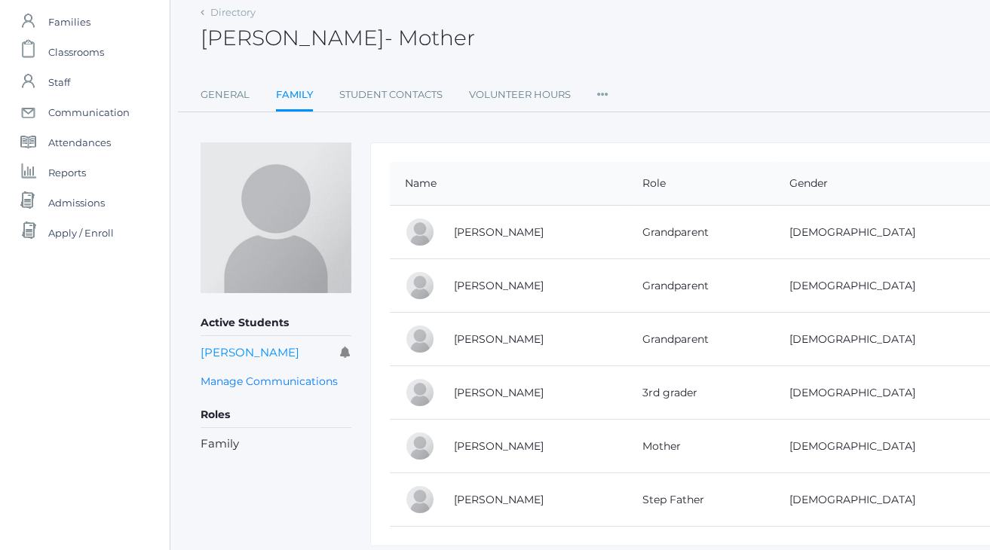
click at [726, 44] on div "Elisabet Marzano - Mother Elisabet Marzano Mother" at bounding box center [623, 30] width 845 height 56
click at [831, 39] on div "Elisabet Marzano - Mother Elisabet Marzano Mother" at bounding box center [623, 30] width 845 height 56
click at [796, 57] on div "Directory Elisabet Marzano - Mother Elisabet Marzano Mother General Family Stud…" at bounding box center [623, 57] width 845 height 111
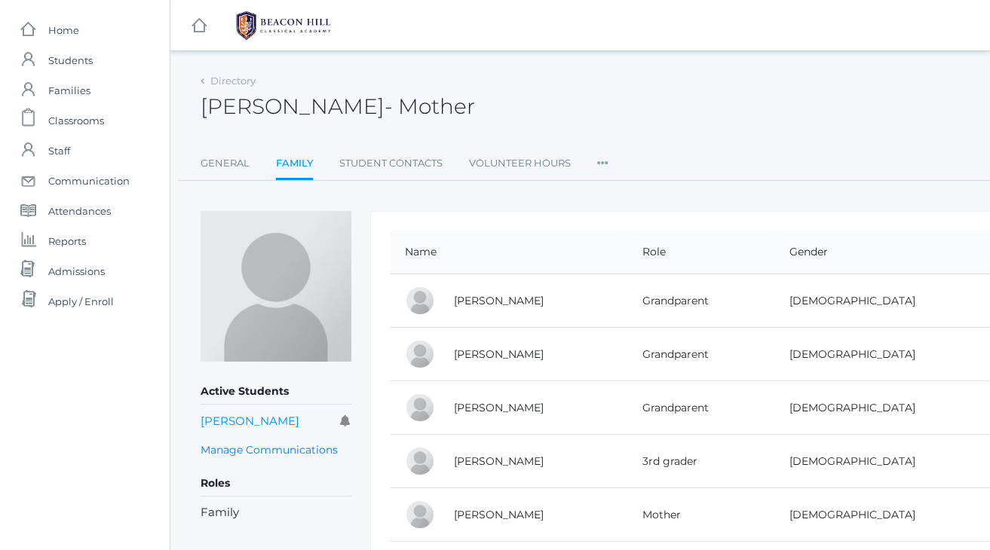
scroll to position [0, 0]
click at [72, 177] on span "Communication" at bounding box center [88, 181] width 81 height 30
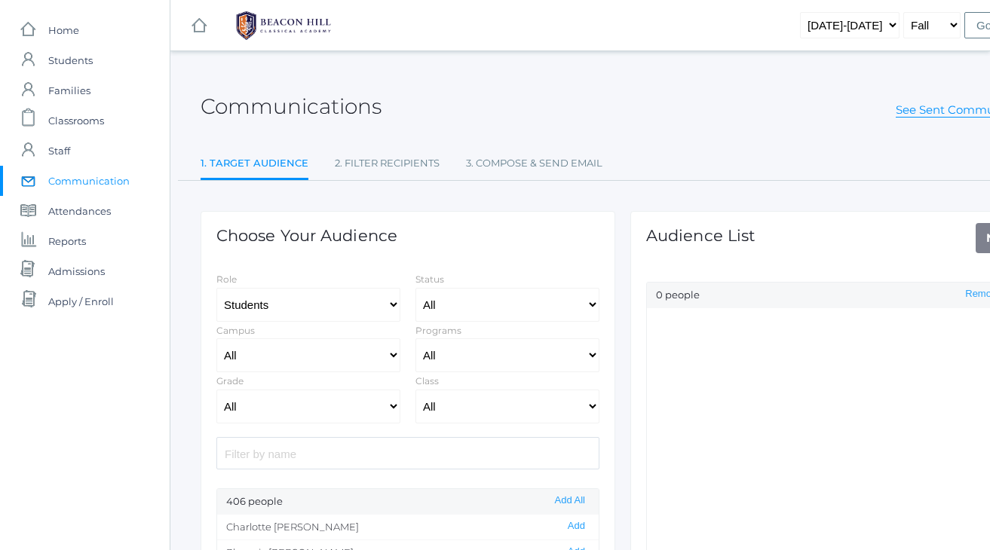
select select "Enrolled"
click at [540, 78] on div "Communications See Sent Communications" at bounding box center [623, 98] width 845 height 56
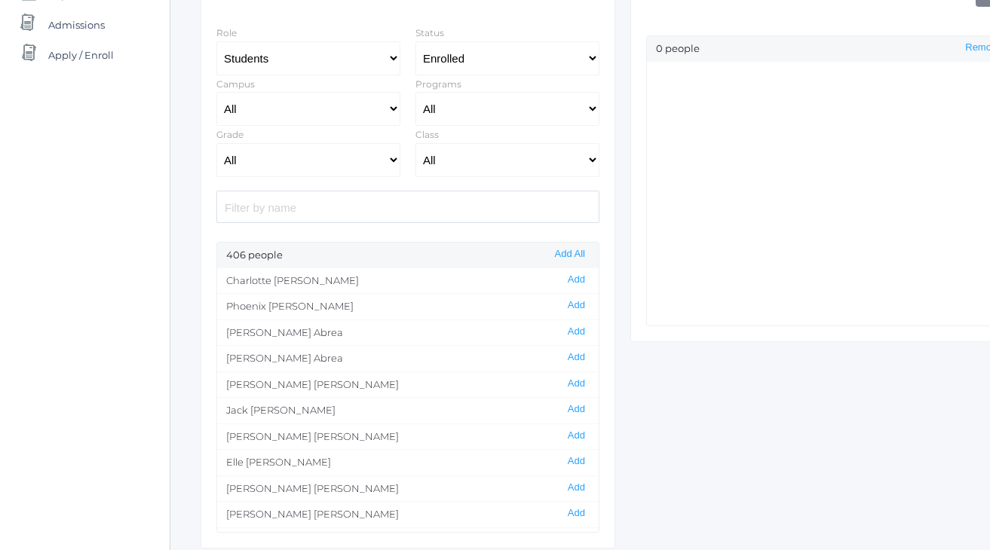
scroll to position [254, 0]
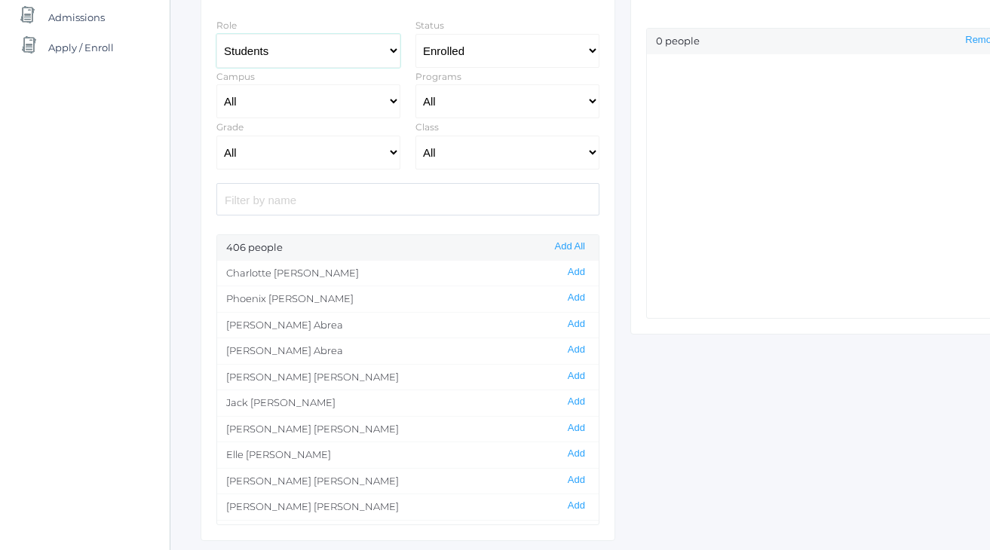
select select "1"
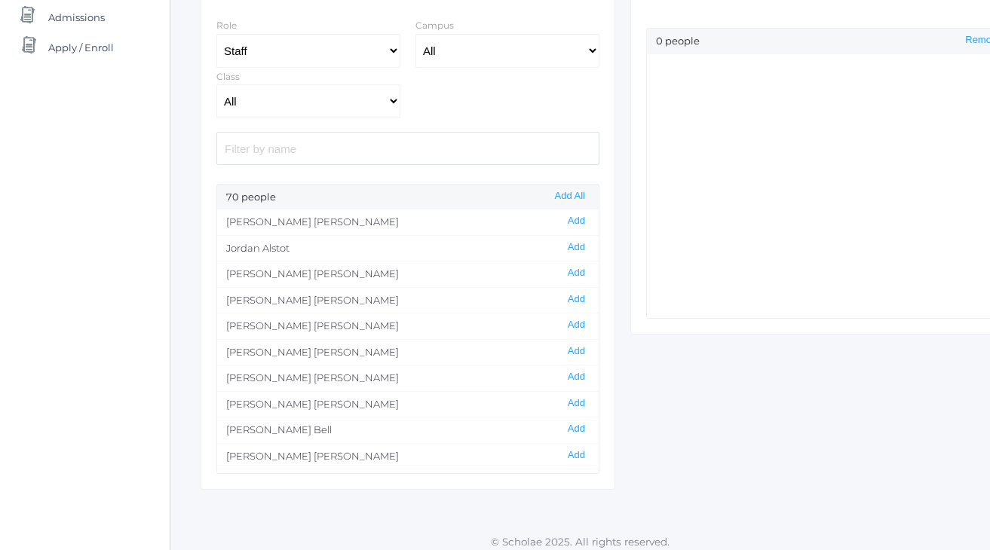
click at [271, 145] on input "search" at bounding box center [407, 148] width 383 height 32
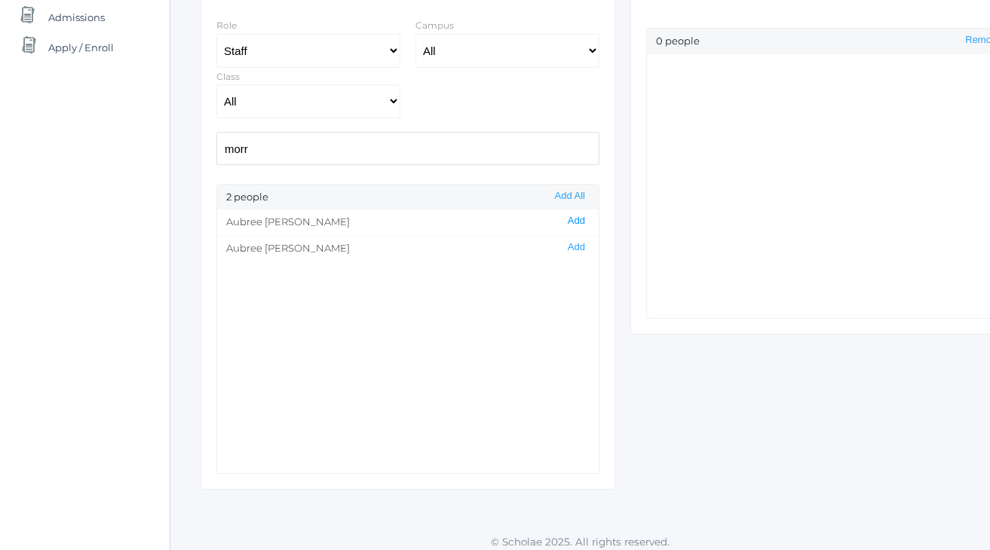
type input "morr"
click at [576, 219] on button "Add" at bounding box center [576, 221] width 26 height 13
click at [698, 394] on div "Choose Your Audience Role Students Staff Campus All Upper Campus Lower Campus C…" at bounding box center [623, 208] width 860 height 563
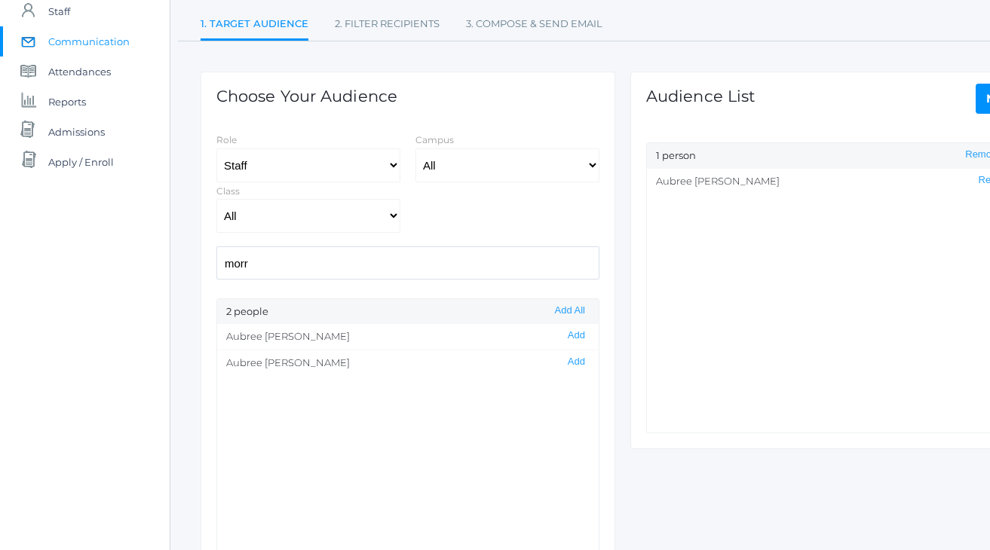
scroll to position [125, 0]
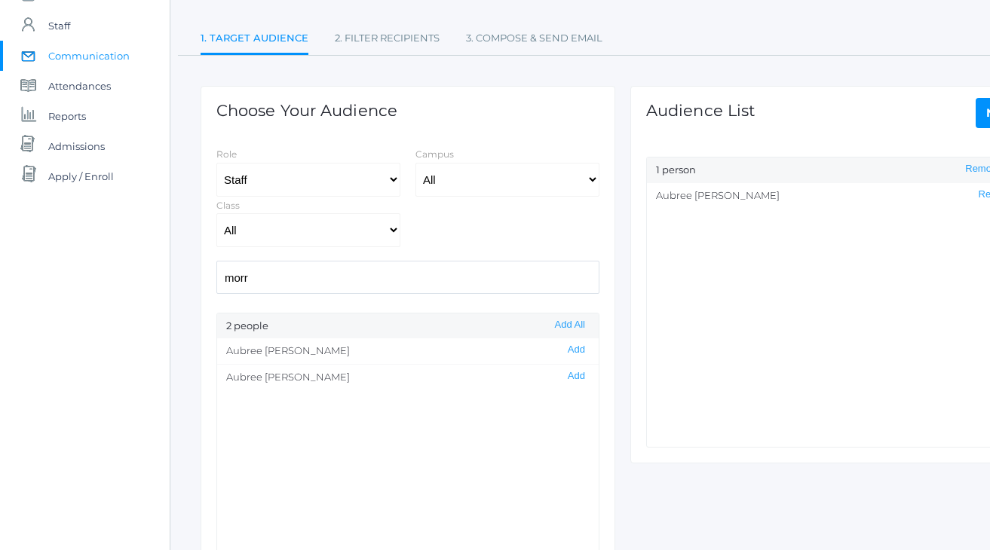
click at [983, 110] on link "Next" at bounding box center [1003, 113] width 54 height 30
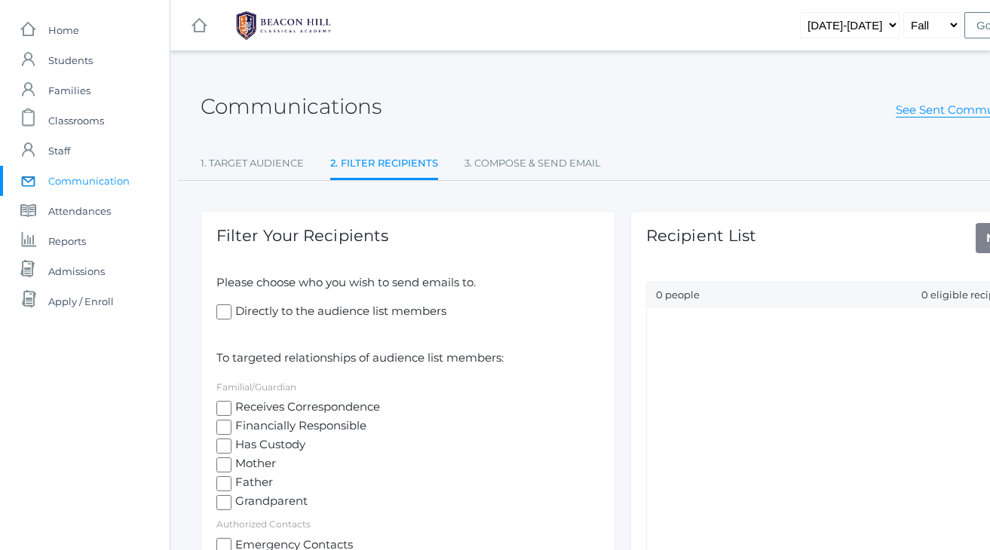
click at [658, 149] on ul "1. Target Audience 2. Filter Recipients 3. Compose & Send Email" at bounding box center [623, 165] width 845 height 32
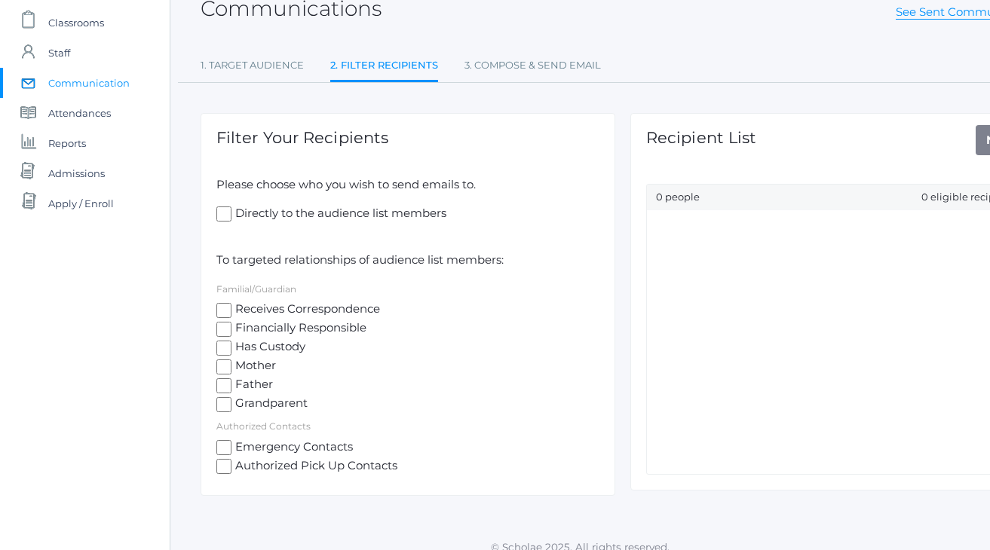
scroll to position [102, 0]
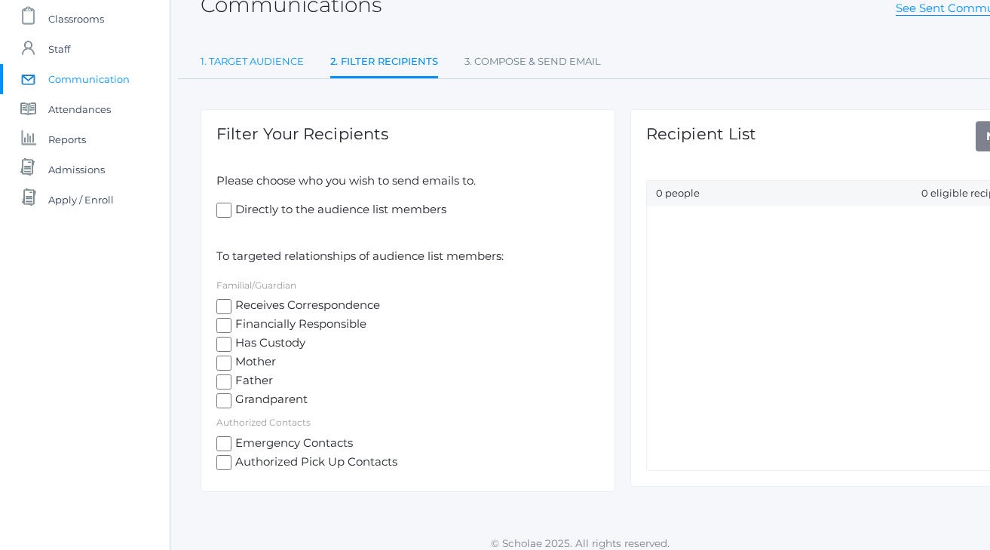
click at [239, 52] on link "1. Target Audience" at bounding box center [252, 62] width 103 height 30
select select "Enrolled"
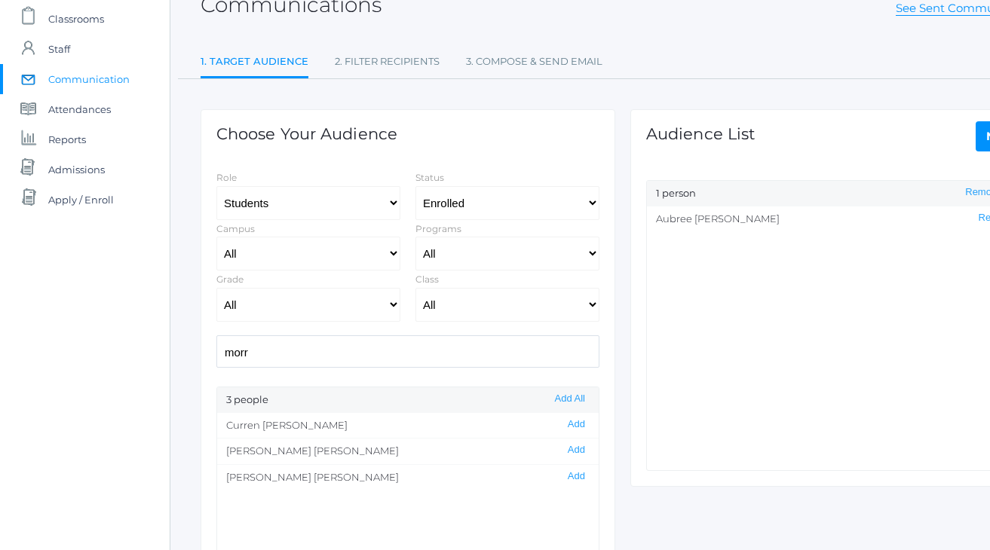
click at [296, 351] on input "morr" at bounding box center [407, 352] width 383 height 32
type input "l"
select select "1"
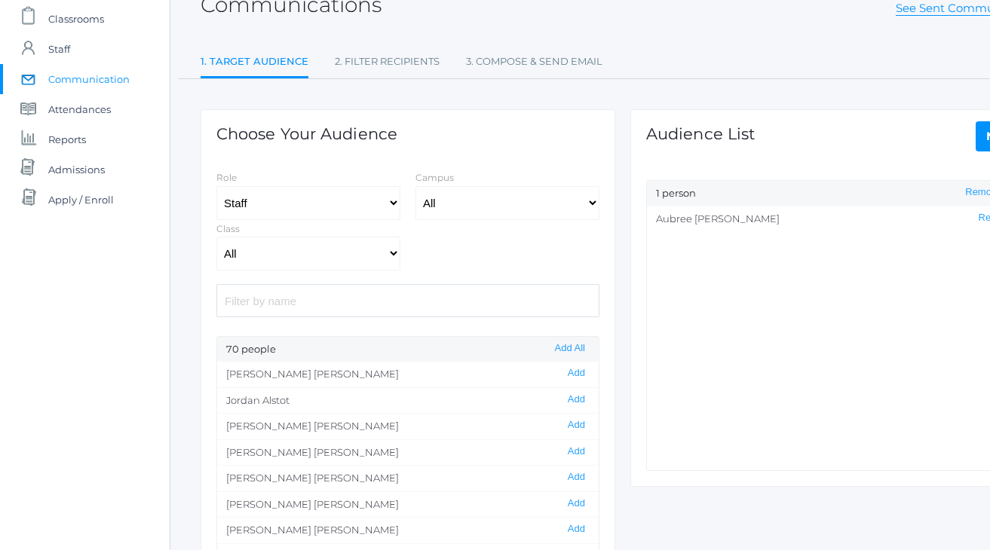
click at [257, 302] on input "search" at bounding box center [407, 300] width 383 height 32
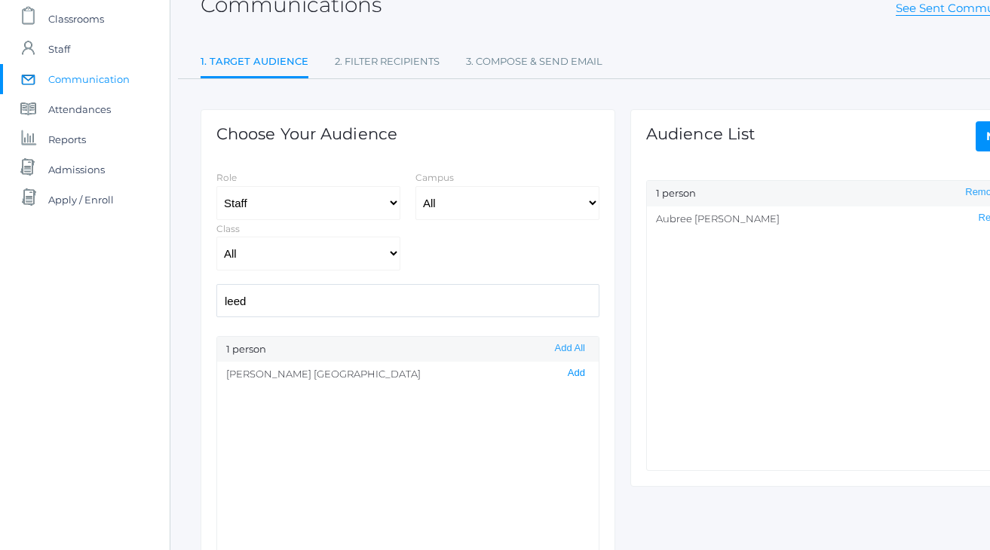
type input "leed"
click at [579, 373] on button "Add" at bounding box center [576, 373] width 26 height 13
click at [976, 244] on button "Remove" at bounding box center [996, 244] width 45 height 13
click at [983, 140] on link "Next" at bounding box center [1003, 136] width 54 height 30
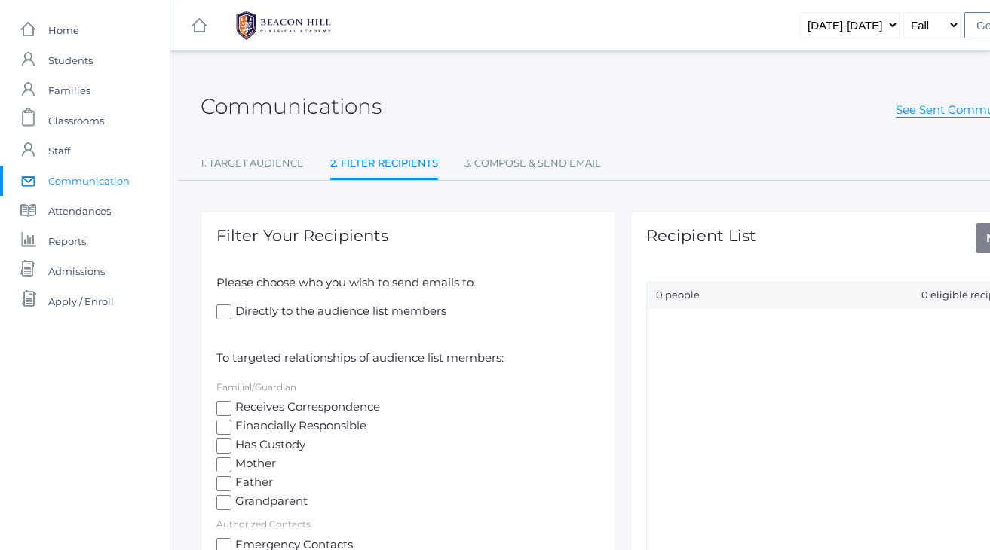
click at [221, 311] on input "Directly to the audience list members" at bounding box center [223, 312] width 15 height 15
checkbox input "true"
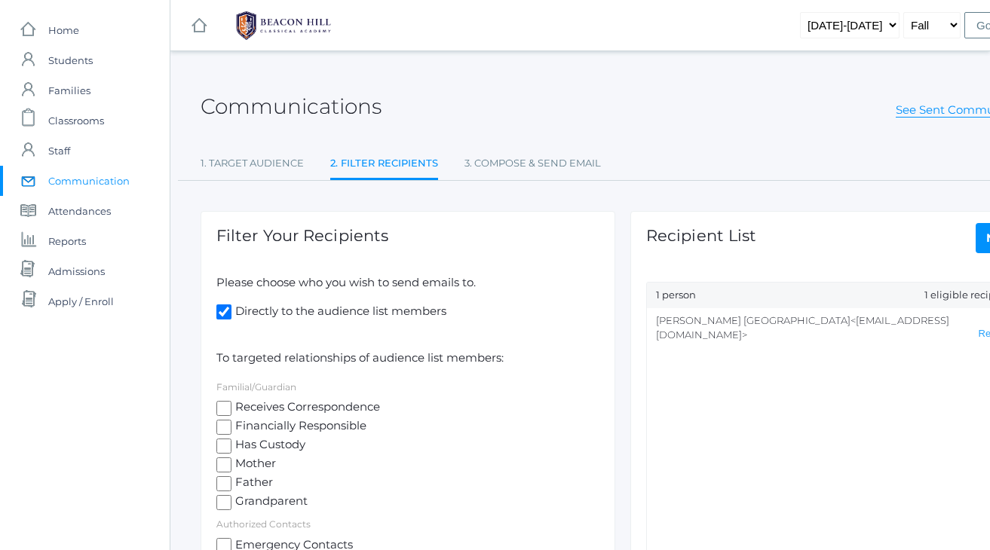
click at [983, 235] on link "Next" at bounding box center [1003, 238] width 54 height 30
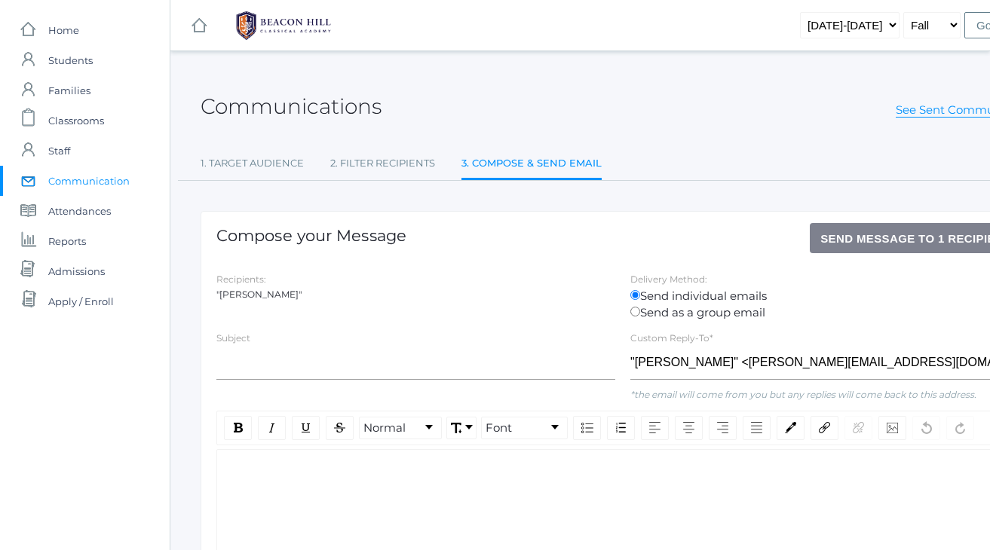
click at [390, 483] on div "rdw-editor" at bounding box center [623, 473] width 788 height 17
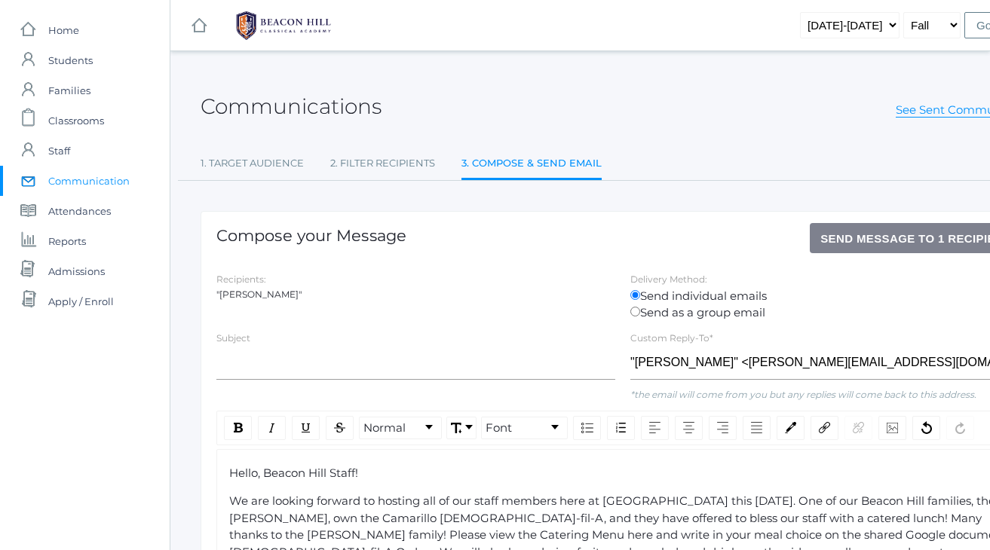
click at [713, 123] on div "Communications See Sent Communications" at bounding box center [623, 98] width 845 height 56
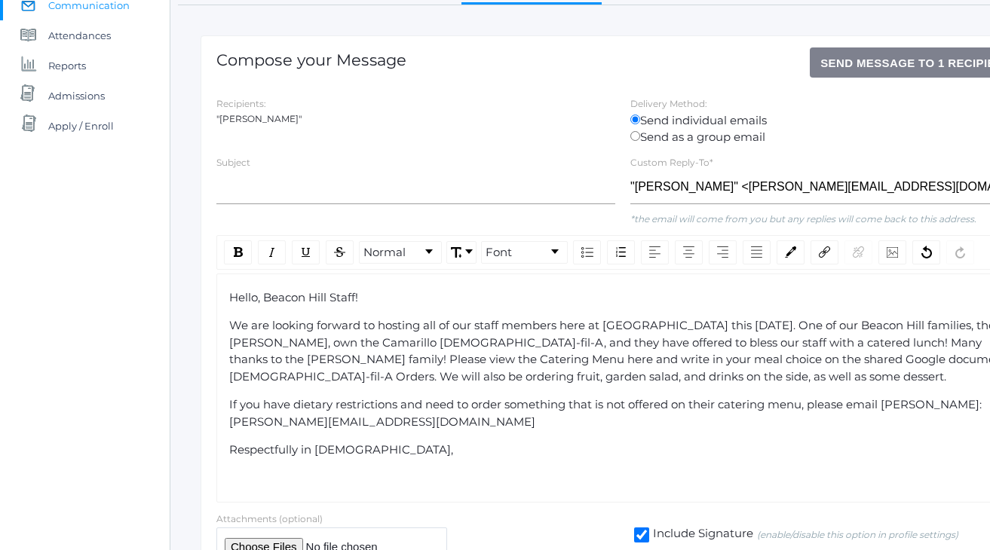
scroll to position [177, 0]
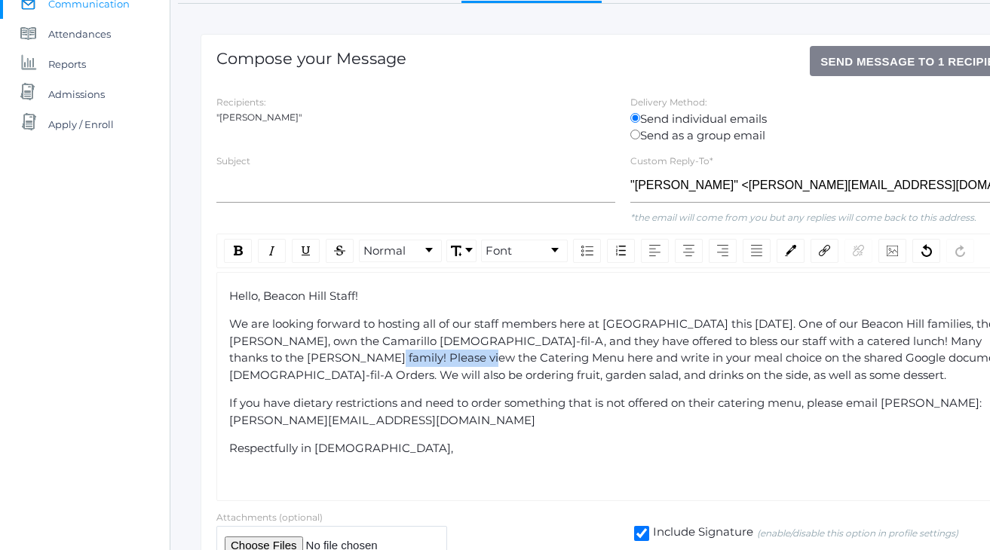
drag, startPoint x: 432, startPoint y: 353, endPoint x: 321, endPoint y: 354, distance: 110.9
click at [321, 354] on span "We are looking forward to hosting all of our staff members here at Lower School…" at bounding box center [621, 350] width 784 height 66
click at [885, 358] on span "We are looking forward to hosting all of our staff members here at Lower School…" at bounding box center [621, 350] width 784 height 66
drag, startPoint x: 894, startPoint y: 355, endPoint x: 799, endPoint y: 355, distance: 95.0
click at [799, 355] on span "We are looking forward to hosting all of our staff members here at Lower School…" at bounding box center [621, 350] width 784 height 66
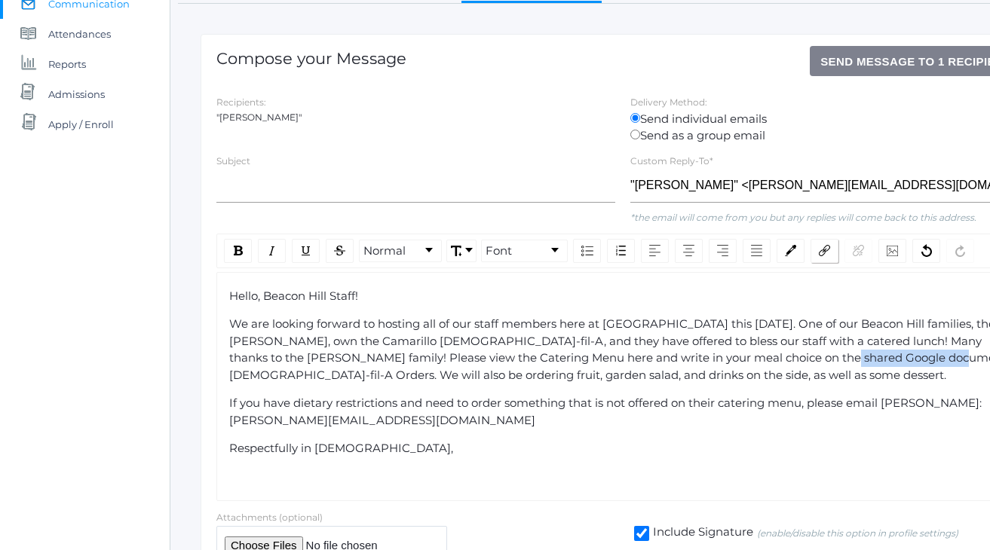
click at [819, 251] on img "rdw-link-control" at bounding box center [824, 250] width 11 height 11
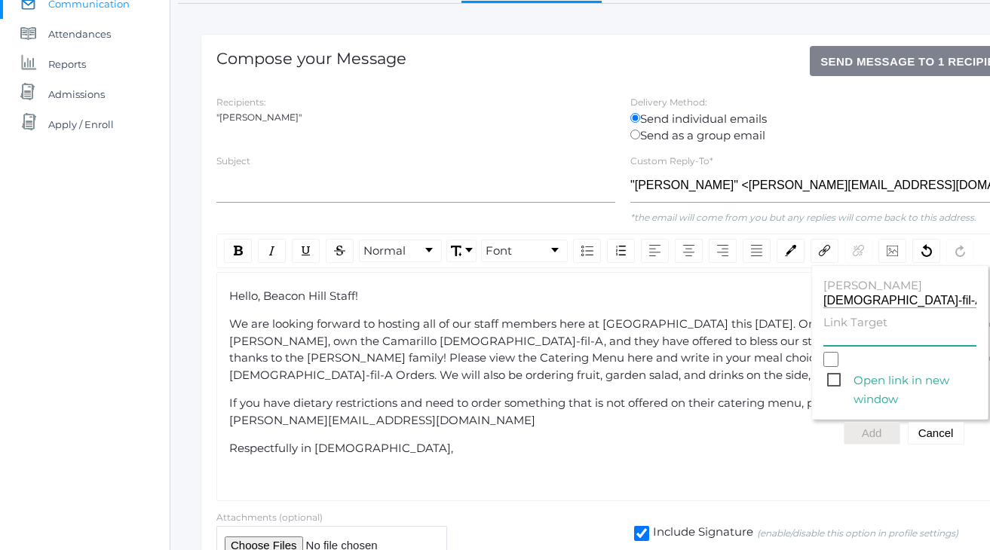
click at [849, 332] on input "Link Target" at bounding box center [899, 339] width 153 height 14
paste input "Hello, Beacon Hill Staff! We are looking forward to hosting all of our staff me…"
type input "Hello, Beacon Hill Staff! We are looking forward to hosting all of our staff me…"
paste input "https://docs.google.com/spreadsheets/d/180M5O-uwRKkL10TB2YY_S77TBC-nDRl-TQHzBd3…"
type input "https://docs.google.com/spreadsheets/d/180M5O-uwRKkL10TB2YY_S77TBC-nDRl-TQHzBd3…"
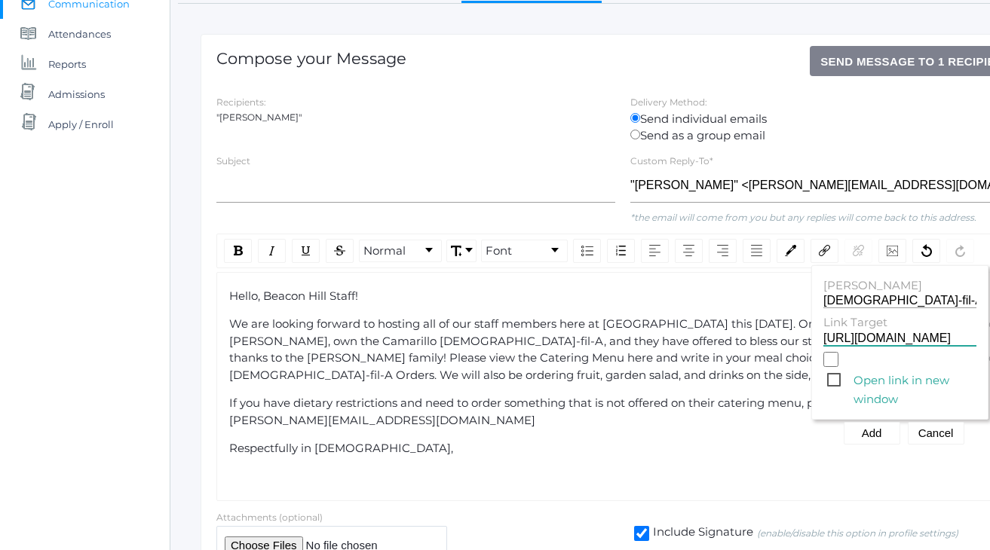
click at [837, 374] on span "Open link in new window" at bounding box center [901, 380] width 149 height 19
click at [837, 367] on input "Open link in new window" at bounding box center [830, 359] width 15 height 15
checkbox input "true"
click at [874, 424] on button "Add" at bounding box center [872, 433] width 57 height 23
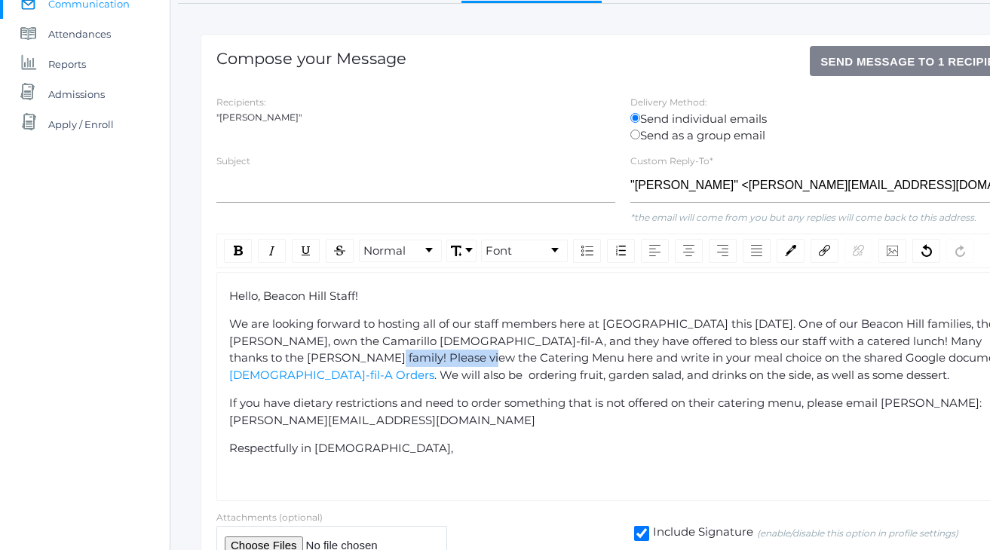
drag, startPoint x: 433, startPoint y: 356, endPoint x: 319, endPoint y: 351, distance: 114.0
click at [319, 351] on span "We are looking forward to hosting all of our staff members here at Lower School…" at bounding box center [619, 341] width 780 height 48
click at [394, 352] on span "We are looking forward to hosting all of our staff members here at Lower School…" at bounding box center [619, 341] width 780 height 48
drag, startPoint x: 433, startPoint y: 353, endPoint x: 322, endPoint y: 357, distance: 110.9
click at [322, 357] on span "We are looking forward to hosting all of our staff members here at Lower School…" at bounding box center [619, 341] width 780 height 48
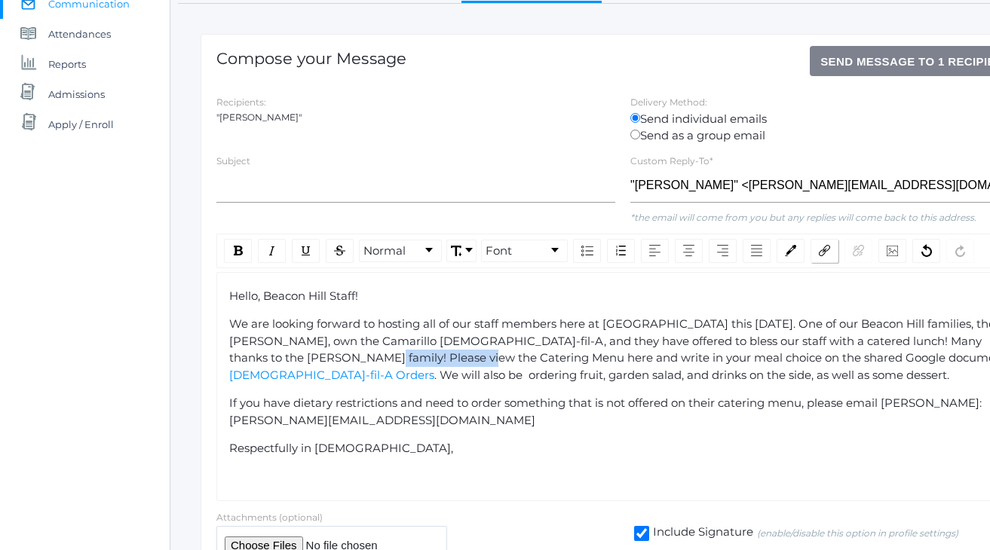
click at [834, 245] on div "rdw-link-control" at bounding box center [825, 251] width 28 height 24
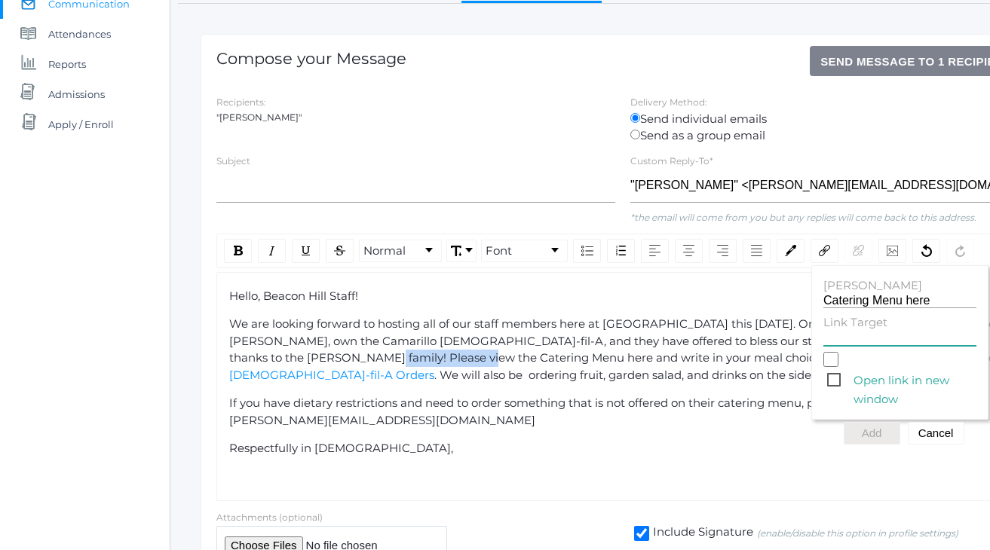
click at [860, 332] on input "Link Target" at bounding box center [899, 339] width 153 height 14
paste input "https://order.chick-fil-a.com/menu"
type input "https://order.chick-fil-a.com/menu"
click at [838, 371] on span "Open link in new window" at bounding box center [901, 380] width 149 height 19
click at [838, 367] on input "Open link in new window" at bounding box center [830, 359] width 15 height 15
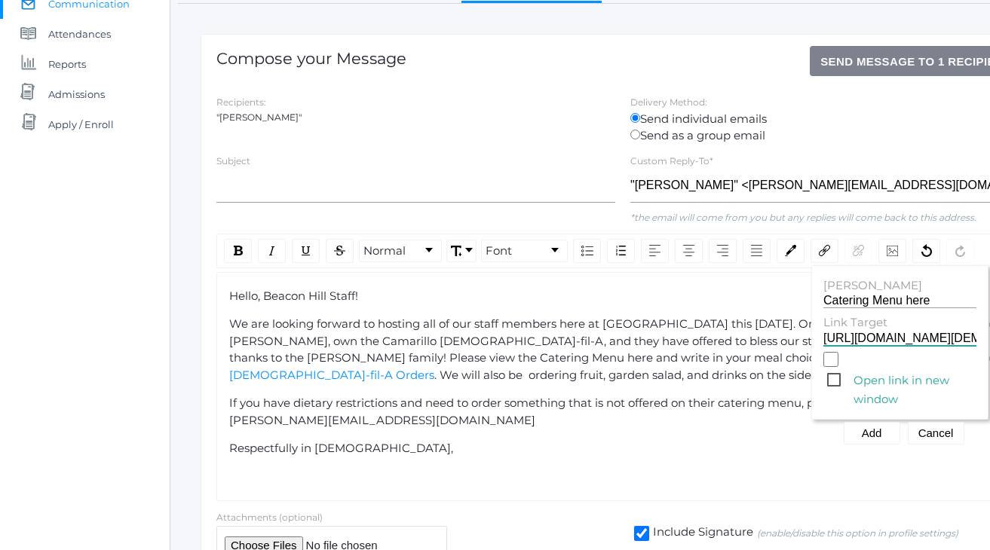
checkbox input "true"
click at [868, 434] on button "Add" at bounding box center [872, 433] width 57 height 23
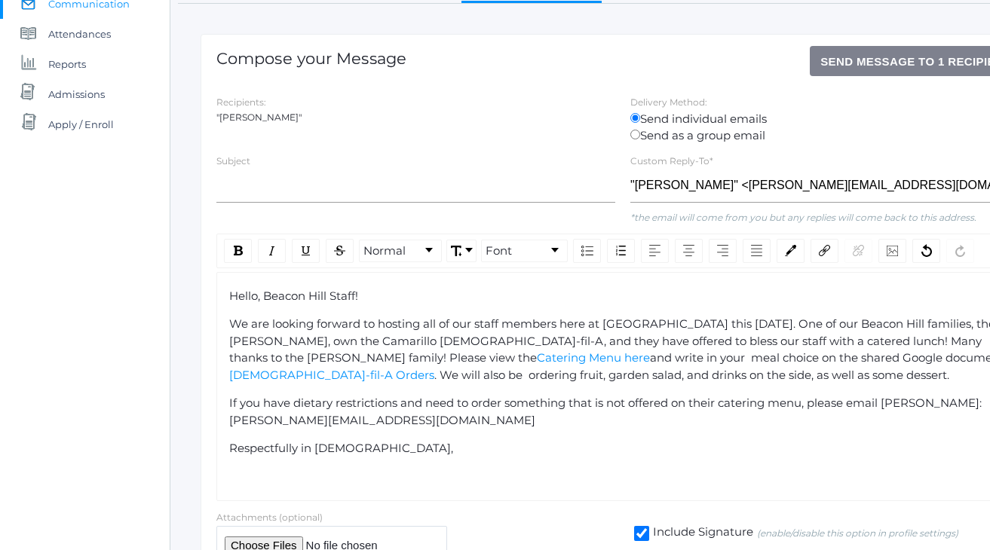
click at [747, 365] on div "We are looking forward to hosting all of our staff members here at Lower School…" at bounding box center [623, 350] width 788 height 68
click at [650, 353] on span "and write in your meal choice on the shared Google document," at bounding box center [828, 358] width 357 height 14
click at [902, 368] on span ". We will also be ordering fruit, garden salad, and drinks on the side, as well…" at bounding box center [691, 375] width 515 height 14
click at [272, 247] on img "rdw-inline-control" at bounding box center [272, 251] width 12 height 12
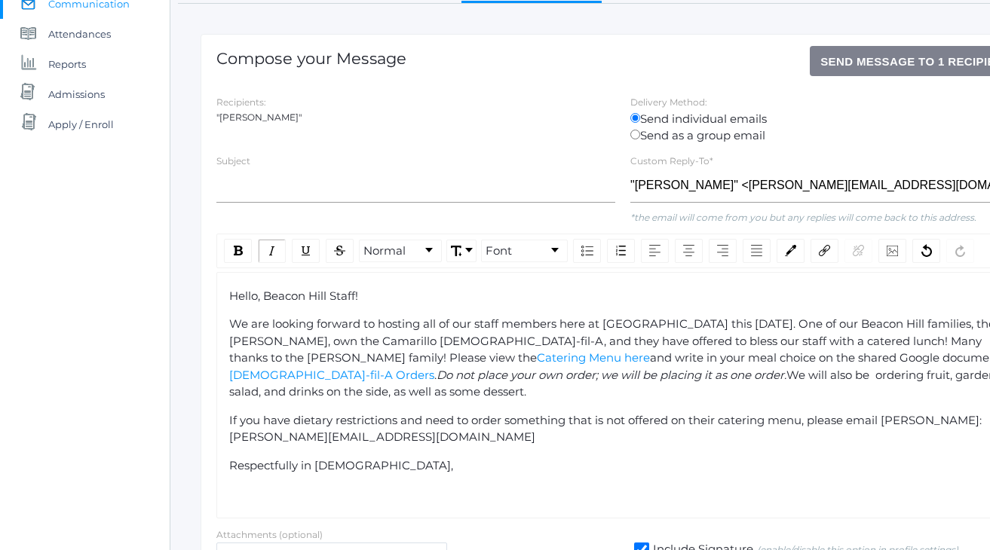
click at [437, 375] on span "Do not place your own order; we will be placing it as one order." at bounding box center [612, 375] width 350 height 14
click at [544, 369] on span "Do not place your own order; front office staff we will be placing it as one or…" at bounding box center [657, 375] width 440 height 14
click at [569, 373] on span "Do not place your own order; front office staff we will be placing it as one or…" at bounding box center [657, 375] width 440 height 14
click at [474, 343] on span "We are looking forward to hosting all of our staff members here at Lower School…" at bounding box center [613, 341] width 769 height 48
click at [779, 320] on span "We are looking forward to hosting all of our staff members here at Lower School…" at bounding box center [613, 341] width 769 height 48
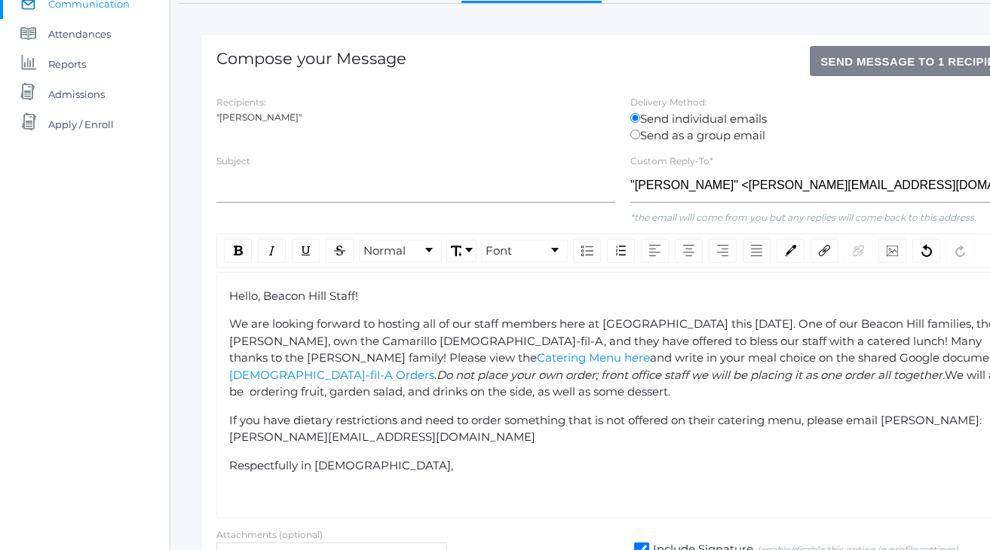
click at [905, 368] on span "Do not place your own order; front office staff we will be placing it as one or…" at bounding box center [691, 375] width 508 height 14
click at [639, 373] on span "Do not place your own order; front office staff we will be placing it as one or…" at bounding box center [691, 375] width 508 height 14
click at [437, 368] on span "." at bounding box center [435, 375] width 2 height 14
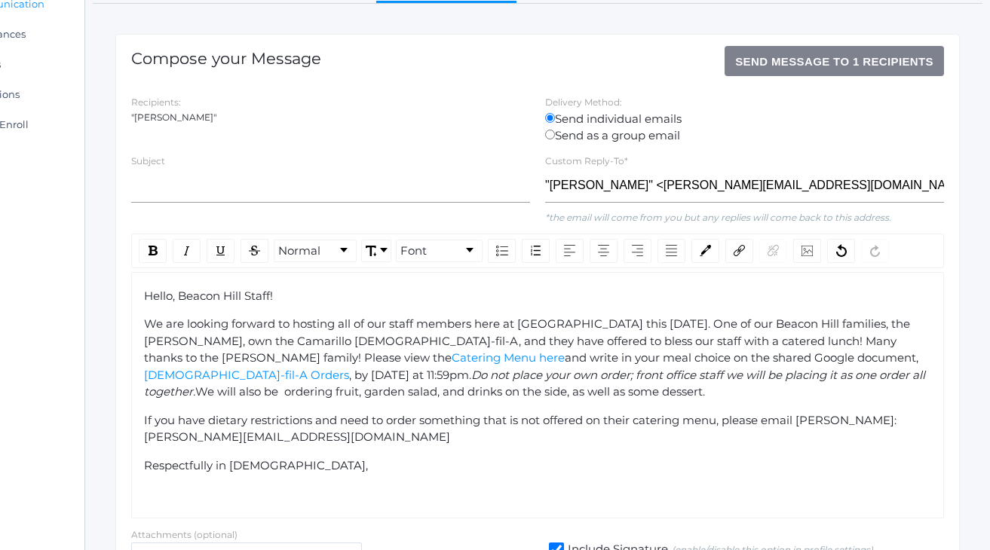
click at [509, 380] on div "We are looking forward to hosting all of our staff members here at Lower School…" at bounding box center [538, 358] width 788 height 85
drag, startPoint x: 706, startPoint y: 370, endPoint x: 195, endPoint y: 369, distance: 511.3
click at [195, 369] on span "Do not place your own order; front office staff we will be placing it as one or…" at bounding box center [536, 384] width 784 height 32
drag, startPoint x: 710, startPoint y: 366, endPoint x: 193, endPoint y: 372, distance: 516.6
click at [193, 372] on div "We are looking forward to hosting all of our staff members here at Lower School…" at bounding box center [538, 358] width 788 height 85
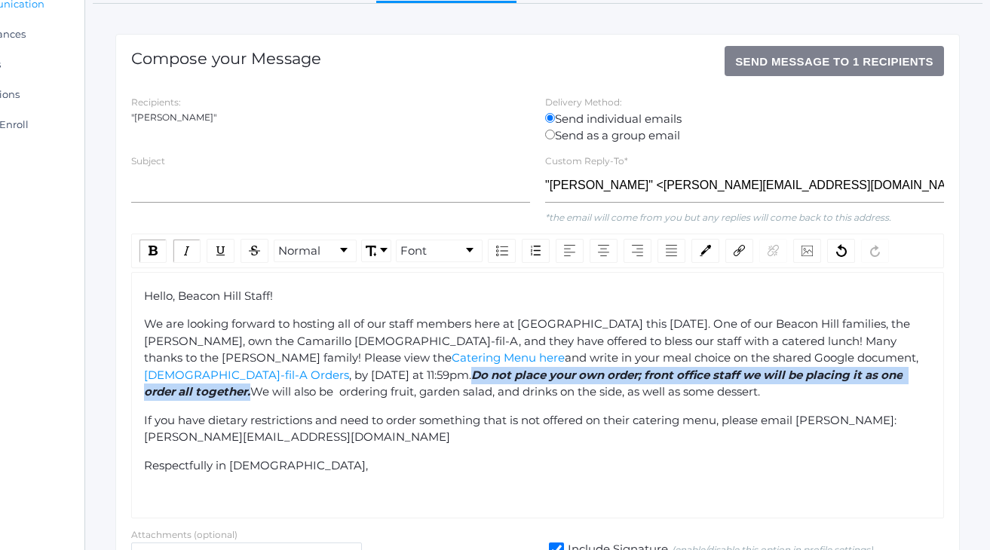
click at [416, 427] on div "If you have dietary restrictions and need to order something that is not offere…" at bounding box center [538, 429] width 788 height 34
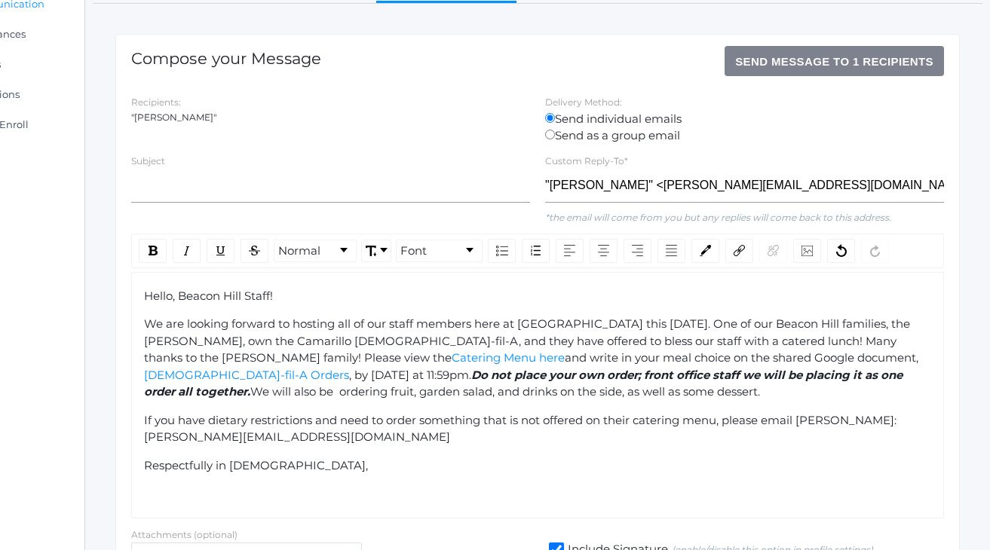
click at [547, 375] on span "Do not place your own order; front office staff we will be placing it as one or…" at bounding box center [525, 384] width 762 height 32
click at [687, 371] on span "Do not place your own order; front office staff we will be placing it as one or…" at bounding box center [525, 384] width 762 height 32
click at [687, 368] on span "Do not place your own order; front office staff we will be placing it as one or…" at bounding box center [525, 384] width 762 height 32
click at [685, 368] on span "Do not place your own order; front office staff we will be placing it as one or…" at bounding box center [525, 384] width 762 height 32
click at [580, 373] on span "Do not place your own order; front office staff we will be placing it as one or…" at bounding box center [525, 384] width 762 height 32
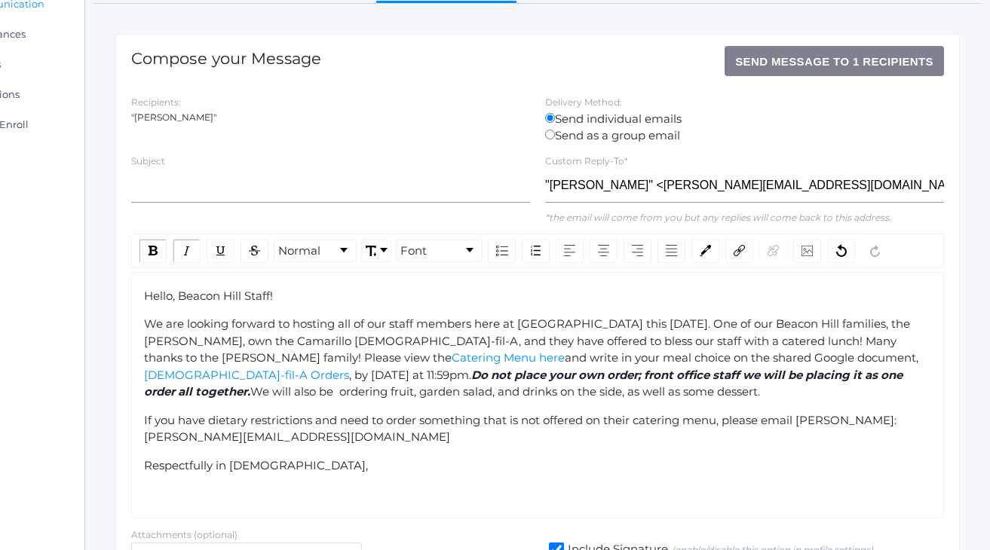
click at [592, 373] on span "Do not place your own order; front office staff we will be placing it as one or…" at bounding box center [525, 384] width 762 height 32
click at [734, 375] on span "Do not place your own order; front office staff we will be placing it as one or…" at bounding box center [525, 384] width 762 height 32
drag, startPoint x: 735, startPoint y: 372, endPoint x: 193, endPoint y: 370, distance: 542.2
click at [193, 370] on span "Do not place your own order; front office staff we will be placing it as one or…" at bounding box center [525, 384] width 762 height 32
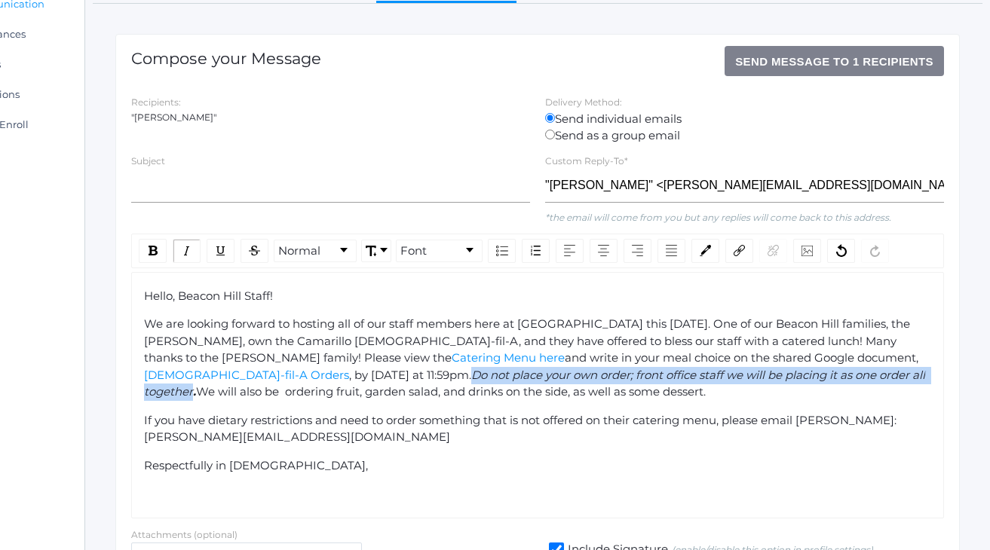
click at [321, 413] on span "If you have dietary restrictions and need to order something that is not offere…" at bounding box center [522, 429] width 756 height 32
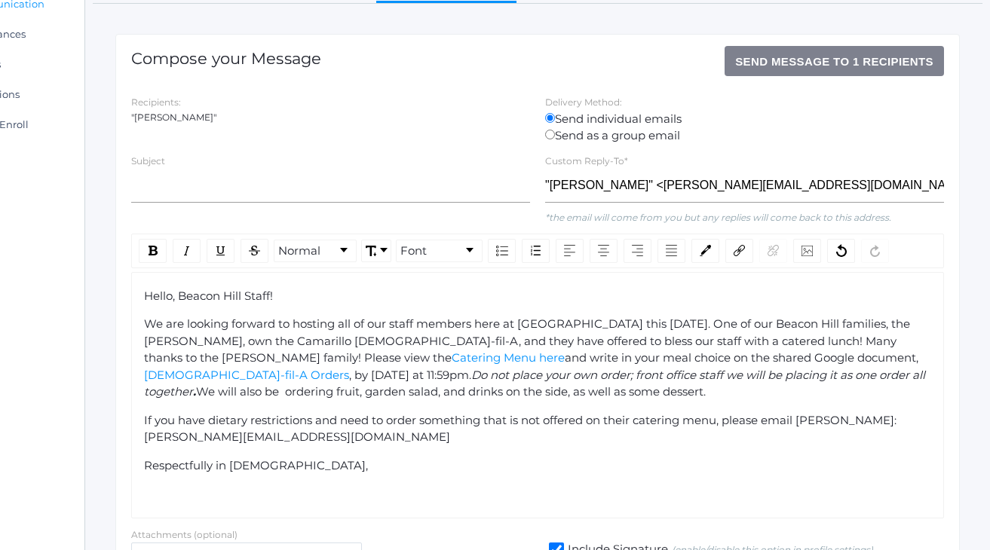
drag, startPoint x: 714, startPoint y: 373, endPoint x: 704, endPoint y: 372, distance: 9.8
click at [704, 372] on div "We are looking forward to hosting all of our staff members here at Lower School…" at bounding box center [538, 358] width 788 height 85
click at [682, 417] on span "If you have dietary restrictions and need to order something that is not offere…" at bounding box center [522, 429] width 756 height 32
click at [476, 318] on span "We are looking forward to hosting all of our staff members here at Lower School…" at bounding box center [528, 341] width 769 height 48
click at [324, 184] on input "text" at bounding box center [330, 186] width 399 height 34
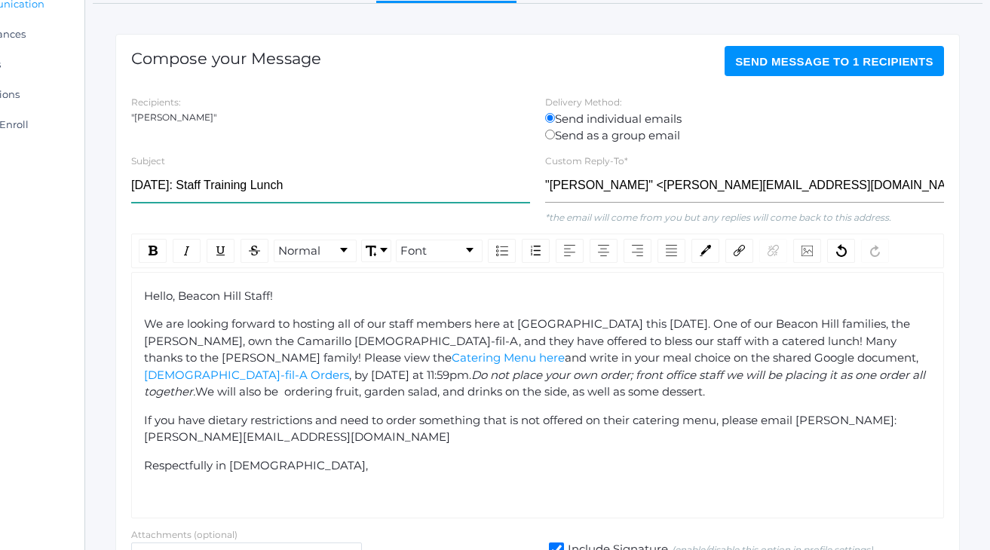
type input "October 14th: Staff Training Lunch"
click at [551, 338] on span "We are looking forward to hosting all of our staff members here at Lower School…" at bounding box center [528, 341] width 769 height 48
click at [705, 385] on span "We will also be ordering fruit, garden salad, and drinks on the side, as well a…" at bounding box center [450, 392] width 510 height 14
click at [702, 385] on span "We will also be ordering fruit, garden salad, and drinks on the side, as well a…" at bounding box center [448, 392] width 507 height 14
click at [195, 387] on span "We will also be ordering fruit, garden salad, and drinks on the side, as well a…" at bounding box center [448, 392] width 507 height 14
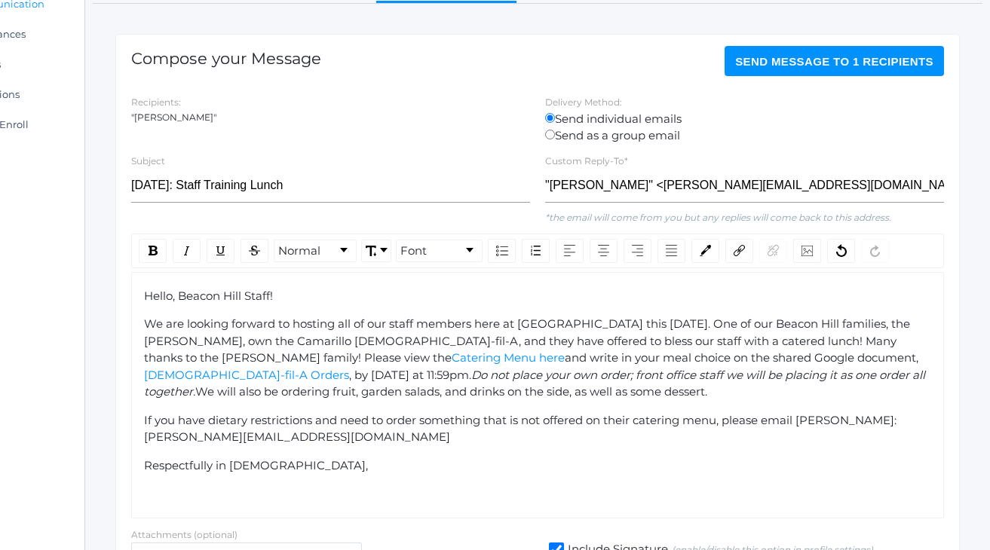
click at [271, 385] on span "We will also be ordering fruit, garden salads, and drinks on the side, as well …" at bounding box center [451, 392] width 512 height 14
click at [468, 385] on div "We are looking forward to hosting all of our staff members here at Lower School…" at bounding box center [538, 358] width 788 height 85
click at [213, 389] on span "We will also be ordering fruit, garden salads, and drinks on the side, as well …" at bounding box center [451, 392] width 512 height 14
click at [342, 390] on div "We are looking forward to hosting all of our staff members here at Lower School…" at bounding box center [538, 358] width 788 height 85
click at [444, 392] on span "We will also be ordering fruit, garden salads, drinks, and some dessert to shar…" at bounding box center [448, 392] width 507 height 14
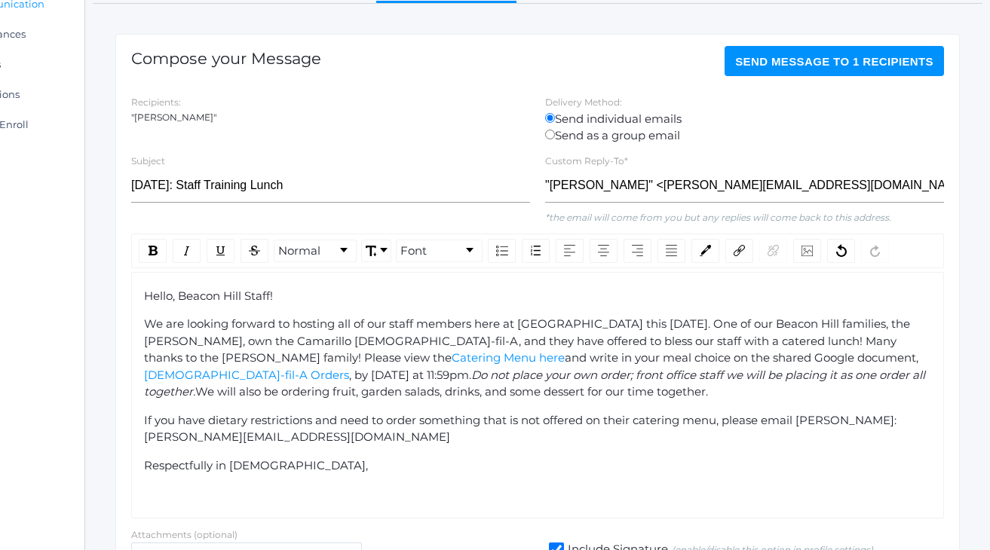
click at [390, 443] on div "Hello, Beacon Hill Staff! We are looking forward to hosting all of our staff me…" at bounding box center [538, 395] width 788 height 215
click at [391, 430] on div "If you have dietary restrictions and need to order something that is not offere…" at bounding box center [538, 429] width 788 height 34
click at [190, 118] on div ""Lindsay Leeds"" at bounding box center [330, 118] width 399 height 14
click at [334, 335] on span "We are looking forward to hosting all of our staff members here at Lower School…" at bounding box center [528, 341] width 769 height 48
click at [715, 324] on span "We are looking forward to hosting all of our staff members here at Lower School…" at bounding box center [528, 341] width 769 height 48
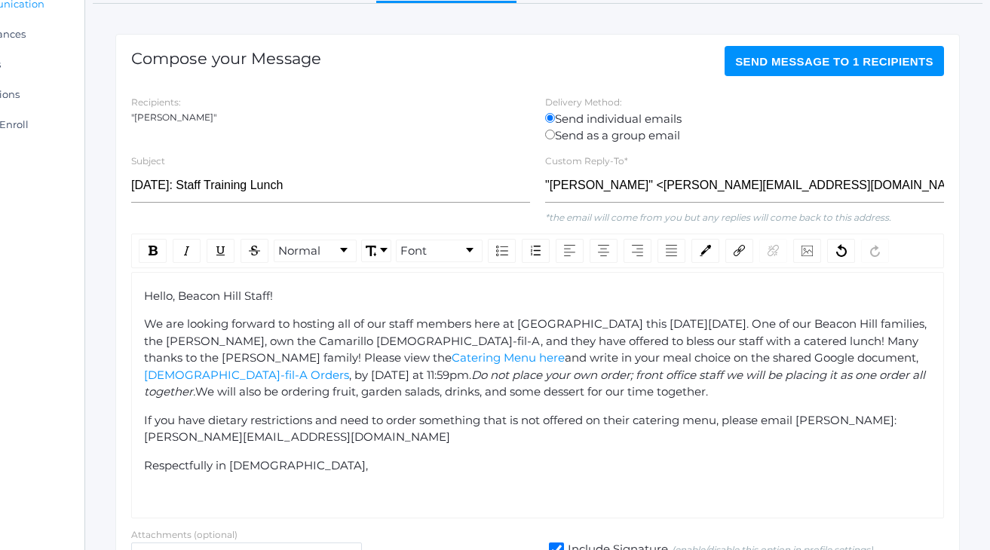
click at [496, 330] on div "We are looking forward to hosting all of our staff members here at Lower School…" at bounding box center [538, 358] width 788 height 85
click at [419, 486] on div "rdw-editor" at bounding box center [538, 494] width 788 height 17
click at [912, 140] on label "Send as a group email" at bounding box center [744, 135] width 399 height 17
click at [555, 140] on input "Send as a group email" at bounding box center [550, 135] width 10 height 10
radio input "true"
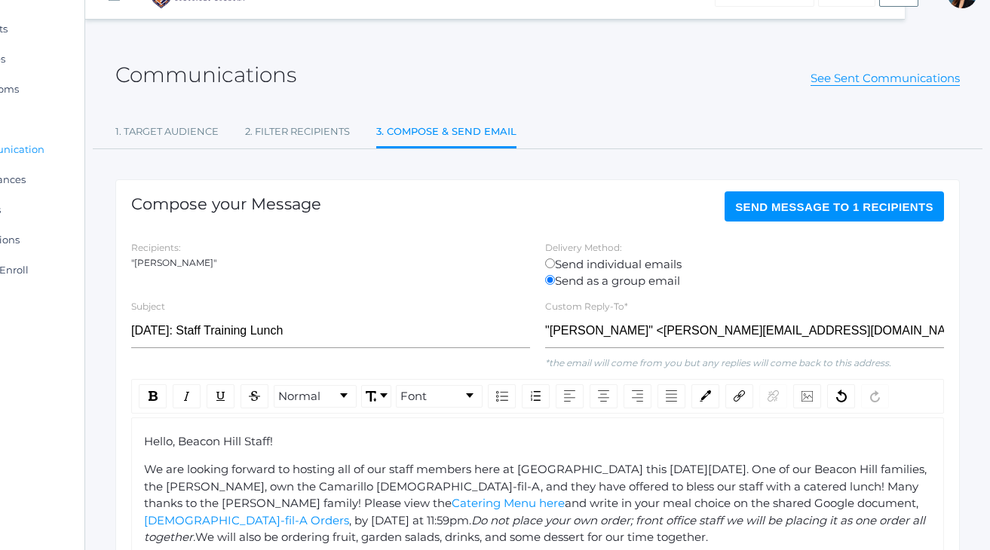
scroll to position [19, 85]
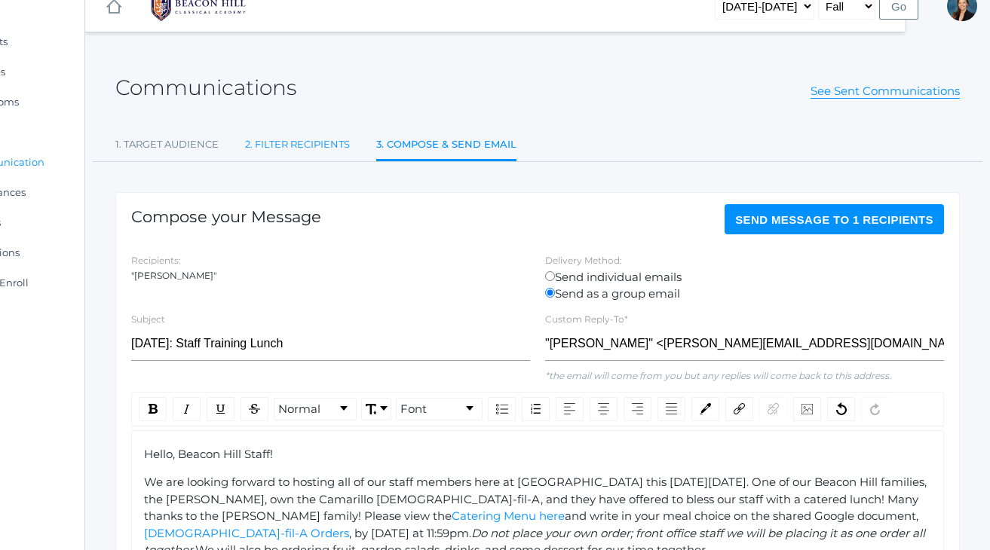
click at [282, 136] on link "2. Filter Recipients" at bounding box center [297, 145] width 105 height 30
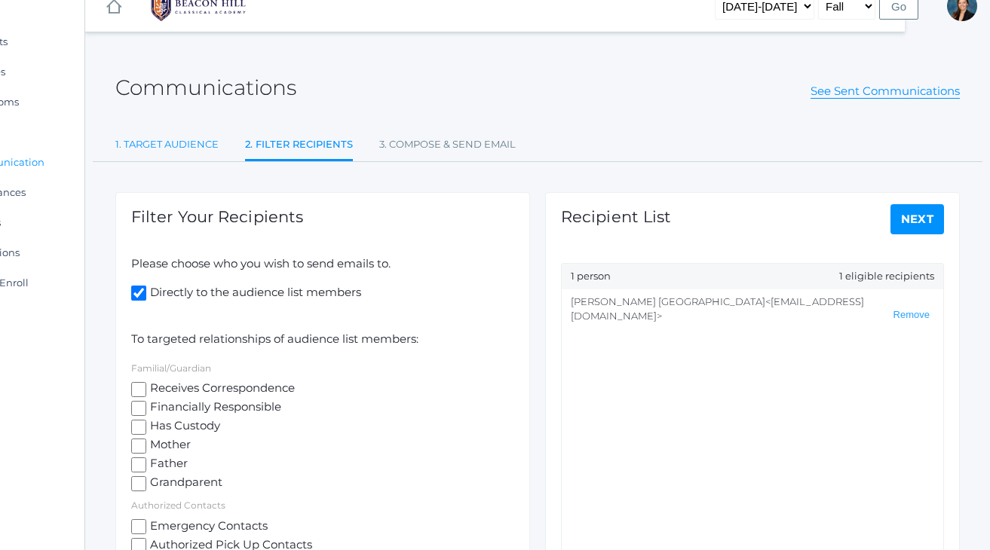
click at [182, 142] on link "1. Target Audience" at bounding box center [166, 145] width 103 height 30
select select "Enrolled"
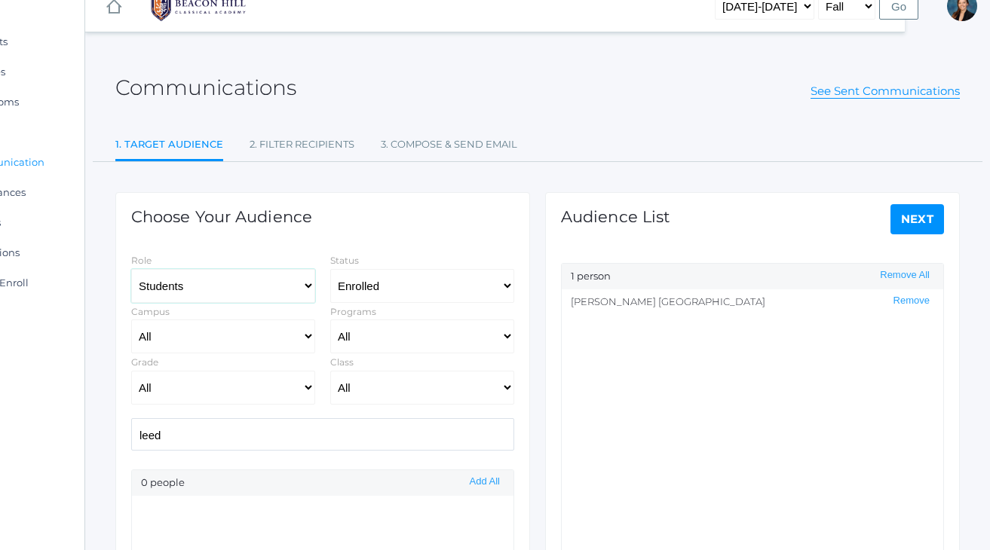
select select "1"
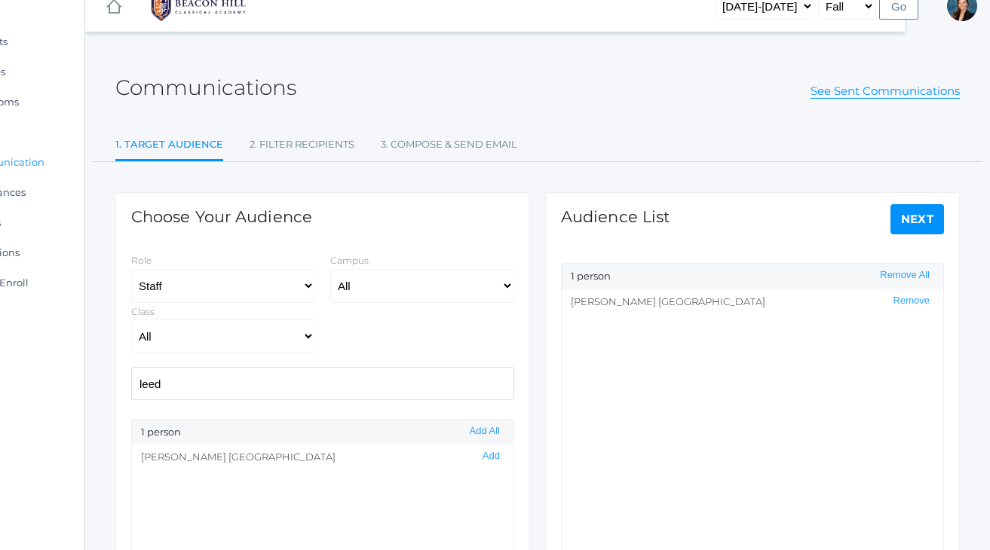
click at [175, 387] on input "leed" at bounding box center [322, 383] width 383 height 32
type input "l"
type input "teres"
click at [489, 457] on button "Add" at bounding box center [491, 456] width 26 height 13
click at [923, 220] on link "Next" at bounding box center [918, 219] width 54 height 30
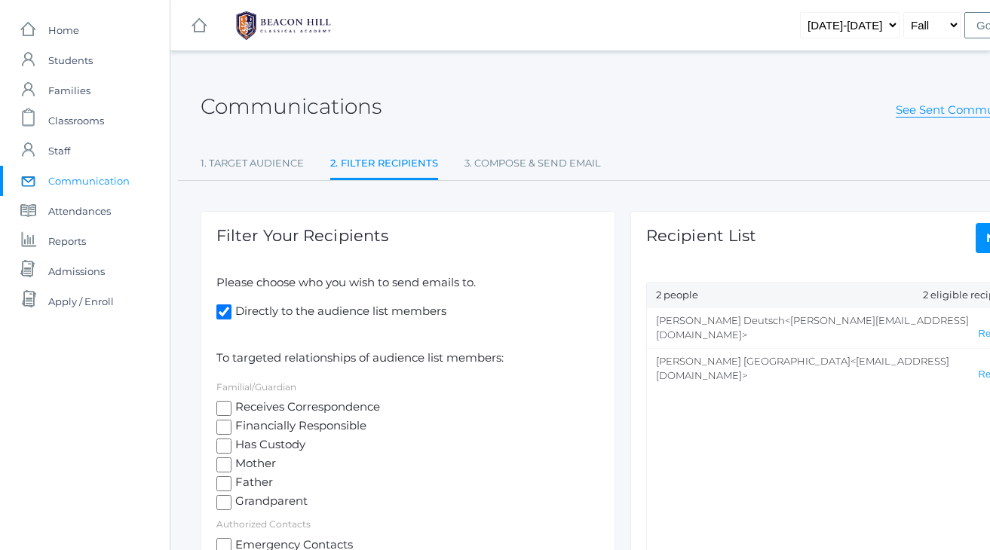
click at [739, 134] on div "Communications See Sent Communications 1. Target Audience 2. Filter Recipients …" at bounding box center [623, 332] width 845 height 524
click at [984, 240] on link "Next" at bounding box center [1003, 238] width 54 height 30
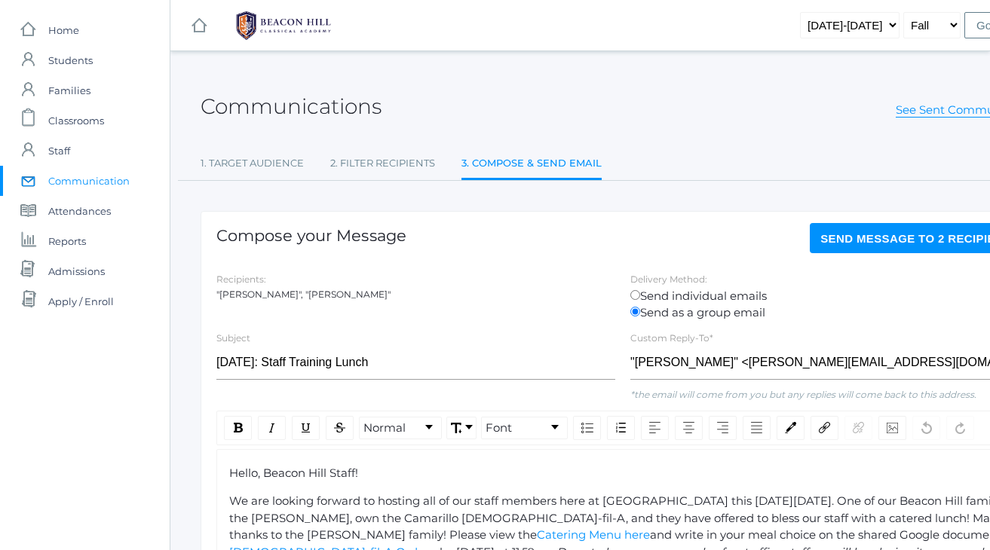
click at [634, 295] on input "Send individual emails" at bounding box center [635, 295] width 10 height 10
radio input "true"
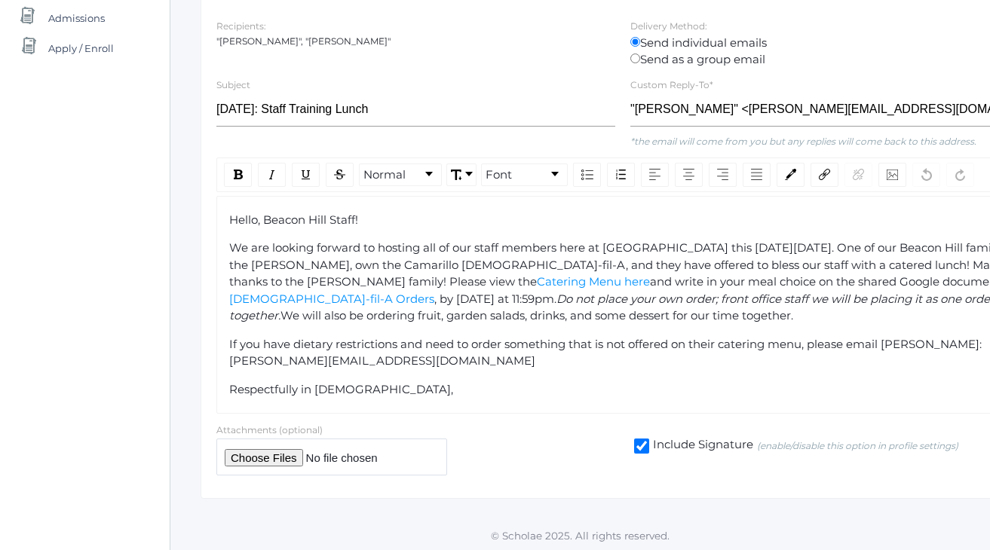
scroll to position [249, 0]
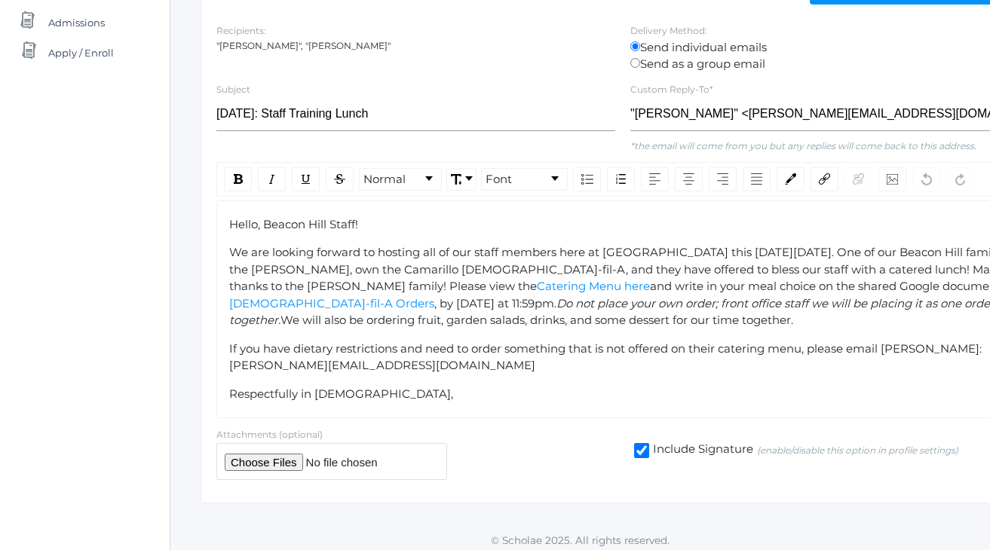
click at [650, 281] on span "and write in your meal choice on the shared Google document," at bounding box center [827, 286] width 354 height 14
click at [621, 299] on span "Do not place your own order; front office staff we will be placing it as one or…" at bounding box center [621, 312] width 784 height 32
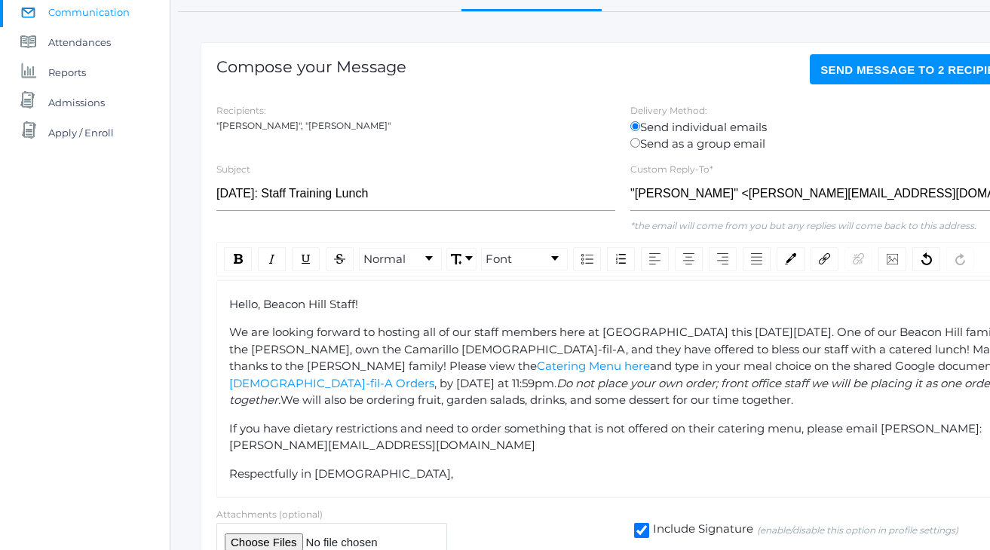
scroll to position [162, 0]
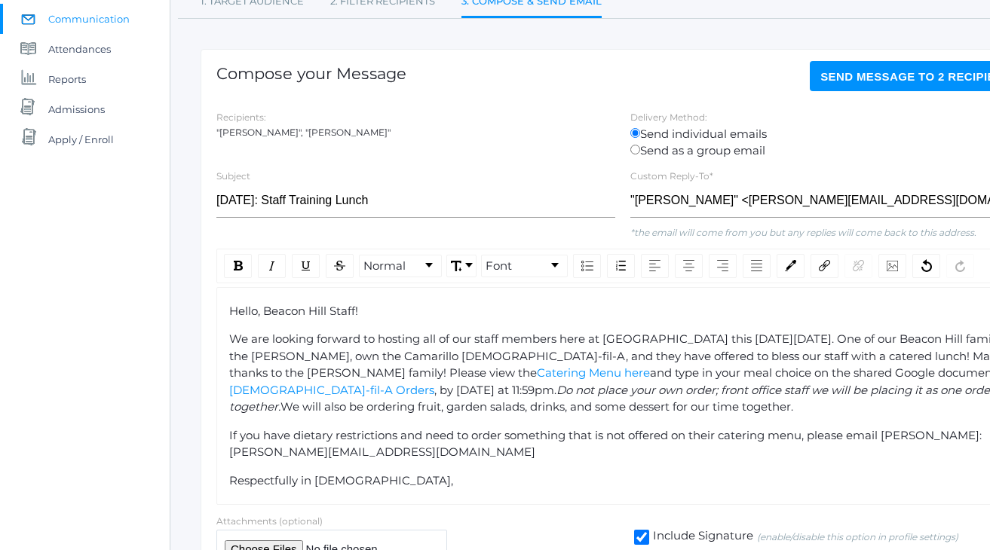
click at [872, 81] on span "Send Message to 2 recipients" at bounding box center [919, 76] width 198 height 13
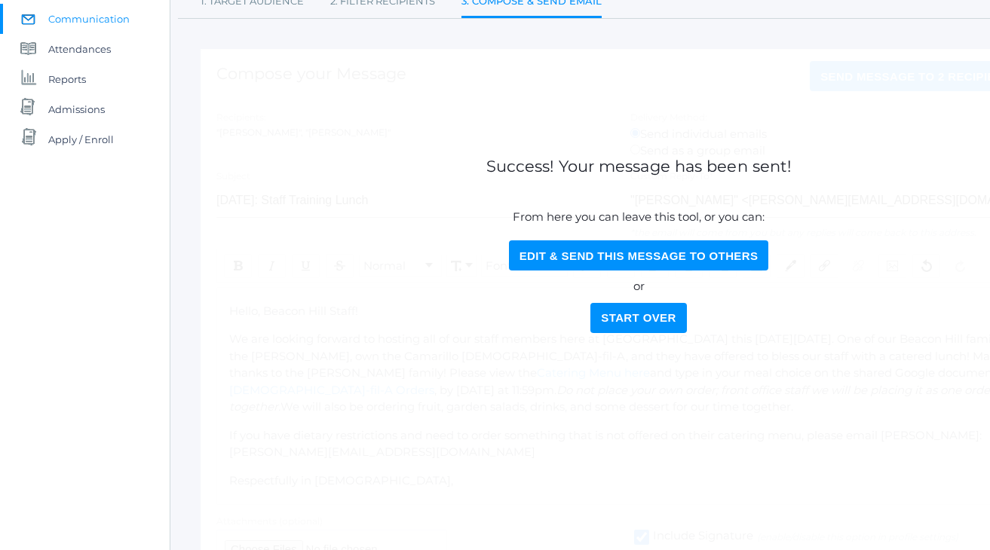
click at [573, 253] on button "Edit & Send this Message to Others" at bounding box center [639, 256] width 260 height 30
select select "Enrolled"
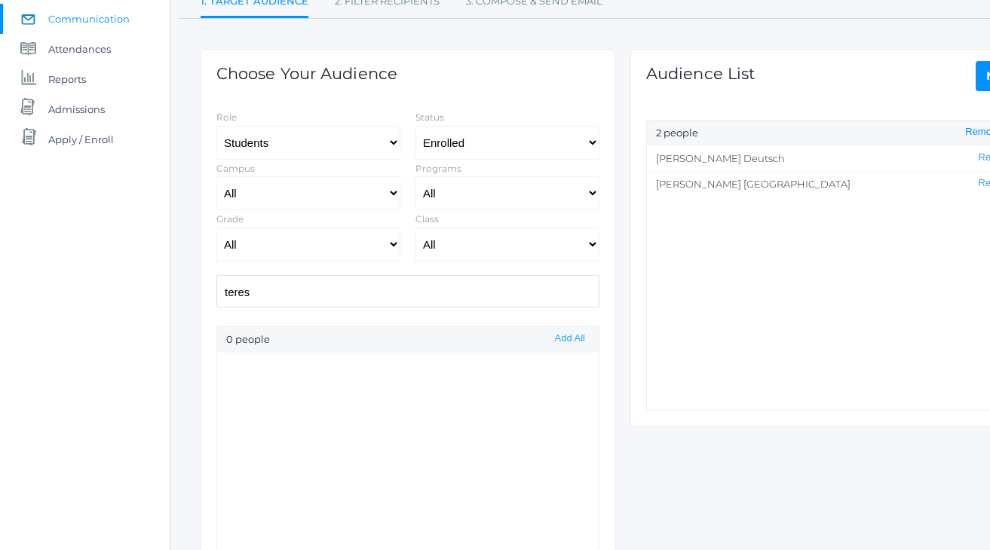
click at [979, 137] on button "Remove All" at bounding box center [990, 132] width 59 height 13
select select "1"
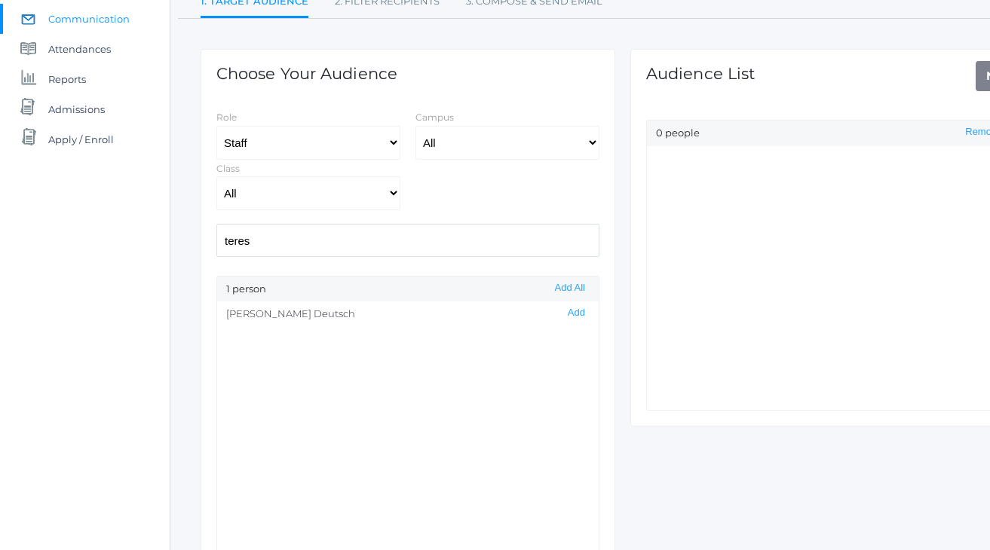
click at [253, 239] on input "teres" at bounding box center [407, 240] width 383 height 32
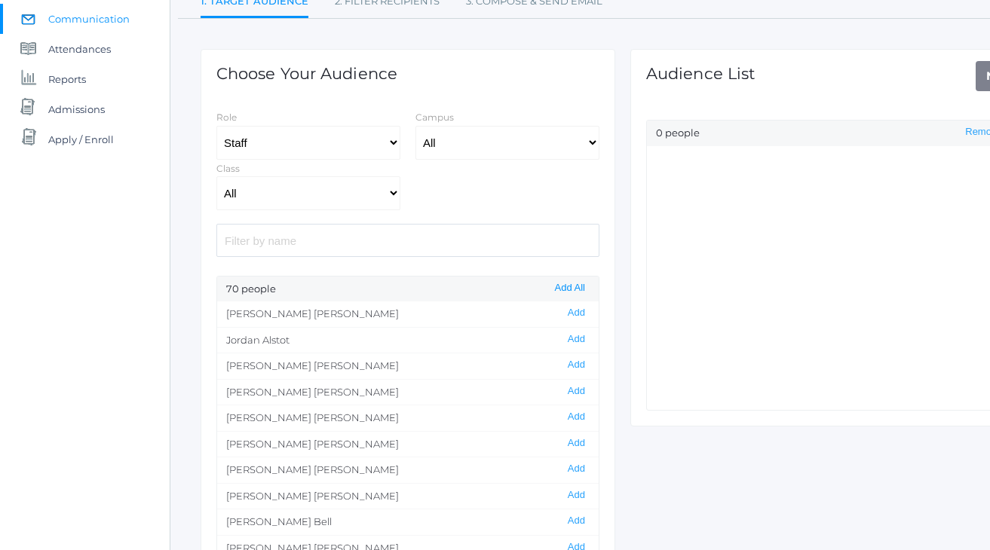
click at [565, 287] on button "Add All" at bounding box center [569, 288] width 39 height 13
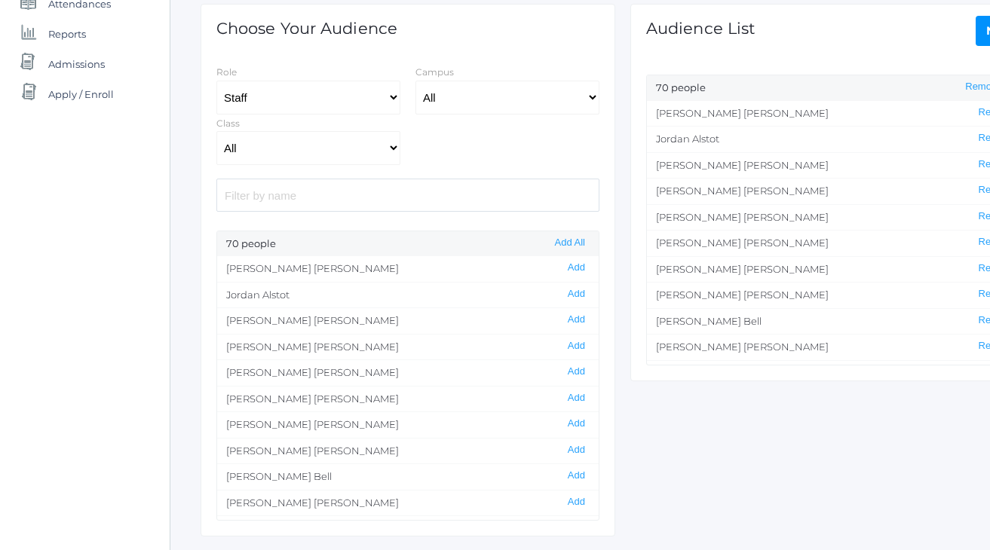
scroll to position [209, 0]
click at [805, 244] on li "Emily Balli Remove" at bounding box center [838, 241] width 382 height 26
click at [979, 235] on button "Remove" at bounding box center [996, 241] width 45 height 13
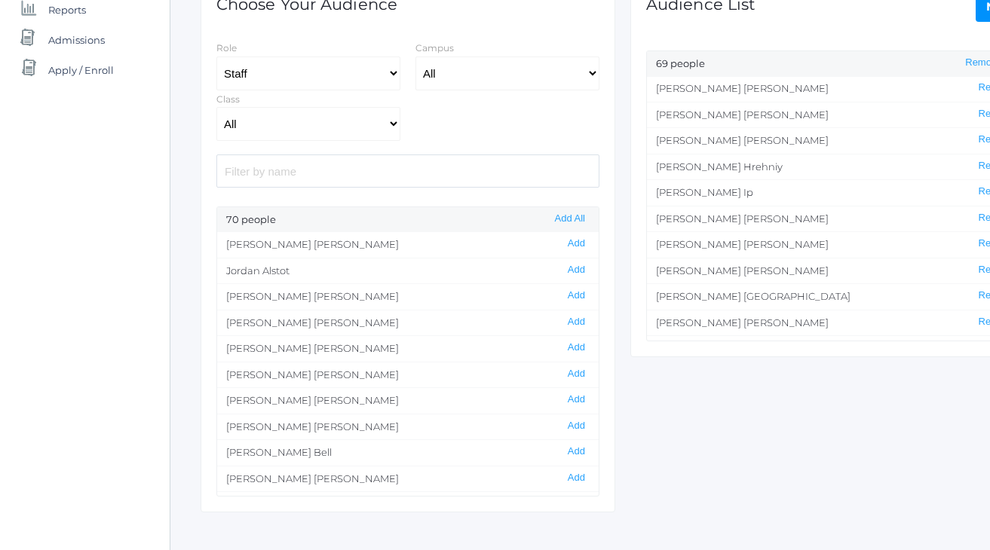
scroll to position [262, 0]
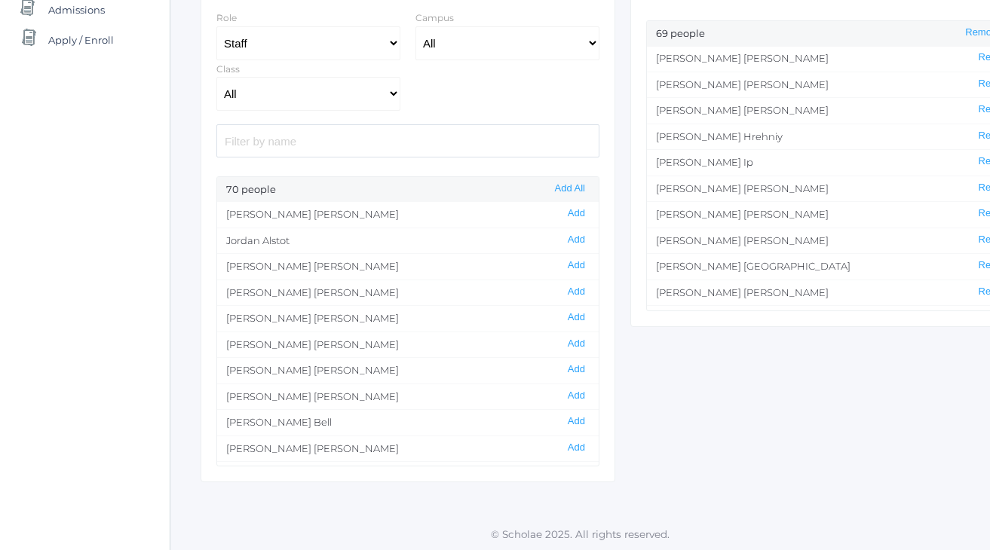
click at [785, 201] on li "Cherie LaSala Remove" at bounding box center [838, 214] width 382 height 26
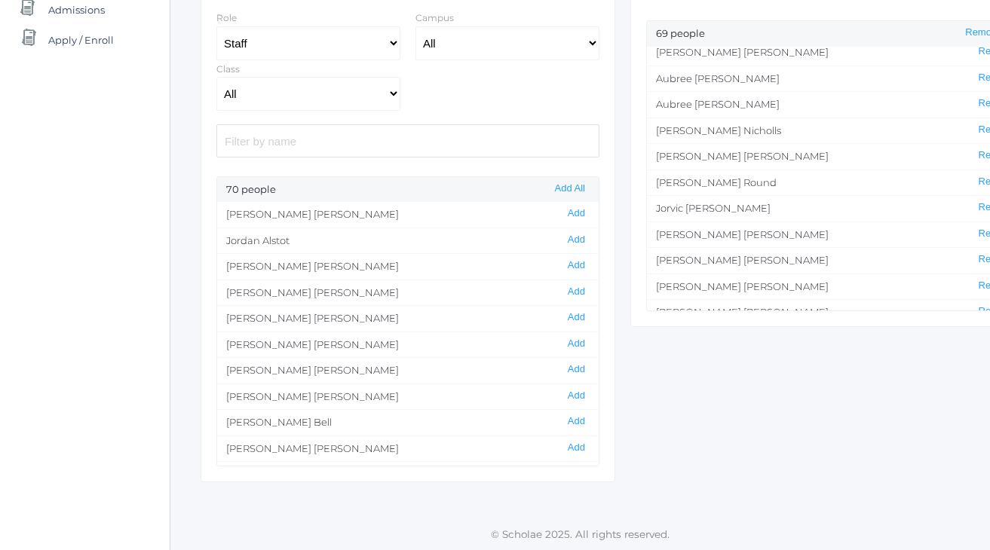
scroll to position [1182, 0]
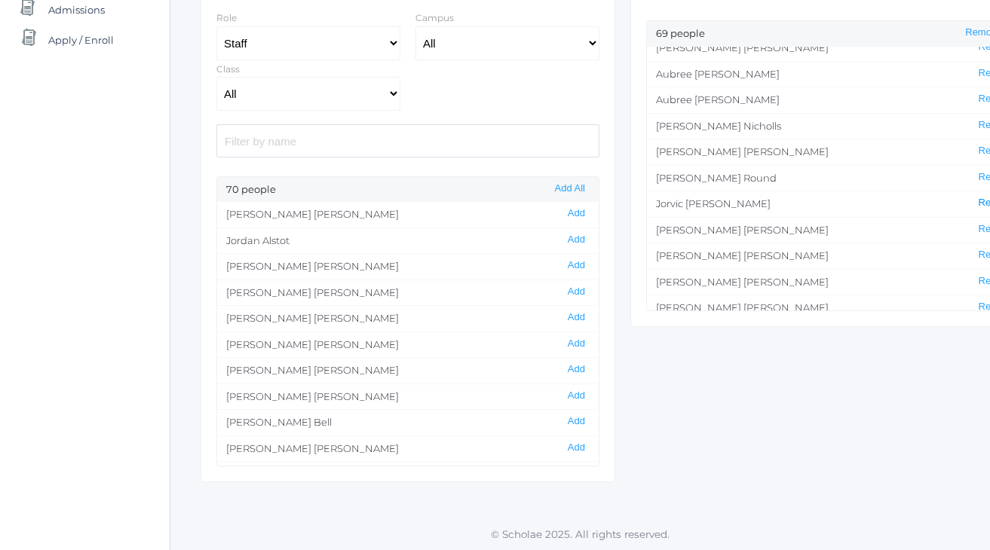
click at [978, 197] on button "Remove" at bounding box center [996, 203] width 45 height 13
click at [794, 139] on li "Heather Porter Remove" at bounding box center [838, 152] width 382 height 26
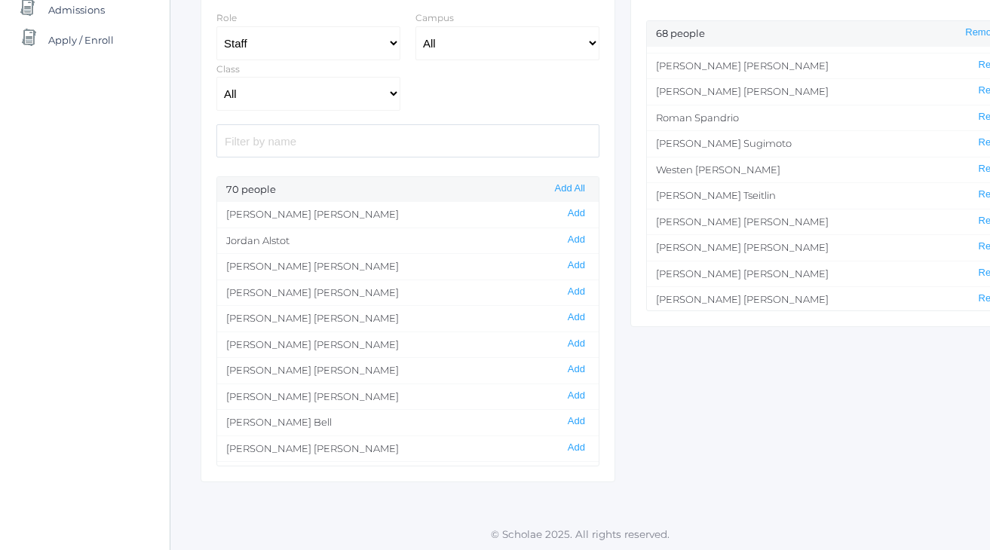
scroll to position [1406, 0]
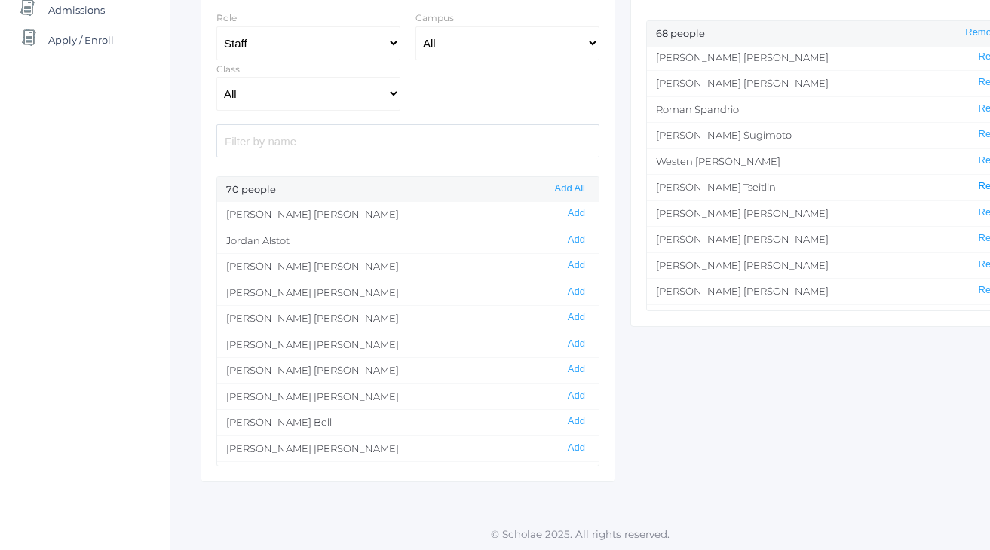
click at [982, 180] on button "Remove" at bounding box center [996, 186] width 45 height 13
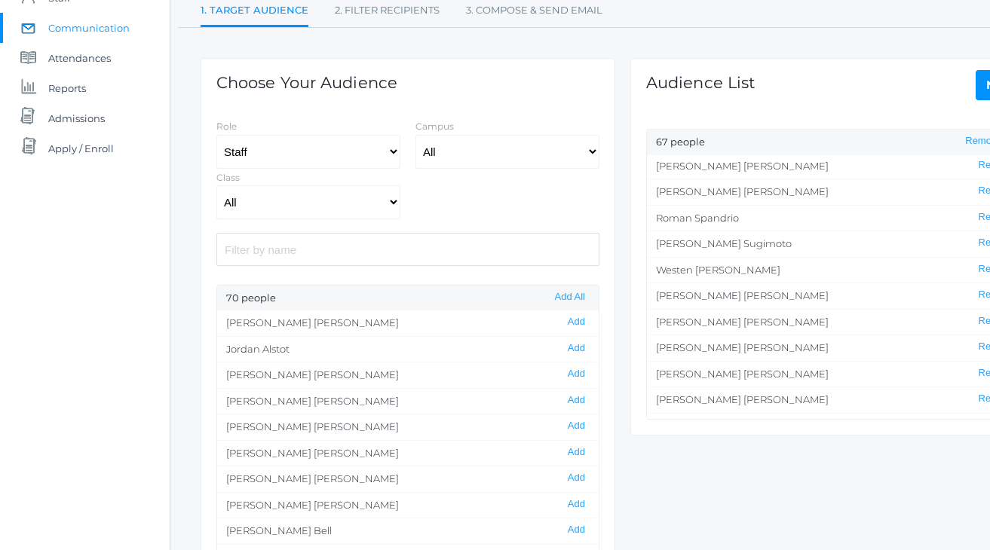
scroll to position [141, 0]
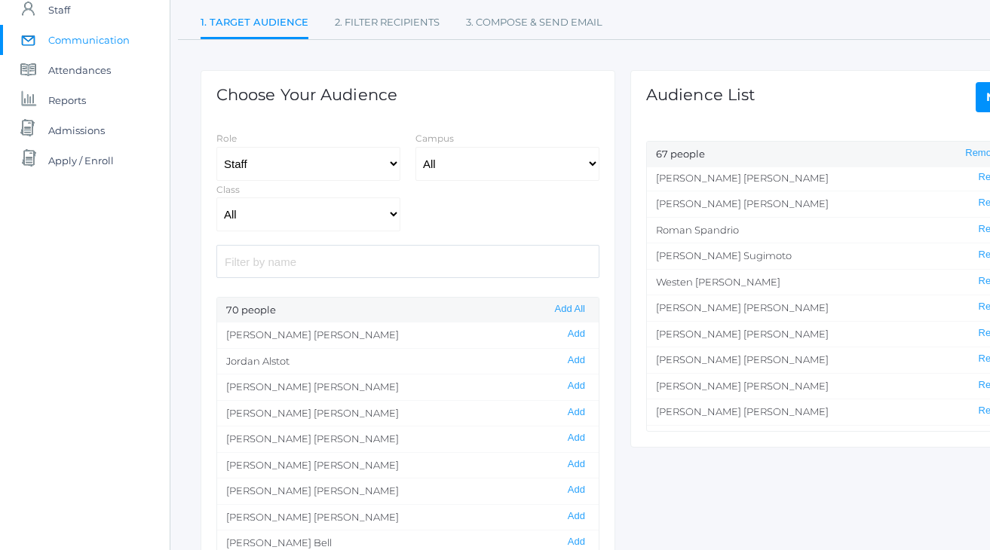
click at [982, 95] on link "Next" at bounding box center [1003, 97] width 54 height 30
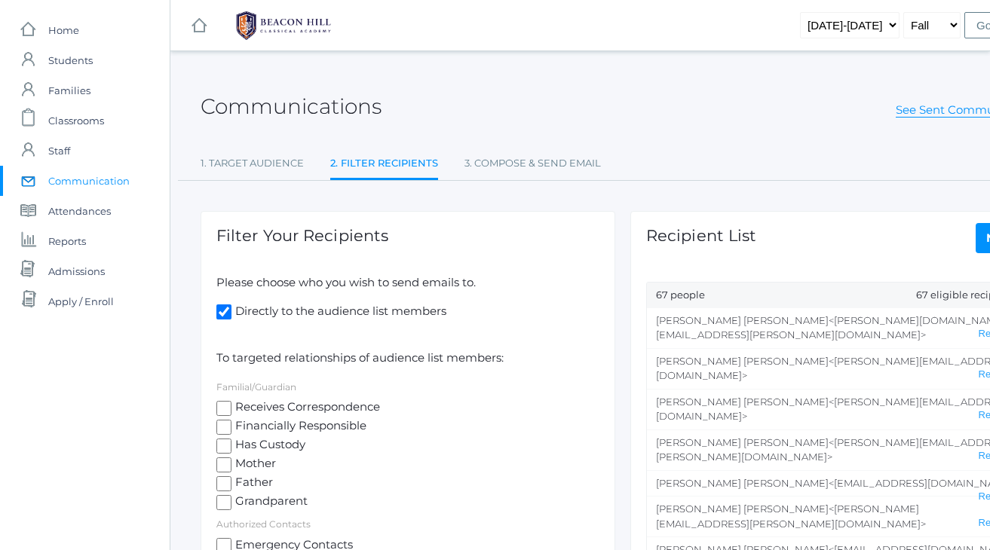
click at [805, 176] on ul "1. Target Audience 2. Filter Recipients 3. Compose & Send Email" at bounding box center [623, 165] width 845 height 32
click at [921, 216] on div "Recipient List Next 67 people 67 eligible recipients Rachel Schmidt <rachel.sch…" at bounding box center [837, 400] width 415 height 378
click at [982, 228] on link "Next" at bounding box center [1003, 238] width 54 height 30
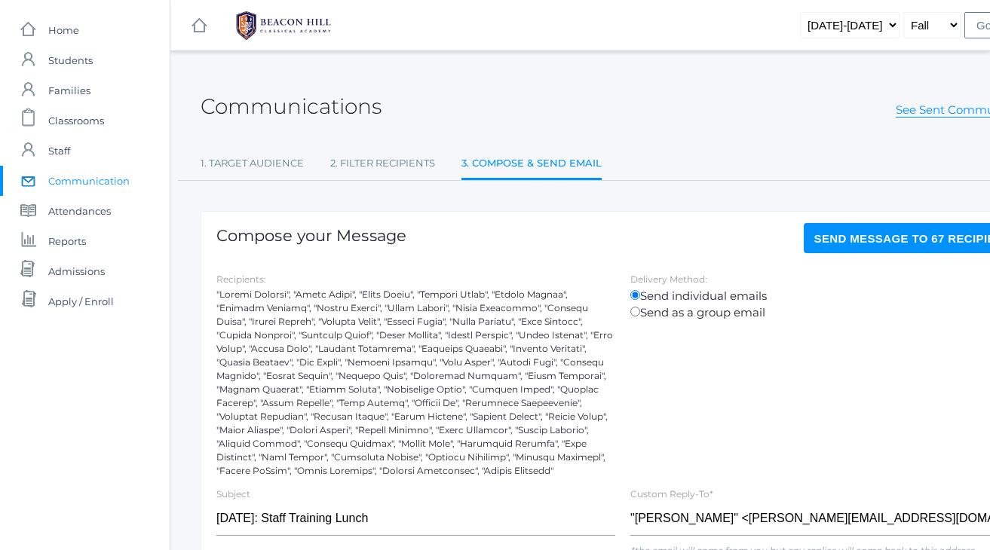
click at [719, 118] on div "Communications See Sent Communications" at bounding box center [623, 98] width 845 height 56
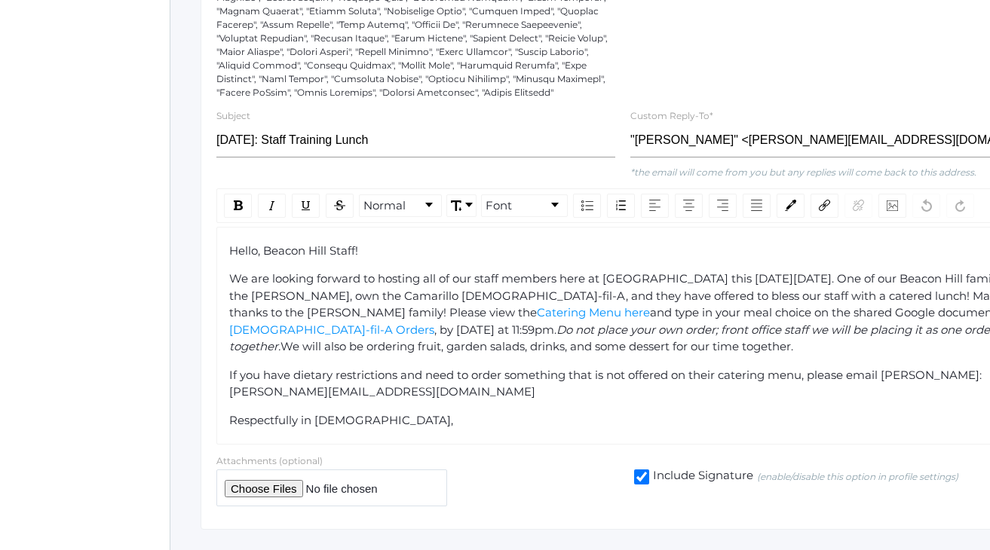
scroll to position [380, 0]
click at [256, 428] on div "Hello, Beacon Hill Staff! We are looking forward to hosting all of our staff me…" at bounding box center [623, 334] width 788 height 187
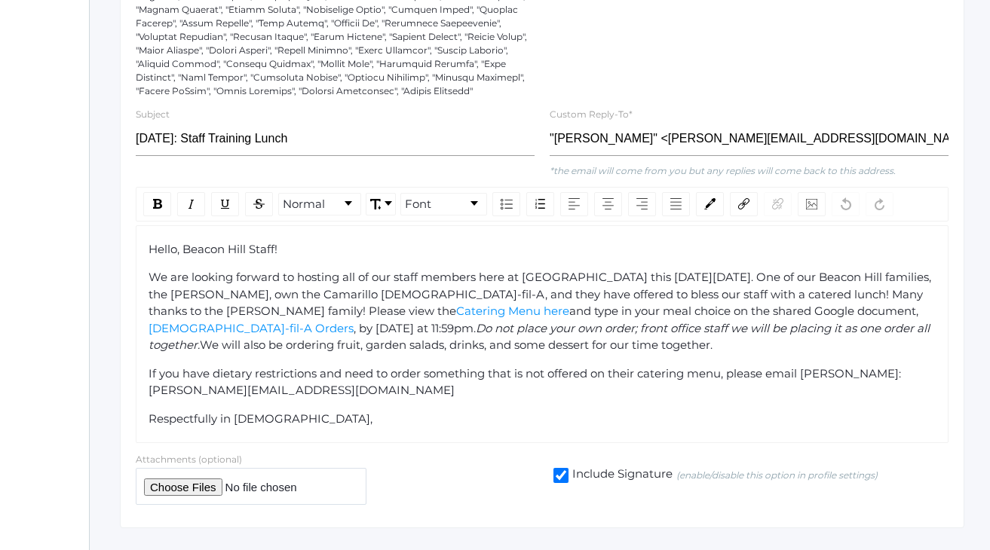
scroll to position [380, 81]
